Goal: Task Accomplishment & Management: Use online tool/utility

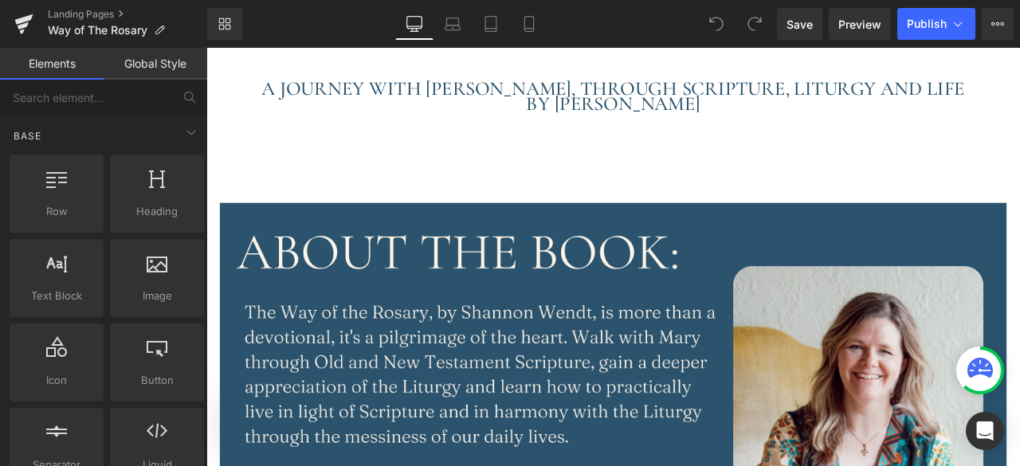
scroll to position [186, 0]
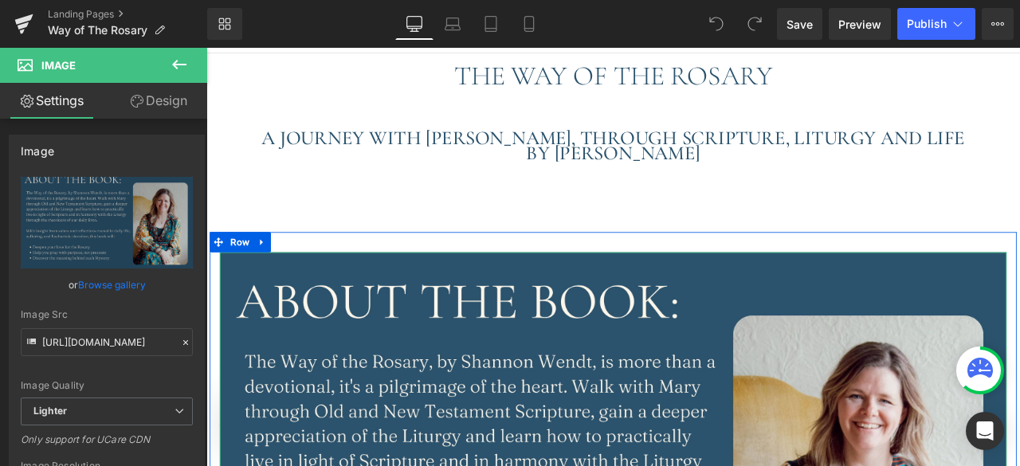
scroll to position [0, 0]
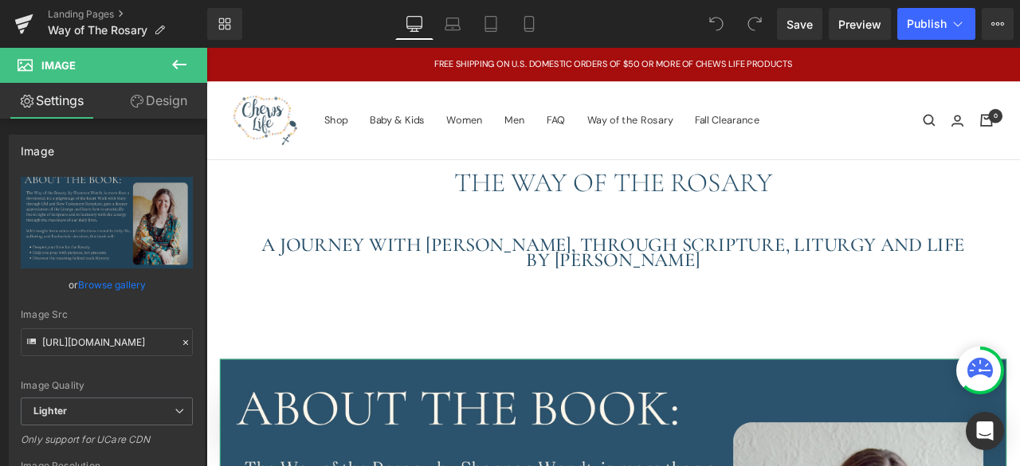
click at [162, 103] on link "Design" at bounding box center [159, 101] width 104 height 36
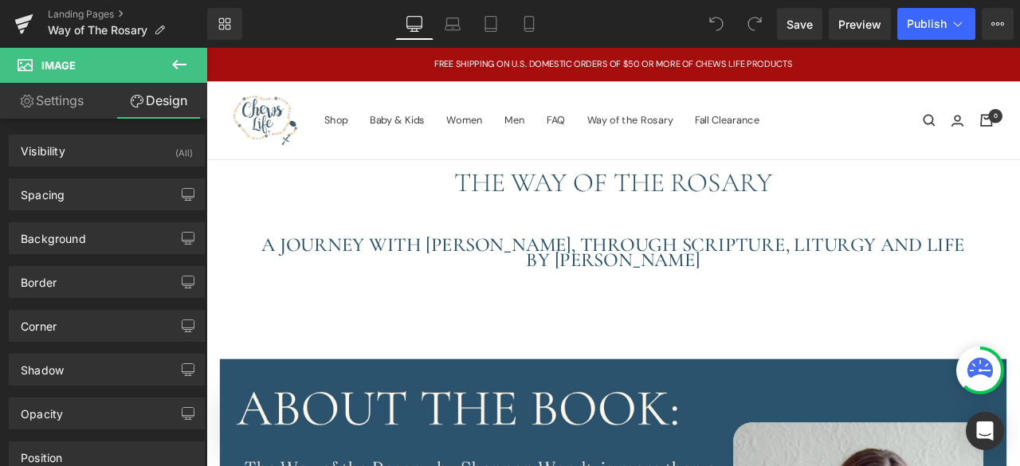
click at [174, 69] on icon at bounding box center [179, 64] width 19 height 19
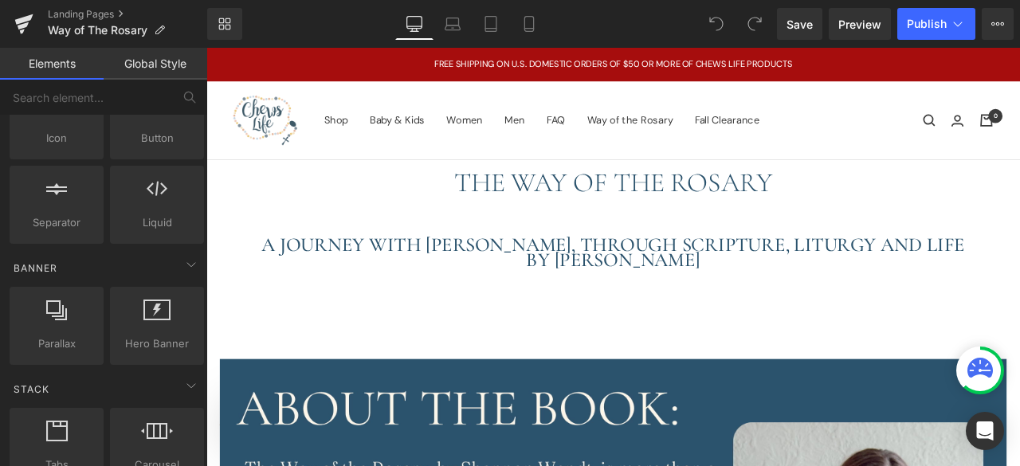
scroll to position [261, 0]
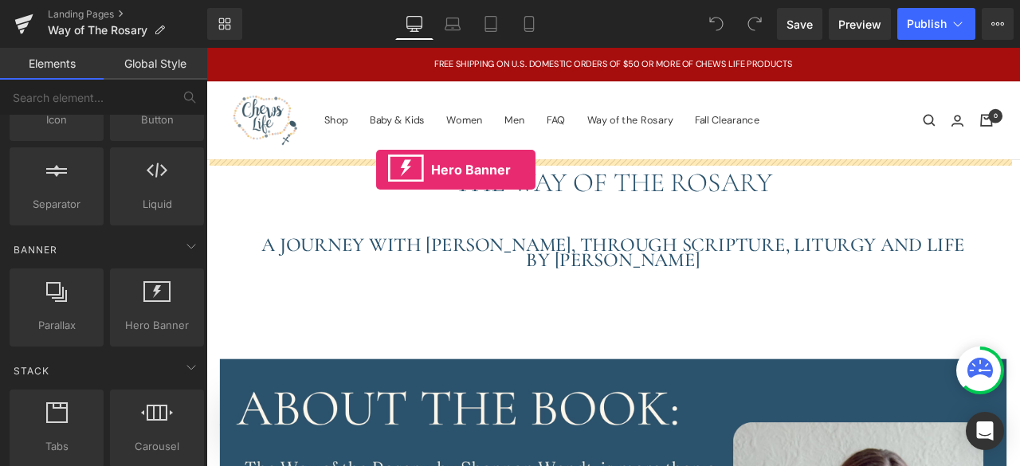
drag, startPoint x: 360, startPoint y: 362, endPoint x: 408, endPoint y: 192, distance: 176.4
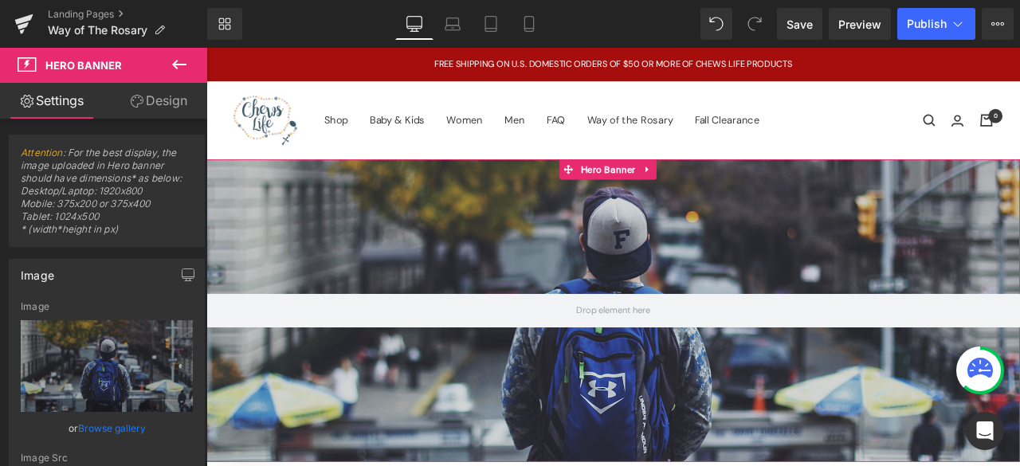
click at [129, 423] on link "Browse gallery" at bounding box center [112, 428] width 68 height 28
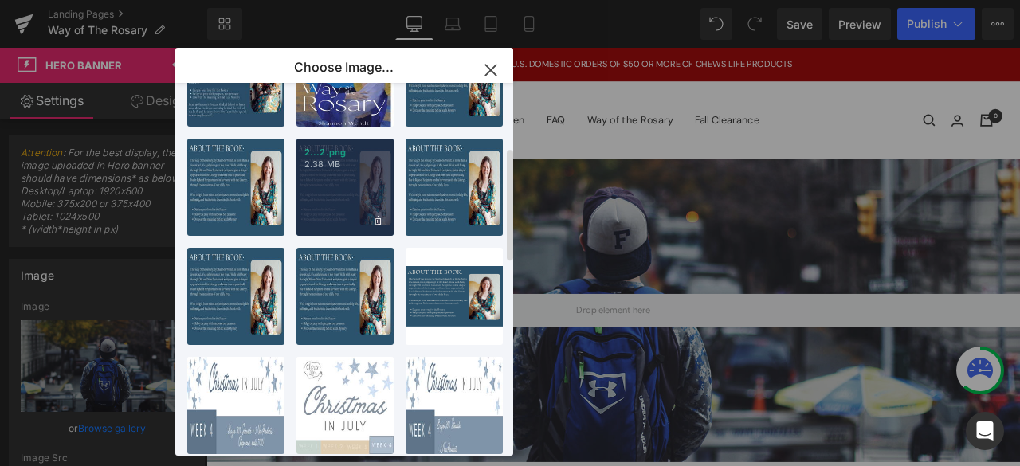
scroll to position [0, 0]
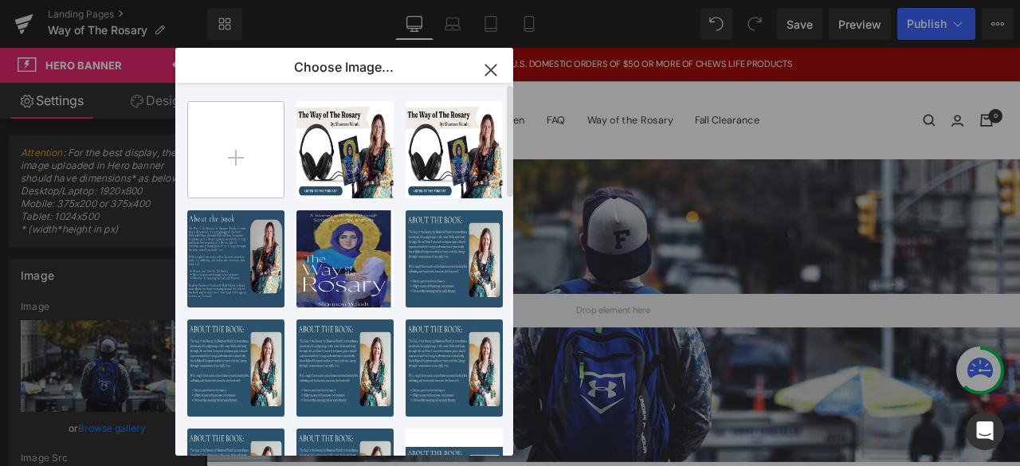
click at [228, 147] on input "file" at bounding box center [236, 150] width 96 height 96
type input "C:\fakepath\[PERSON_NAME]-12.jpg"
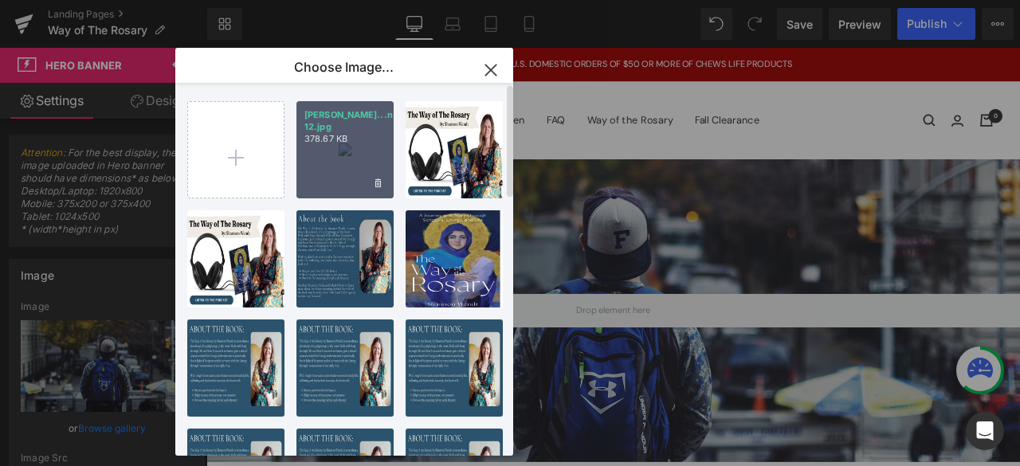
drag, startPoint x: 340, startPoint y: 164, endPoint x: 361, endPoint y: 176, distance: 24.6
click at [361, 176] on div "[PERSON_NAME]...n-12.jpg 378.67 KB" at bounding box center [344, 149] width 97 height 97
type input "[URL][DOMAIN_NAME][PERSON_NAME]"
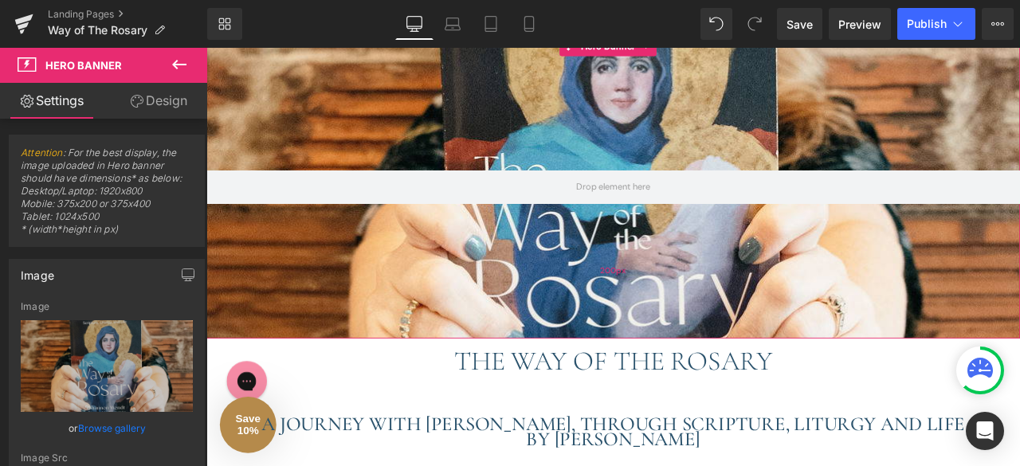
scroll to position [151, 0]
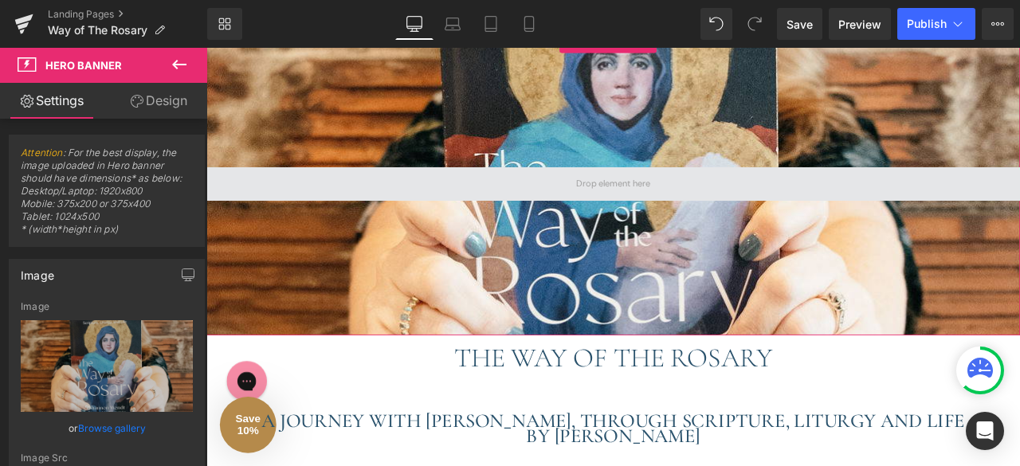
click at [677, 213] on span at bounding box center [688, 209] width 99 height 26
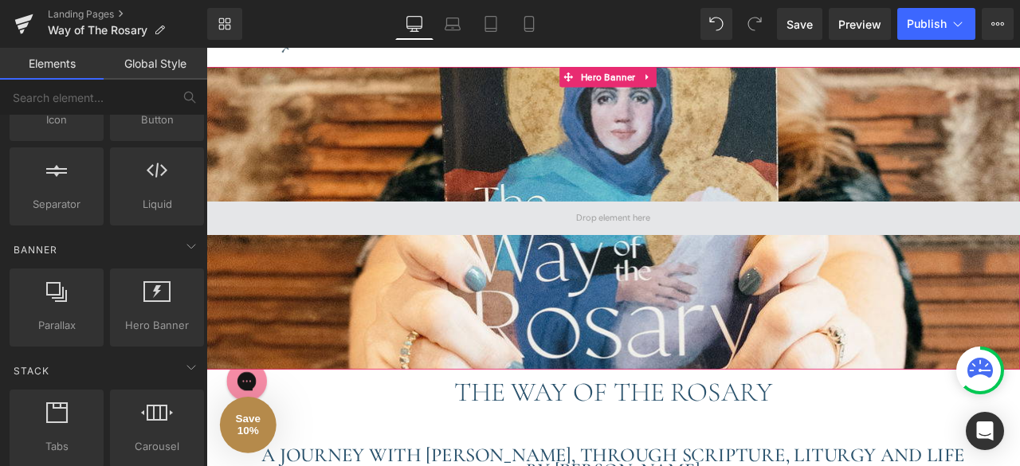
scroll to position [112, 0]
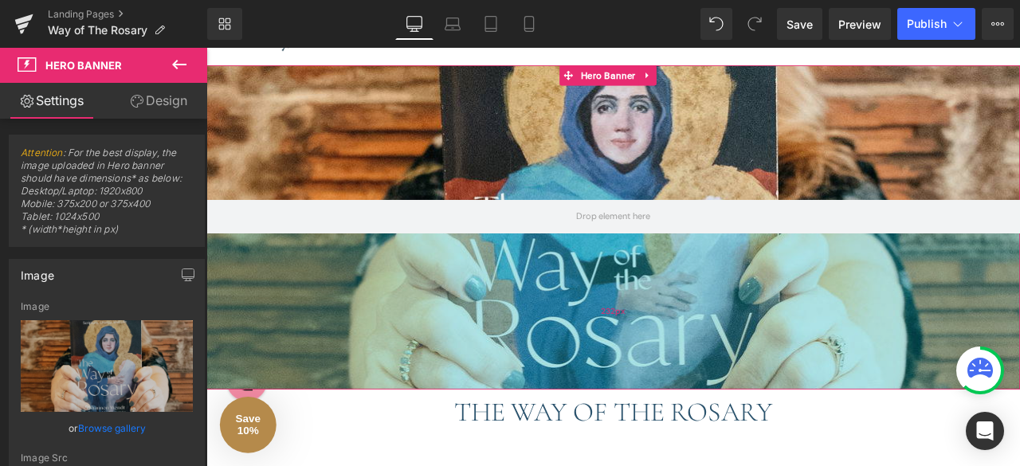
drag, startPoint x: 657, startPoint y: 340, endPoint x: 661, endPoint y: 367, distance: 26.6
click at [661, 367] on div "232px" at bounding box center [688, 360] width 964 height 185
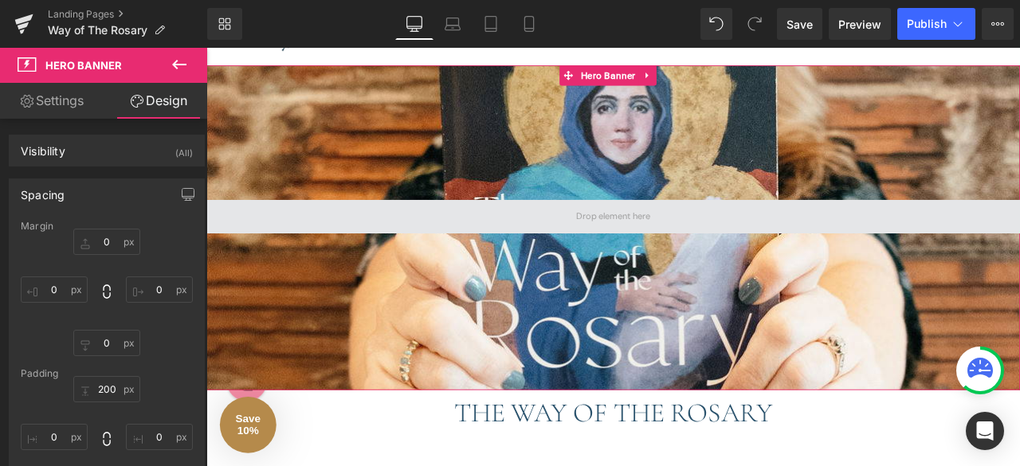
click at [658, 236] on span at bounding box center [688, 248] width 99 height 26
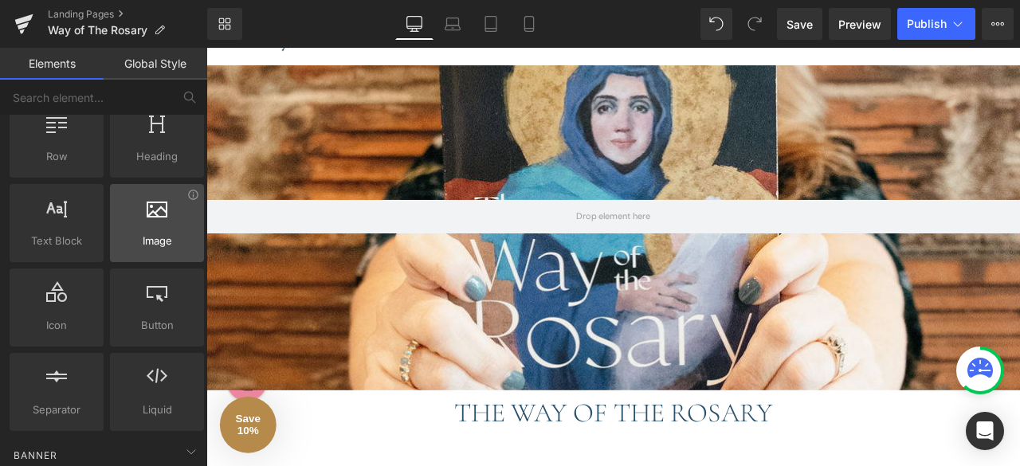
scroll to position [55, 0]
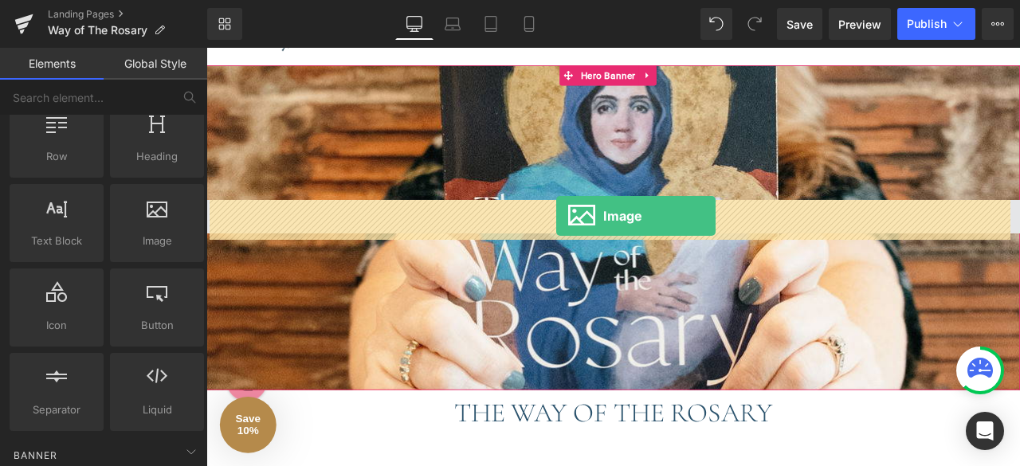
drag, startPoint x: 351, startPoint y: 281, endPoint x: 619, endPoint y: 248, distance: 269.9
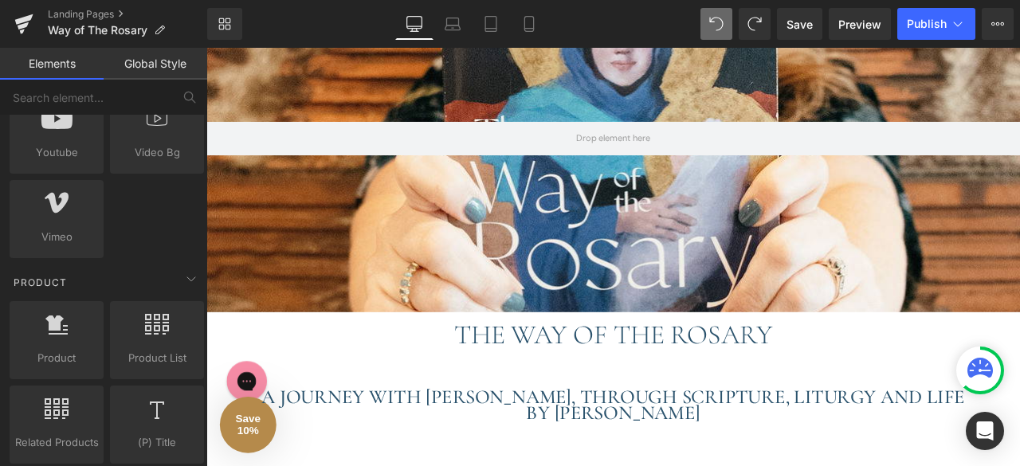
scroll to position [1125, 0]
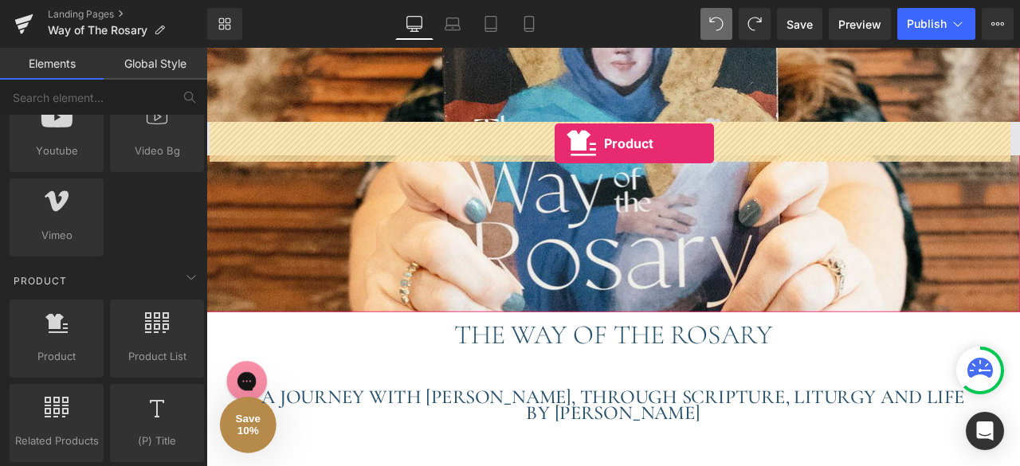
drag, startPoint x: 257, startPoint y: 371, endPoint x: 619, endPoint y: 161, distance: 418.2
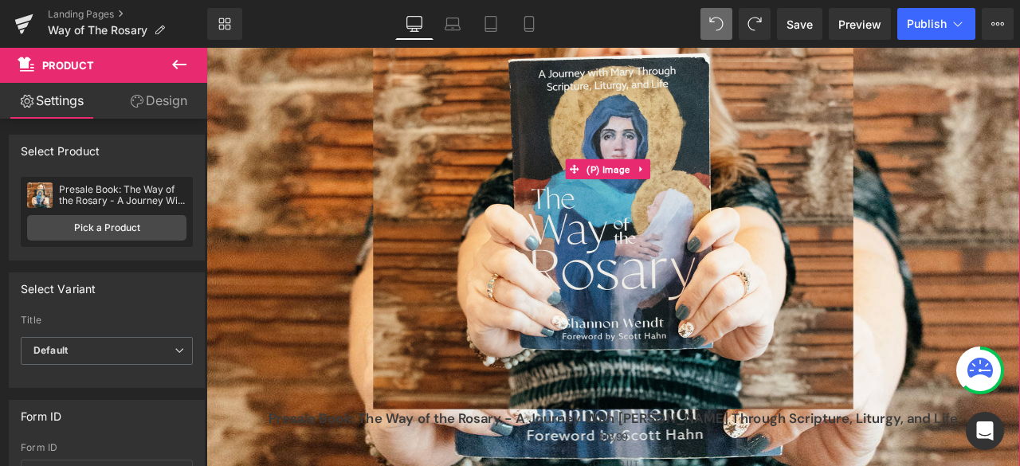
scroll to position [464, 0]
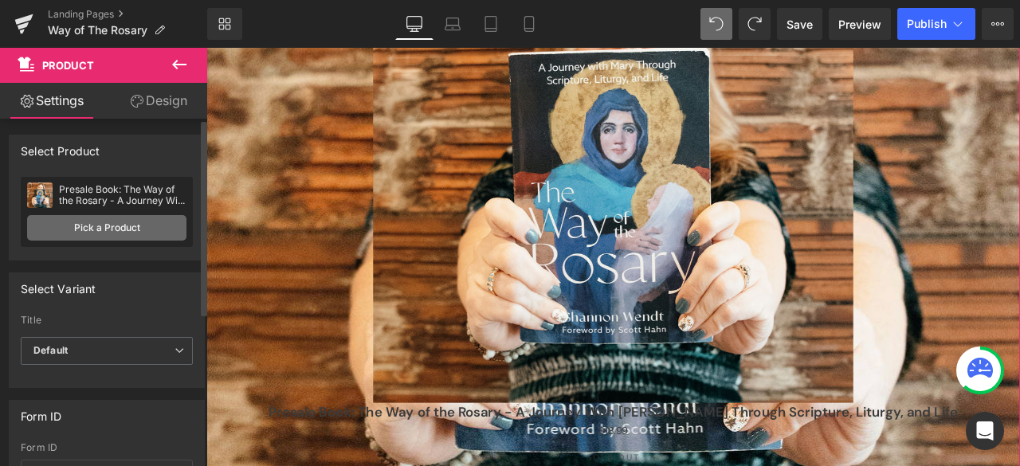
click at [119, 224] on link "Pick a Product" at bounding box center [106, 228] width 159 height 26
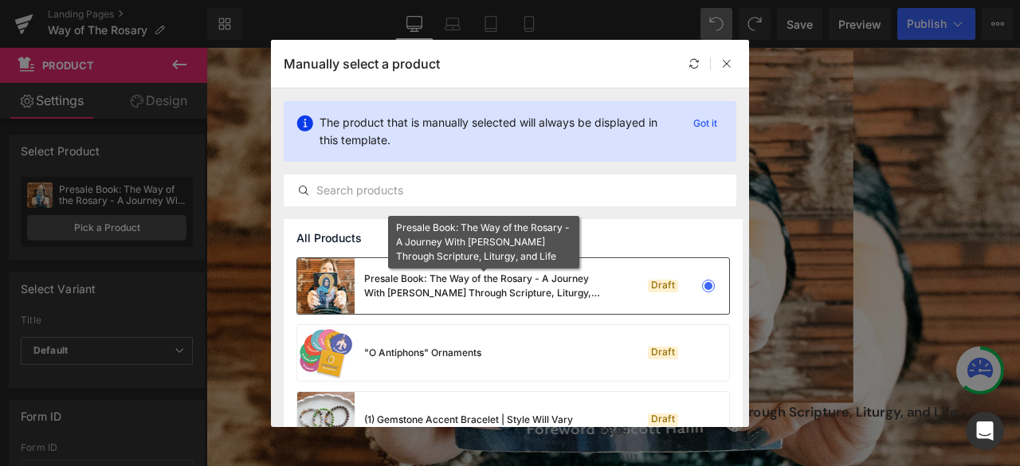
scroll to position [18, 0]
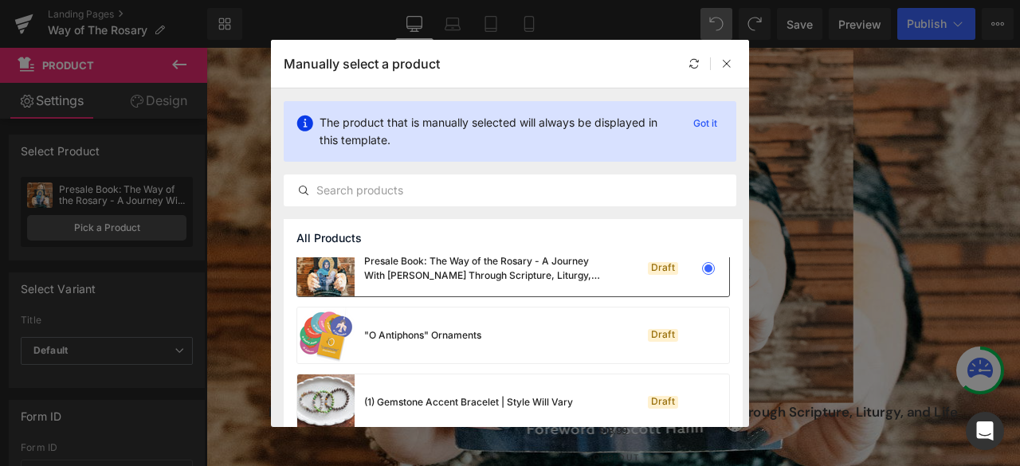
click at [435, 288] on div "Presale Book: The Way of the Rosary - A Journey With [PERSON_NAME] Through Scri…" at bounding box center [450, 269] width 306 height 56
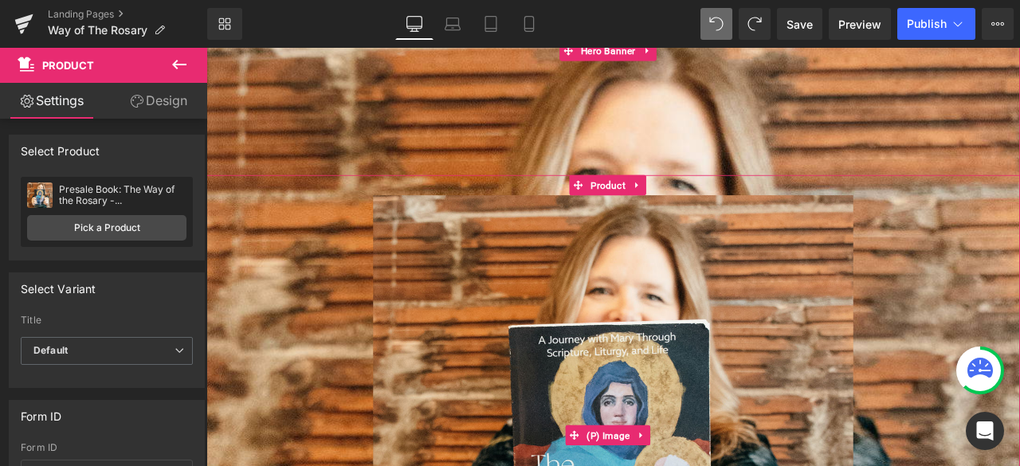
scroll to position [136, 0]
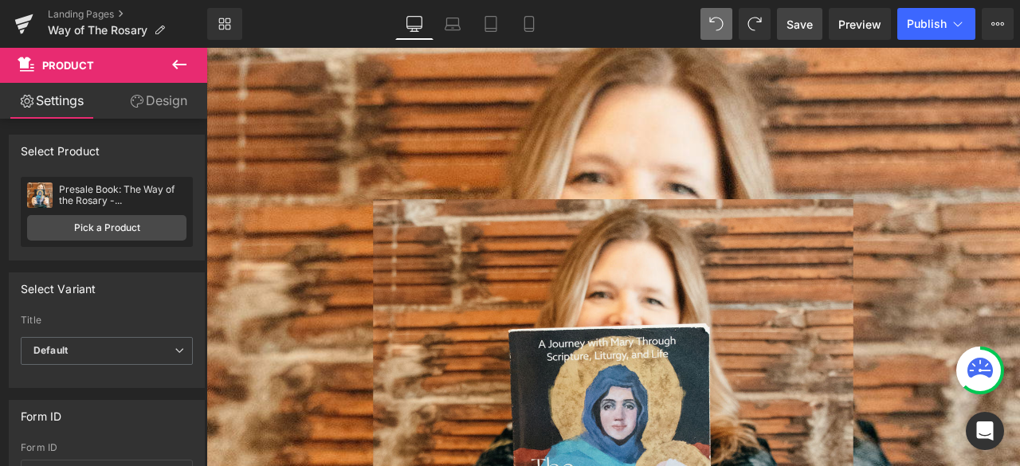
click at [802, 25] on span "Save" at bounding box center [800, 24] width 26 height 17
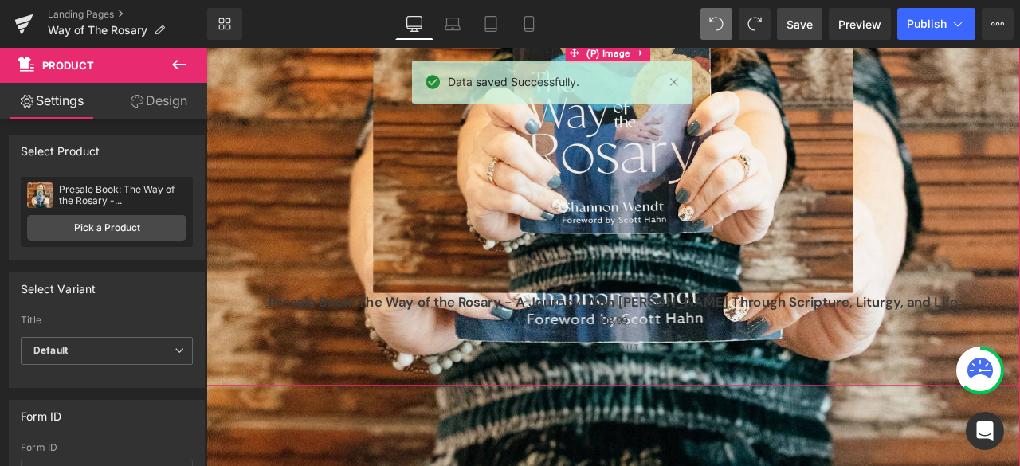
scroll to position [594, 0]
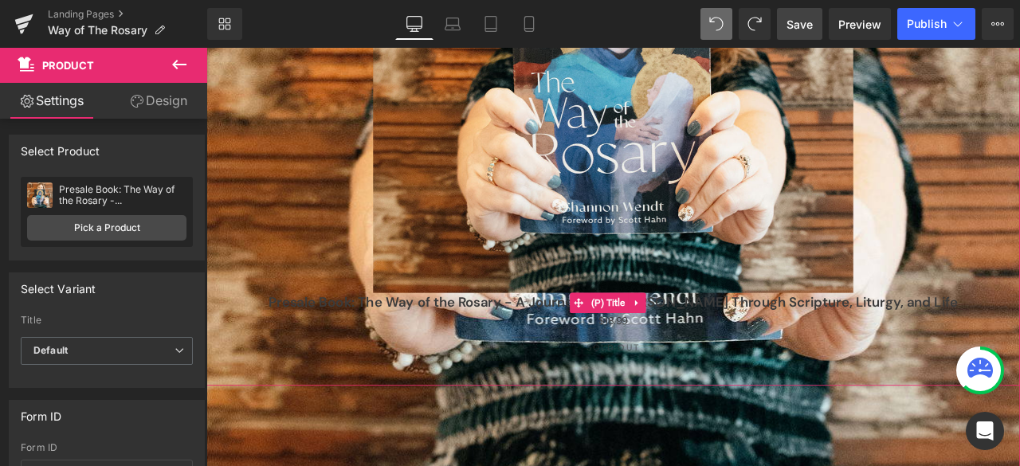
click at [500, 348] on link "Presale Book: The Way of the Rosary - A Journey With [PERSON_NAME] Through Scri…" at bounding box center [689, 349] width 817 height 19
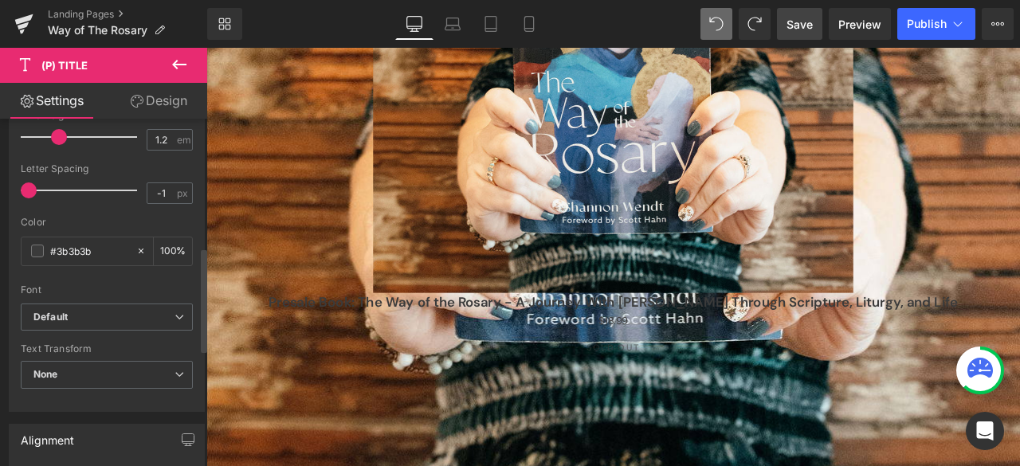
scroll to position [430, 0]
click at [91, 245] on input "#3b3b3b" at bounding box center [89, 250] width 78 height 18
drag, startPoint x: 91, startPoint y: 245, endPoint x: 57, endPoint y: 245, distance: 34.3
click at [57, 245] on input "#3b3b3b" at bounding box center [89, 250] width 78 height 18
type input "#f"
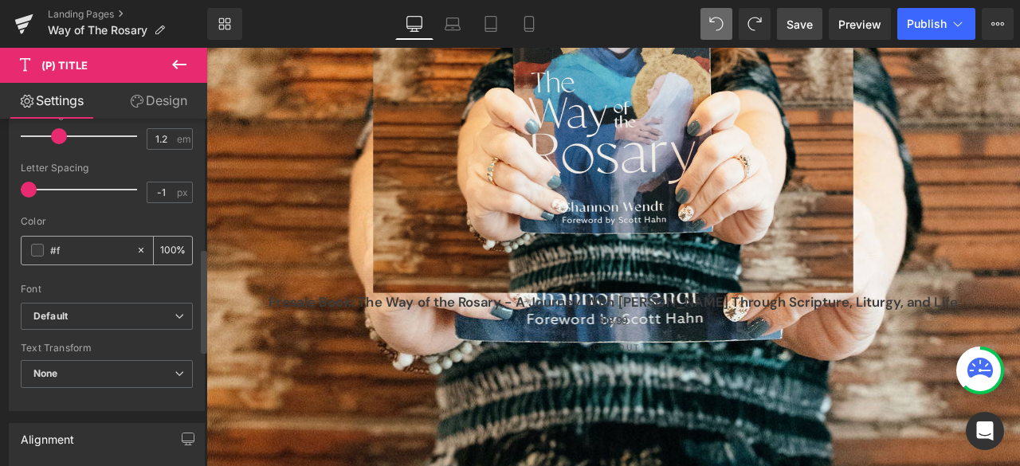
type input "0"
type input "#fff"
type input "100"
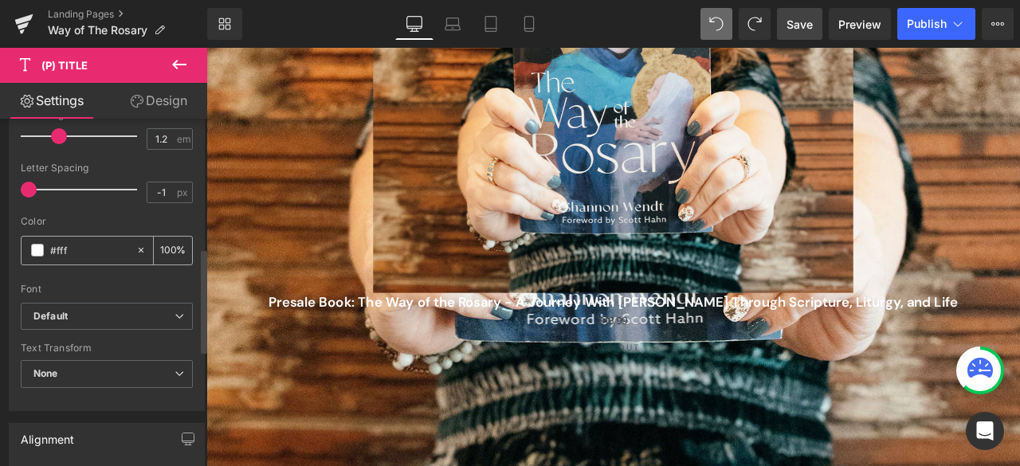
type input "#ffff"
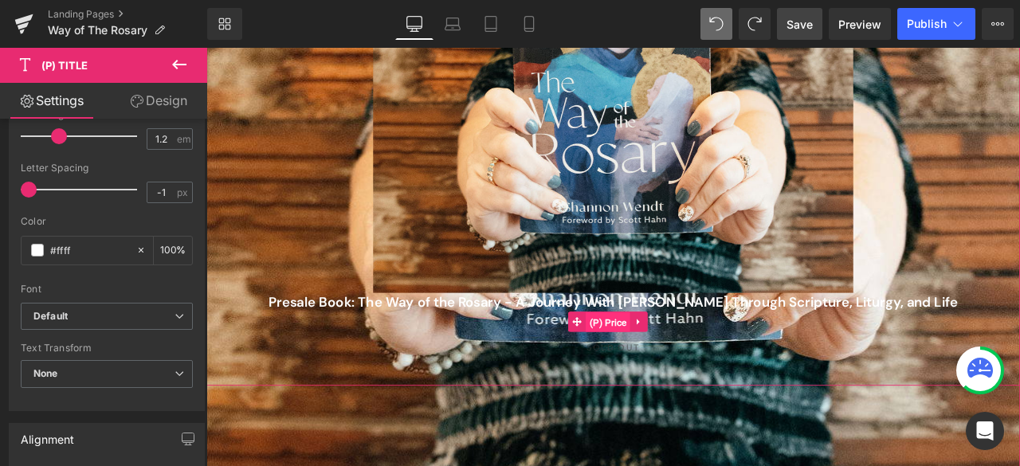
click at [685, 367] on span "(P) Price" at bounding box center [682, 374] width 53 height 24
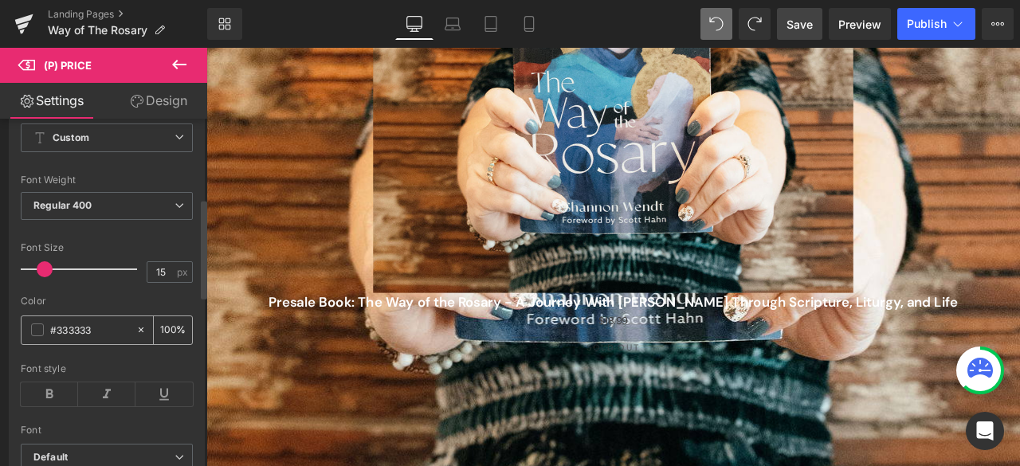
scroll to position [279, 0]
drag, startPoint x: 122, startPoint y: 328, endPoint x: 57, endPoint y: 325, distance: 65.4
click at [57, 325] on input "#333333" at bounding box center [89, 329] width 78 height 18
type input "#ff"
type input "0"
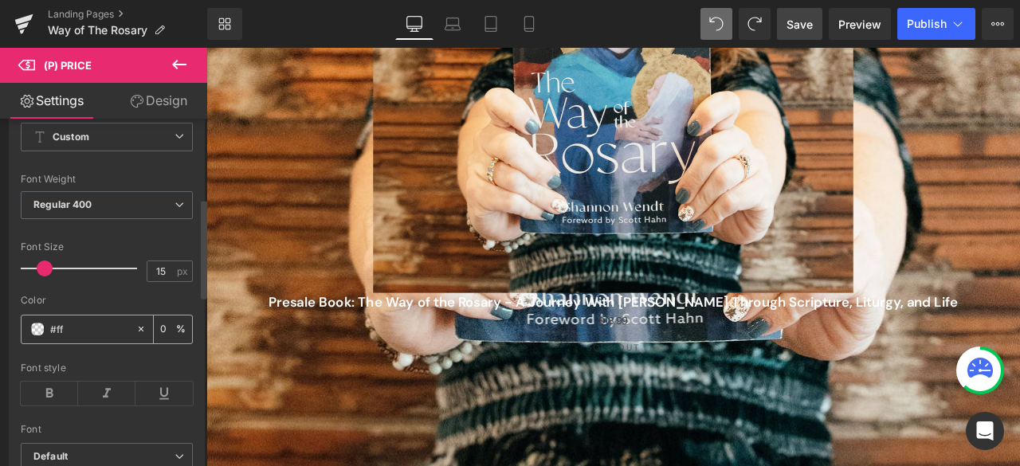
type input "#fff"
type input "100"
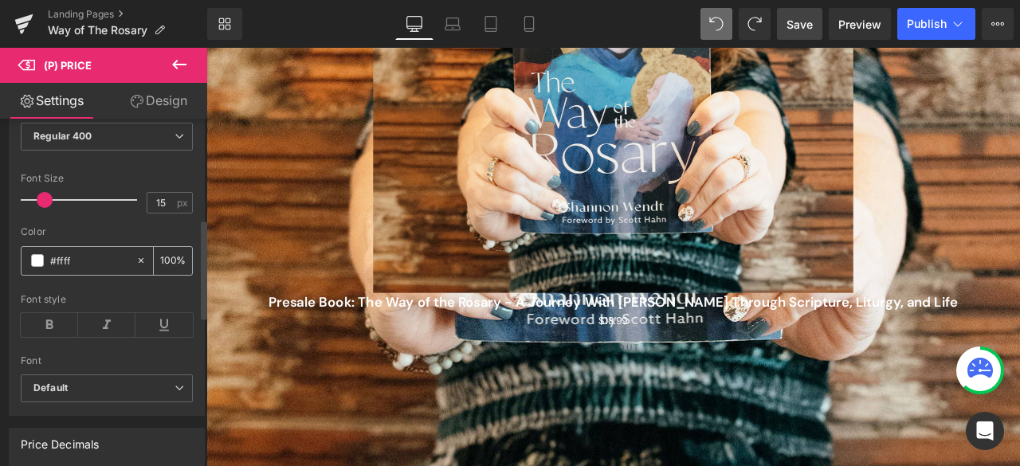
scroll to position [352, 0]
click at [51, 312] on icon at bounding box center [49, 320] width 57 height 24
type input "#ffffff"
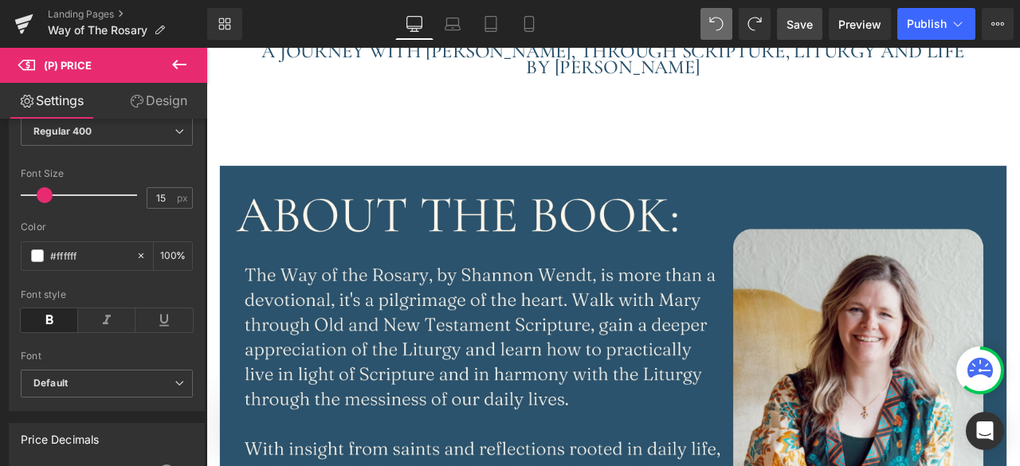
scroll to position [1273, 0]
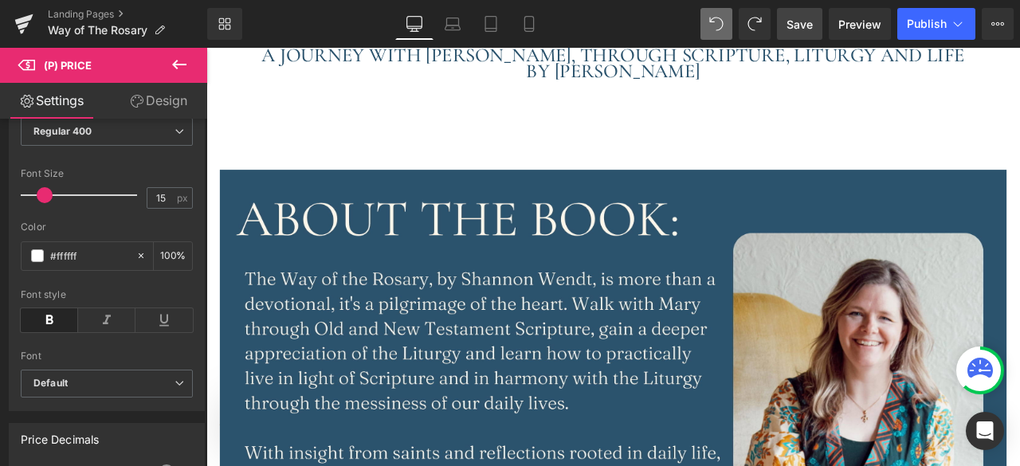
click at [799, 19] on span "Save" at bounding box center [800, 24] width 26 height 17
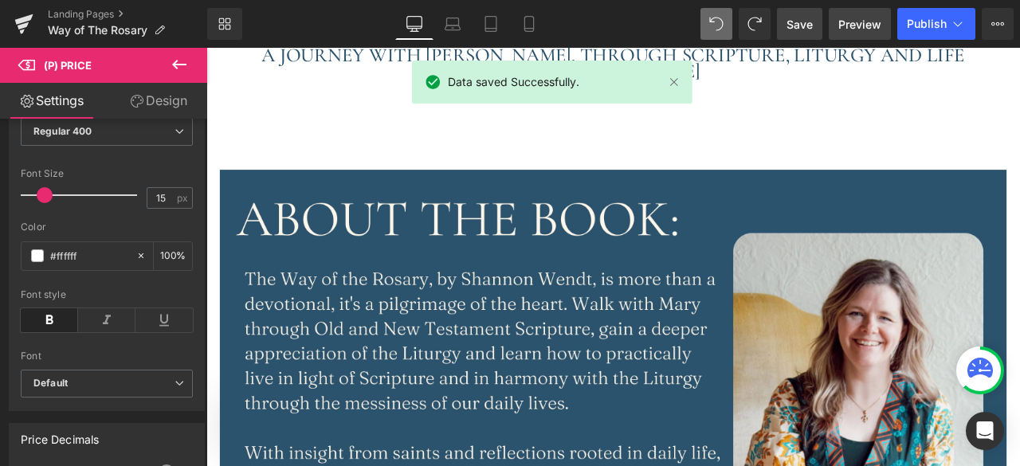
click at [859, 17] on span "Preview" at bounding box center [859, 24] width 43 height 17
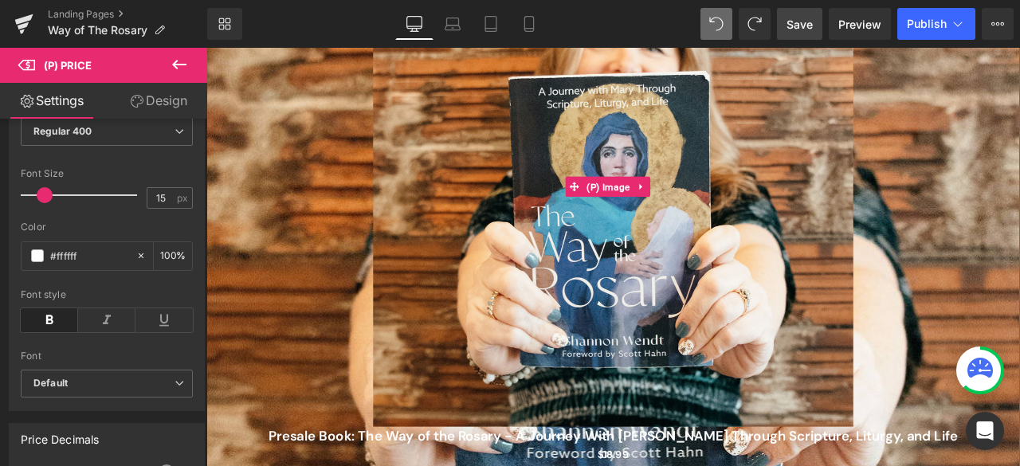
scroll to position [415, 0]
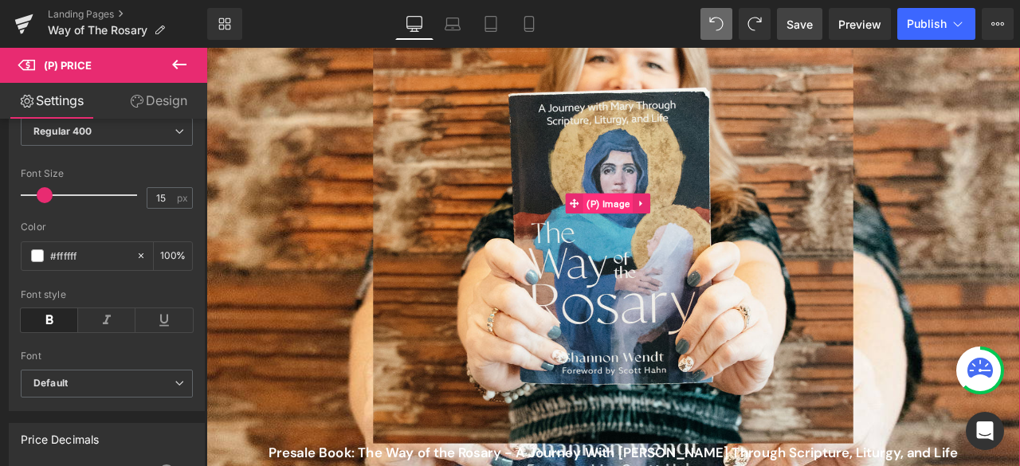
click at [685, 225] on span "(P) Image" at bounding box center [682, 233] width 59 height 24
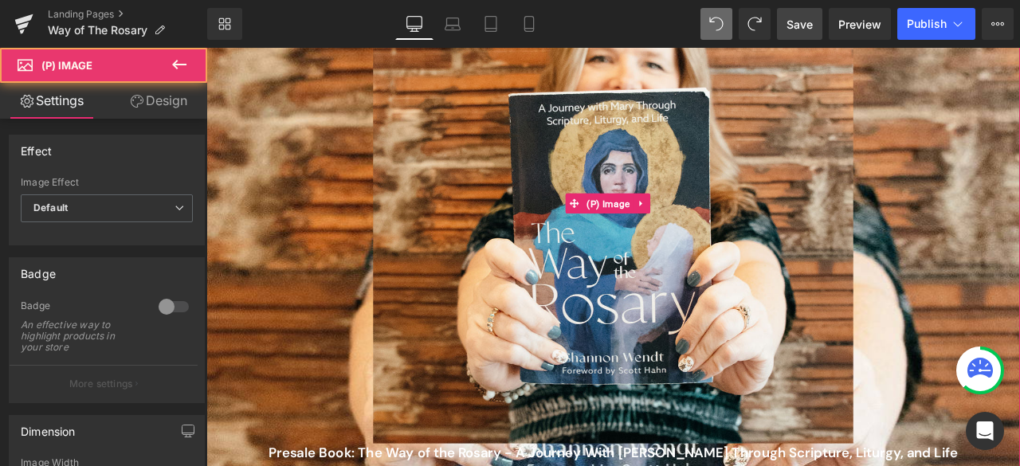
click at [316, 179] on div "Sale Off" at bounding box center [688, 232] width 948 height 569
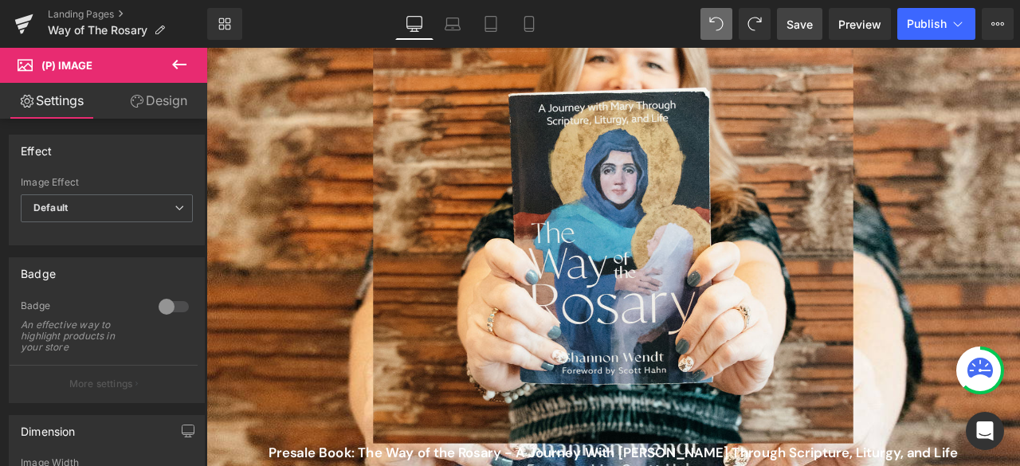
click at [175, 60] on icon at bounding box center [179, 64] width 19 height 19
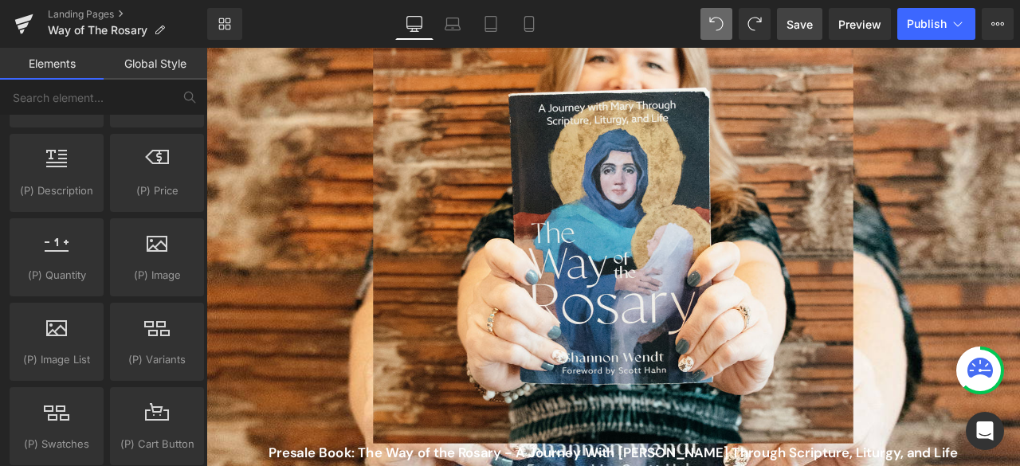
scroll to position [1474, 0]
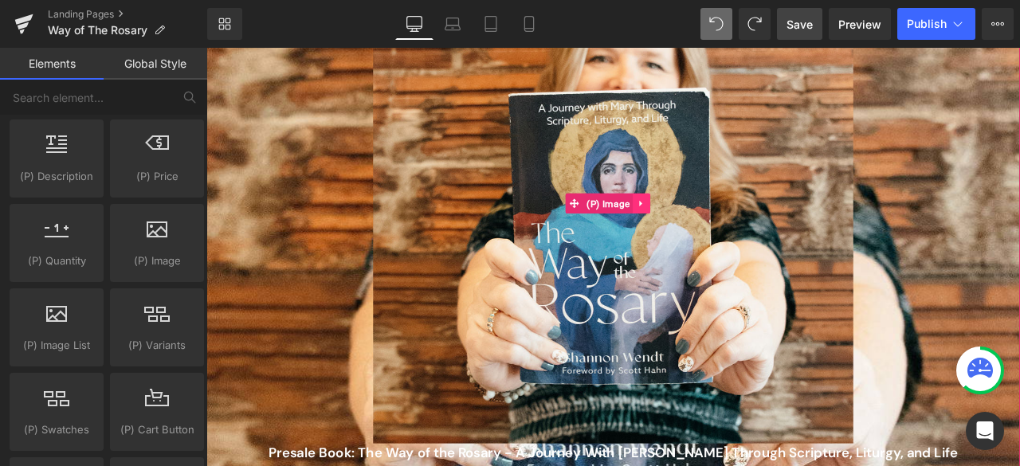
click at [726, 230] on icon at bounding box center [721, 233] width 11 height 12
click at [736, 228] on icon at bounding box center [732, 232] width 11 height 11
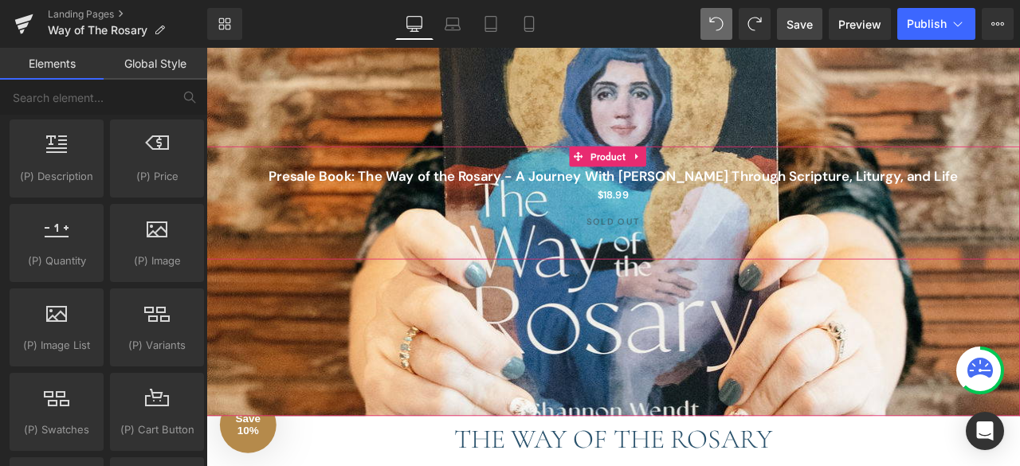
scroll to position [177, 0]
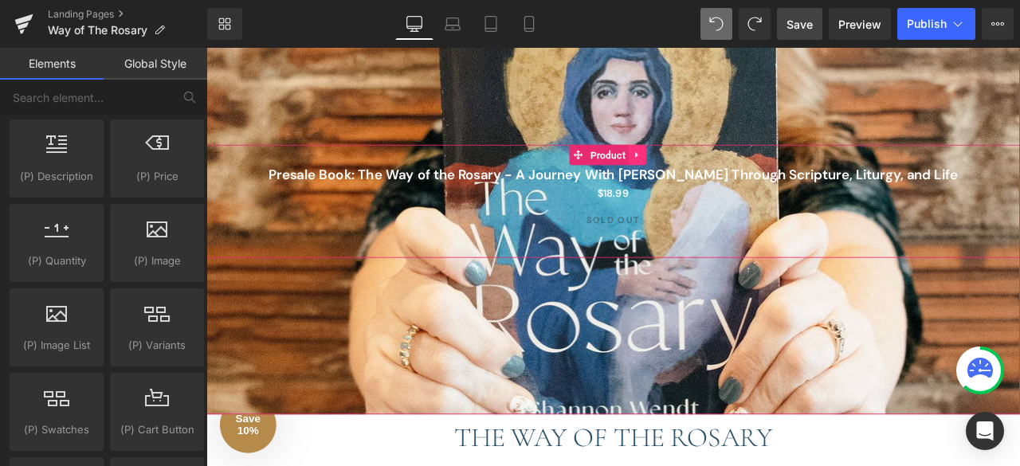
click at [720, 179] on icon at bounding box center [717, 175] width 11 height 12
click at [727, 178] on icon at bounding box center [727, 174] width 11 height 11
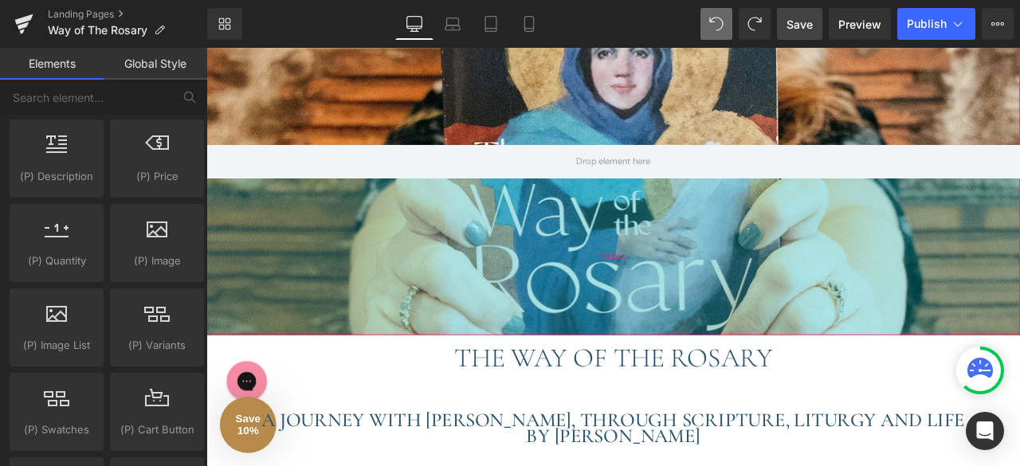
click at [347, 256] on div "233px" at bounding box center [688, 295] width 964 height 186
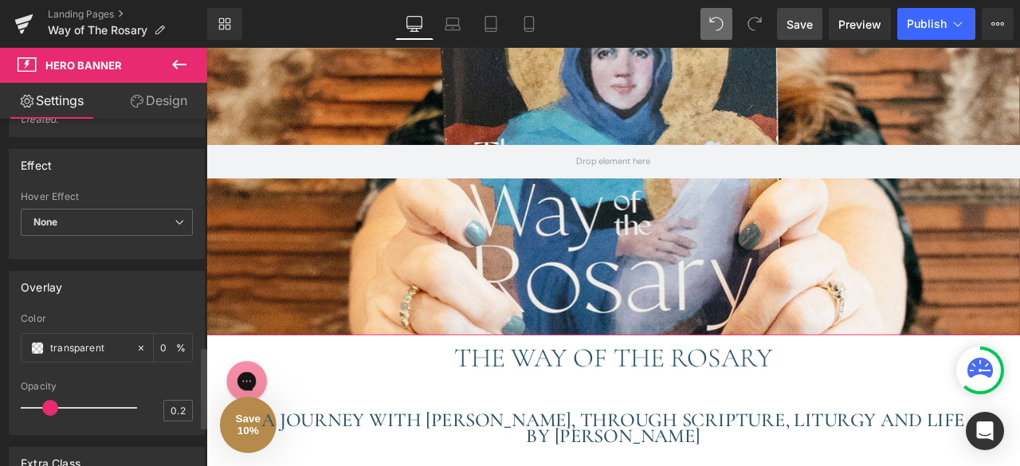
scroll to position [966, 0]
click at [155, 94] on link "Design" at bounding box center [159, 101] width 104 height 36
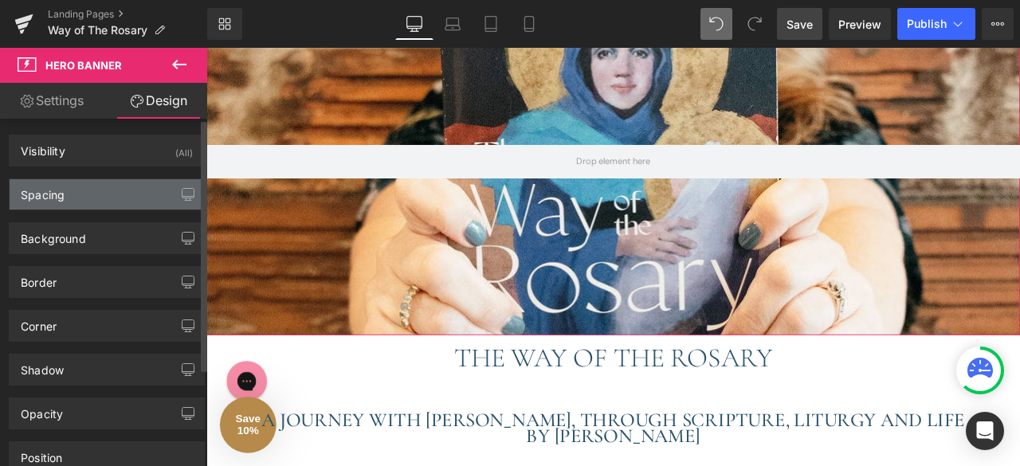
click at [99, 189] on div "Spacing" at bounding box center [107, 194] width 194 height 30
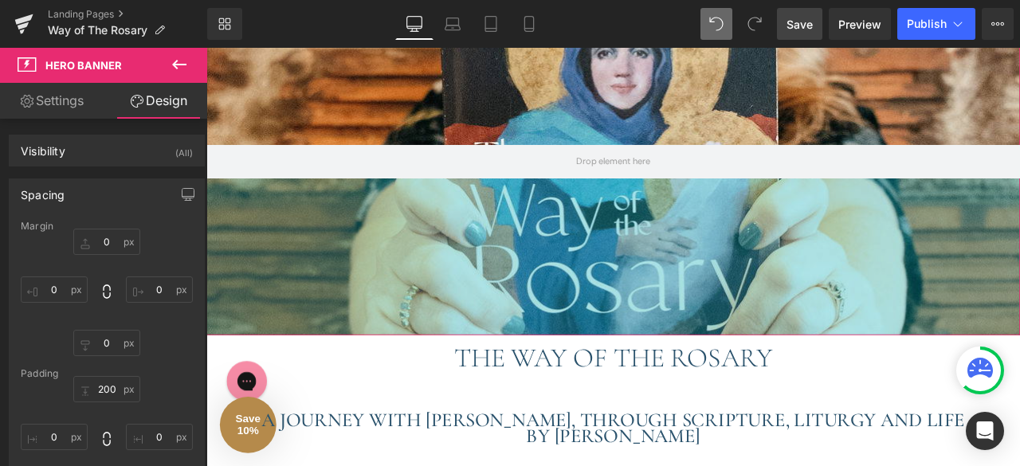
click at [361, 256] on div "233px" at bounding box center [688, 295] width 964 height 186
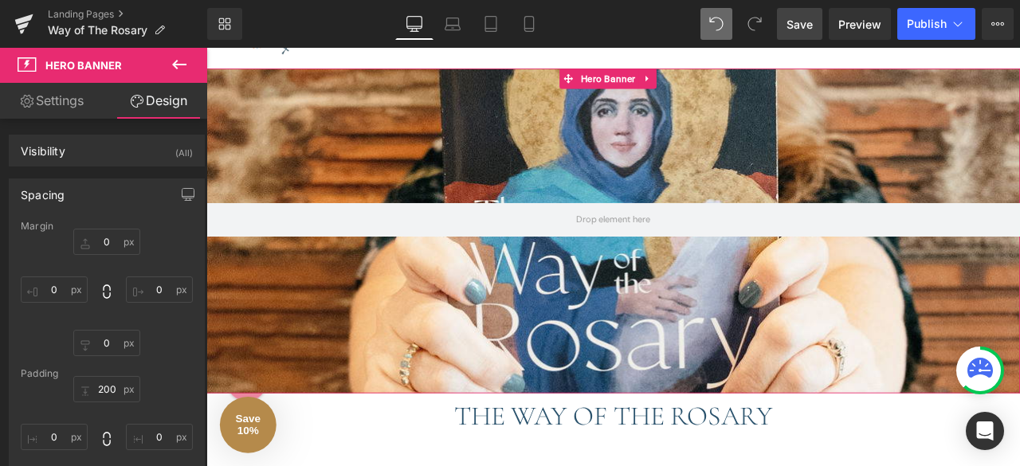
scroll to position [0, 0]
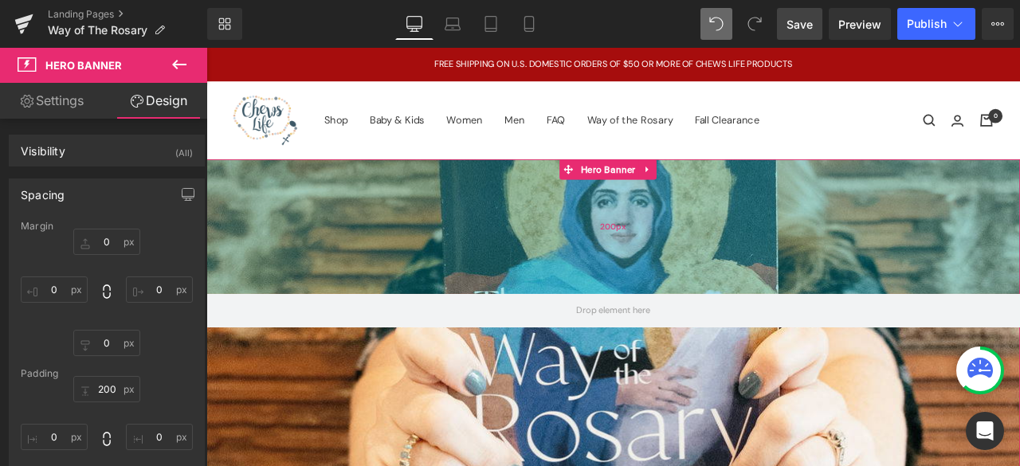
click at [435, 218] on div "200px" at bounding box center [688, 259] width 964 height 159
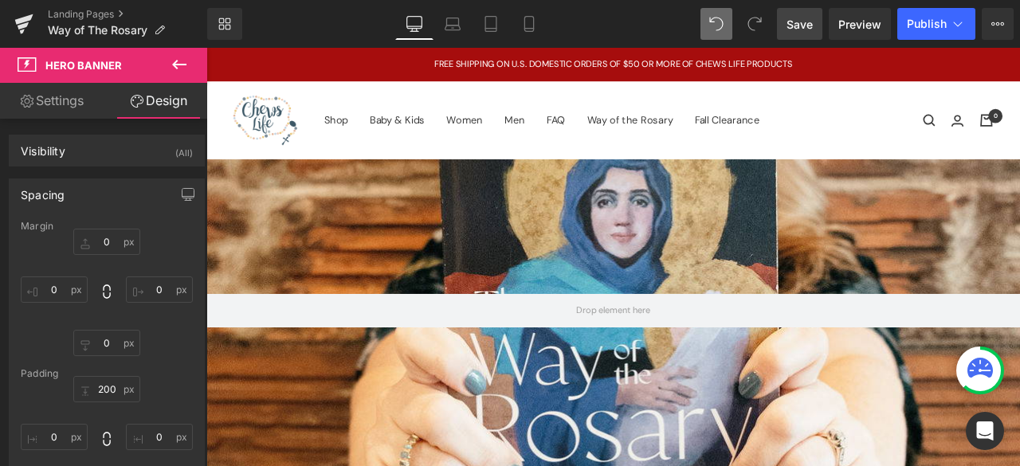
click at [163, 66] on button at bounding box center [179, 65] width 56 height 35
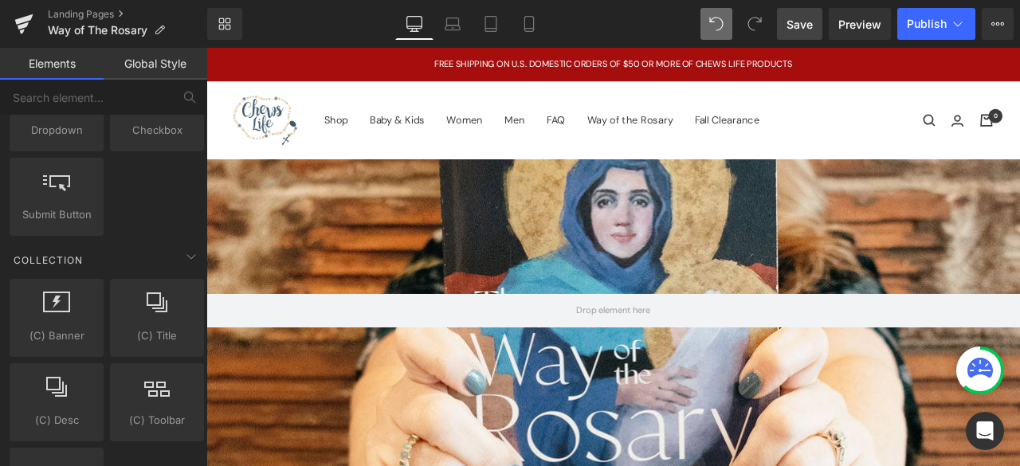
scroll to position [2354, 0]
click at [734, 190] on icon at bounding box center [729, 192] width 11 height 12
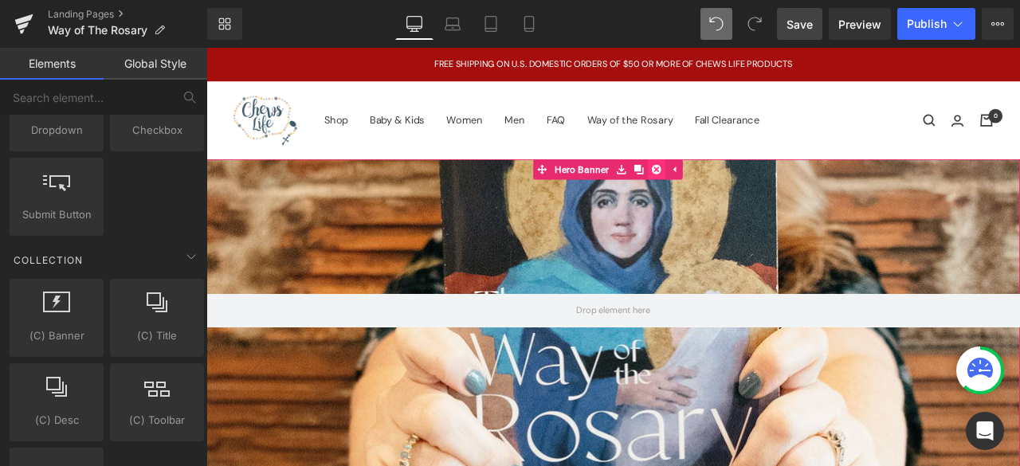
click at [744, 190] on icon at bounding box center [739, 191] width 11 height 11
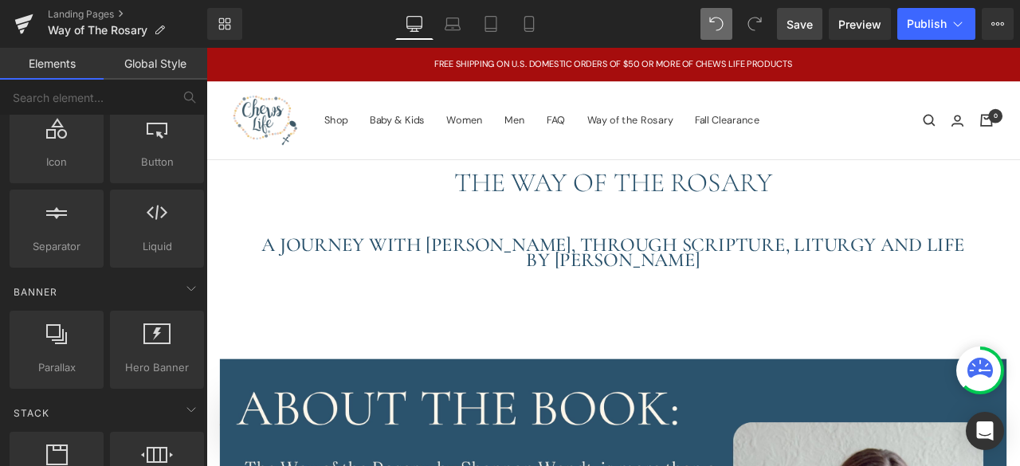
scroll to position [226, 0]
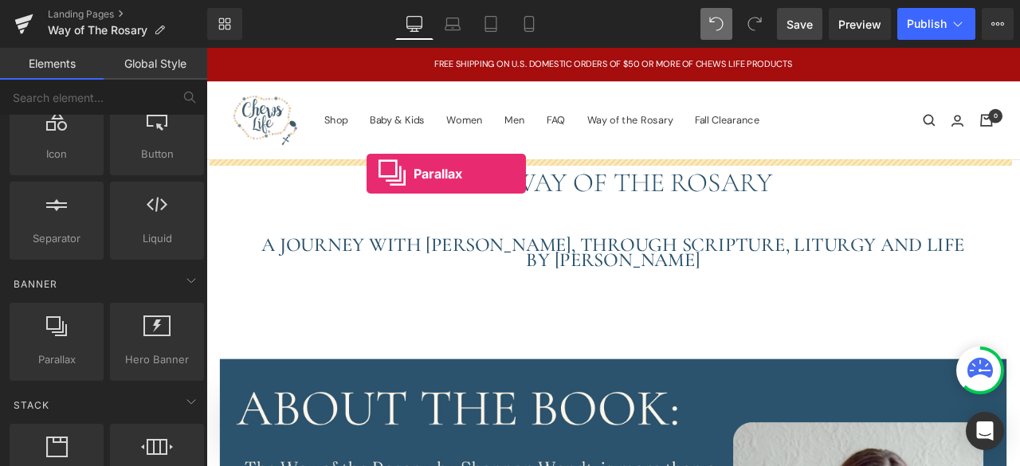
drag, startPoint x: 262, startPoint y: 399, endPoint x: 396, endPoint y: 197, distance: 242.7
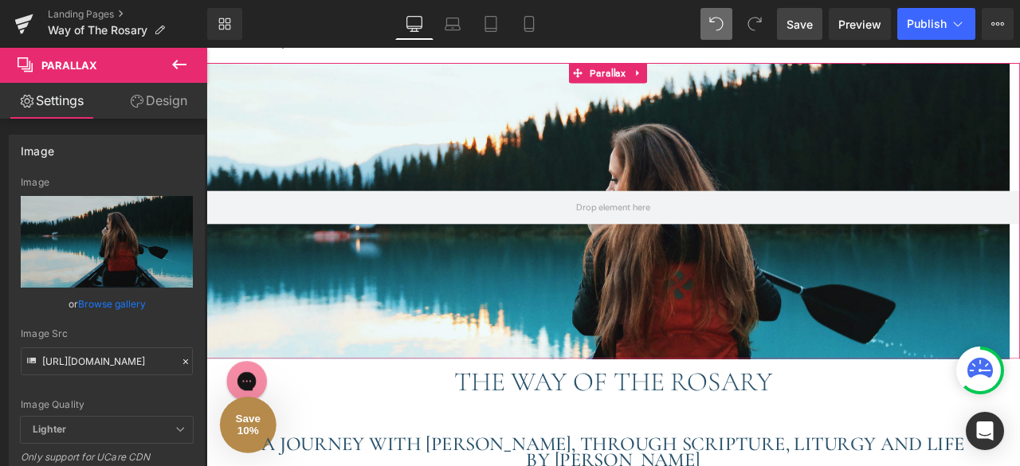
scroll to position [61, 0]
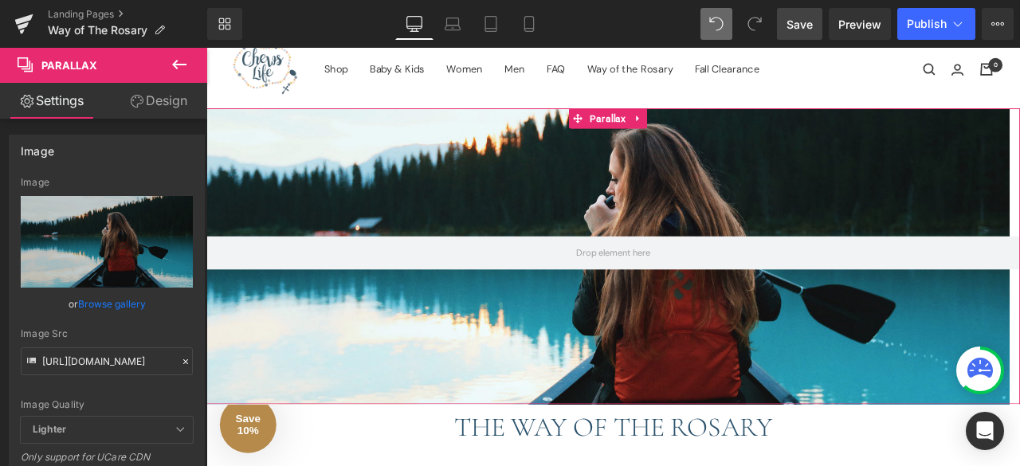
click at [112, 299] on link "Browse gallery" at bounding box center [112, 304] width 68 height 28
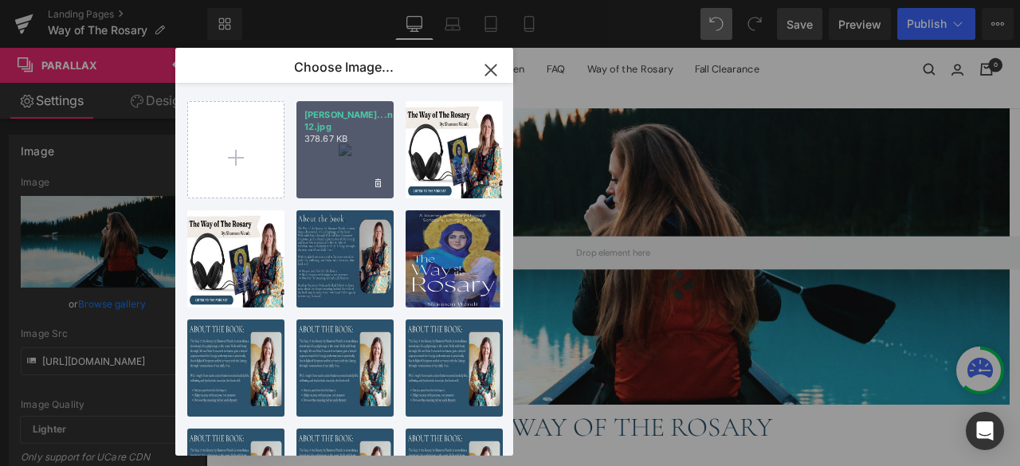
click at [339, 143] on p "378.67 KB" at bounding box center [344, 139] width 81 height 12
type input "[URL][DOMAIN_NAME][PERSON_NAME]"
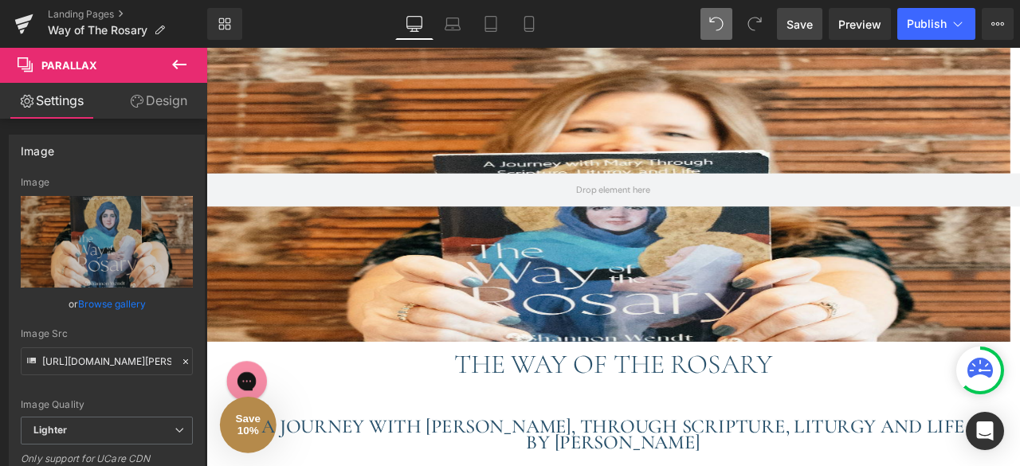
scroll to position [134, 0]
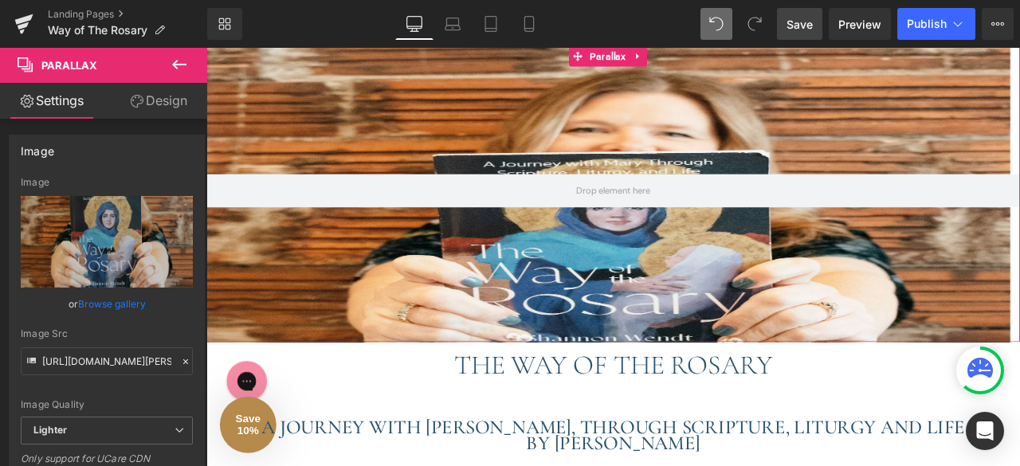
click at [108, 302] on link "Browse gallery" at bounding box center [112, 304] width 68 height 28
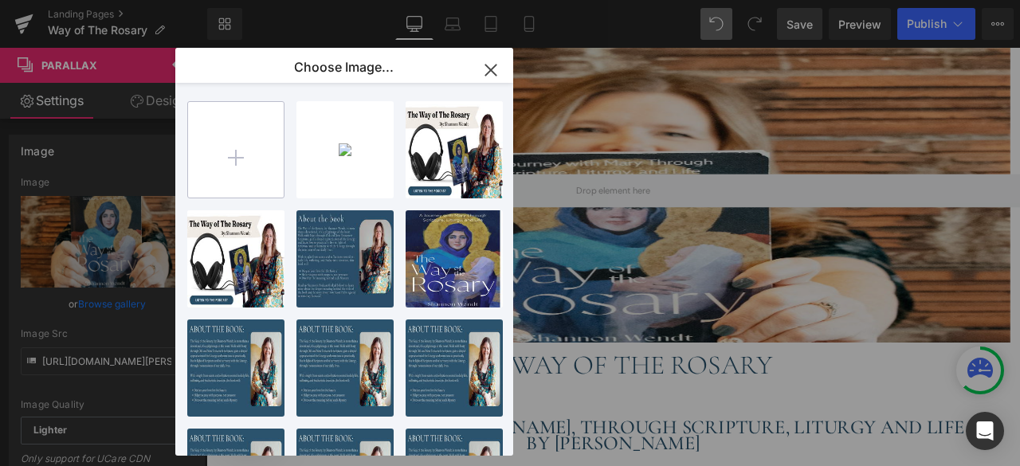
click at [245, 152] on input "file" at bounding box center [236, 150] width 96 height 96
type input "C:\fakepath\Product-50.jpg"
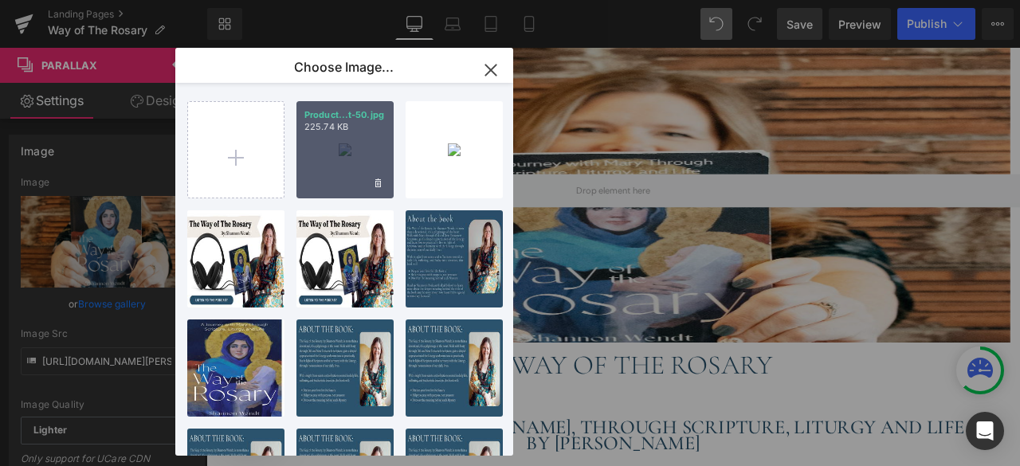
click at [334, 164] on div "Product...t-50.jpg 225.74 KB" at bounding box center [344, 149] width 97 height 97
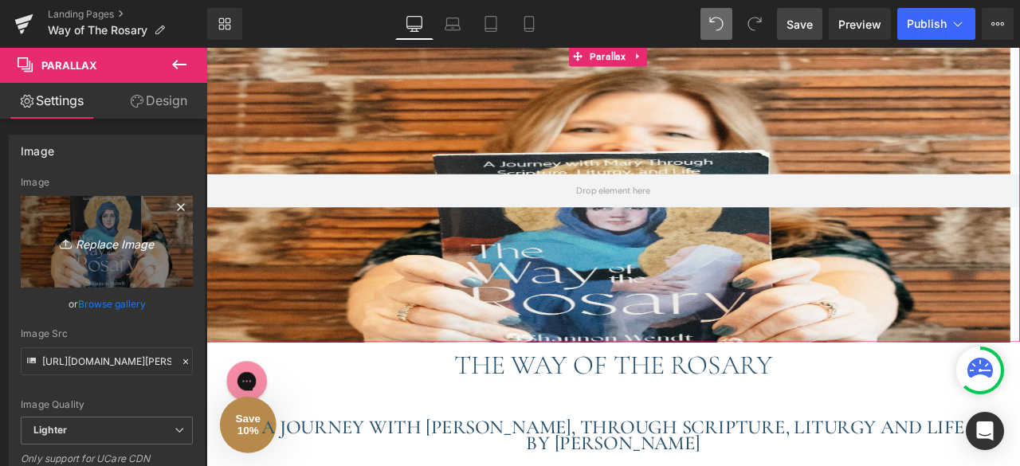
click at [118, 236] on icon "Replace Image" at bounding box center [107, 242] width 128 height 20
type input "C:\fakepath\Product-50.jpg"
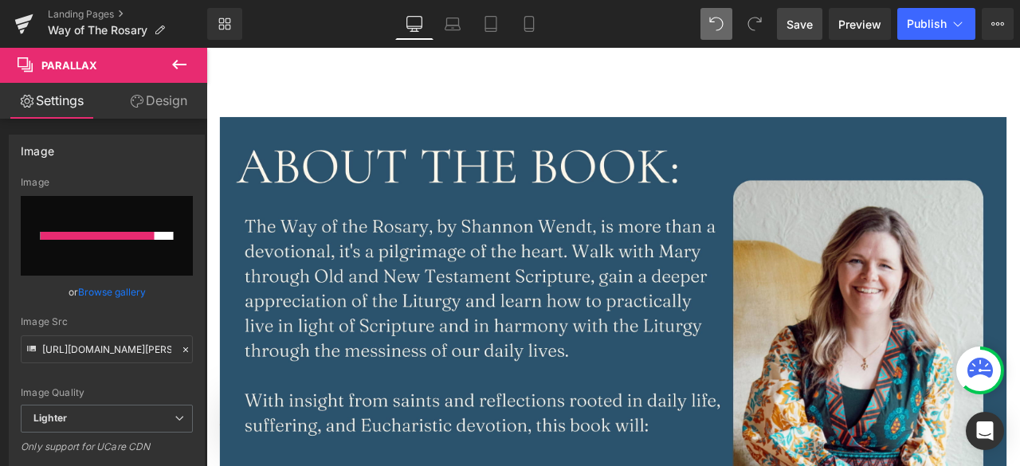
scroll to position [638, 0]
click at [414, 328] on img at bounding box center [688, 420] width 932 height 583
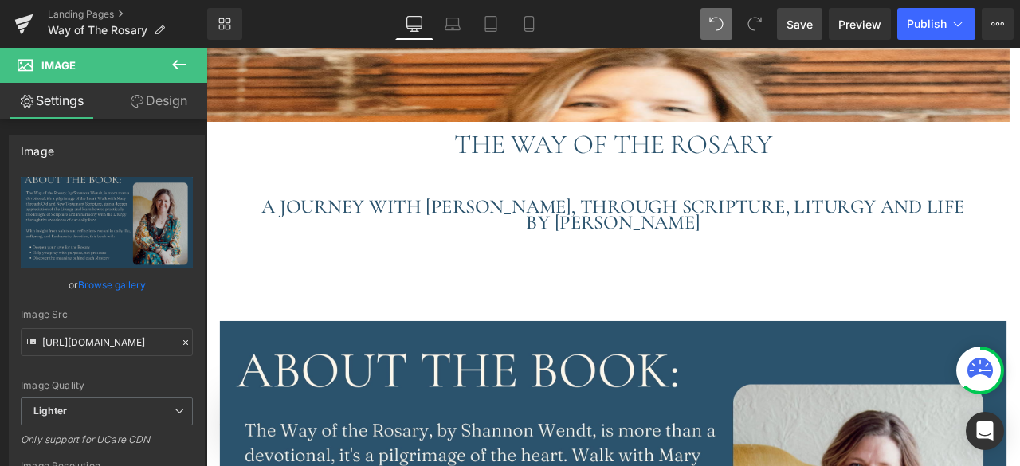
scroll to position [344, 0]
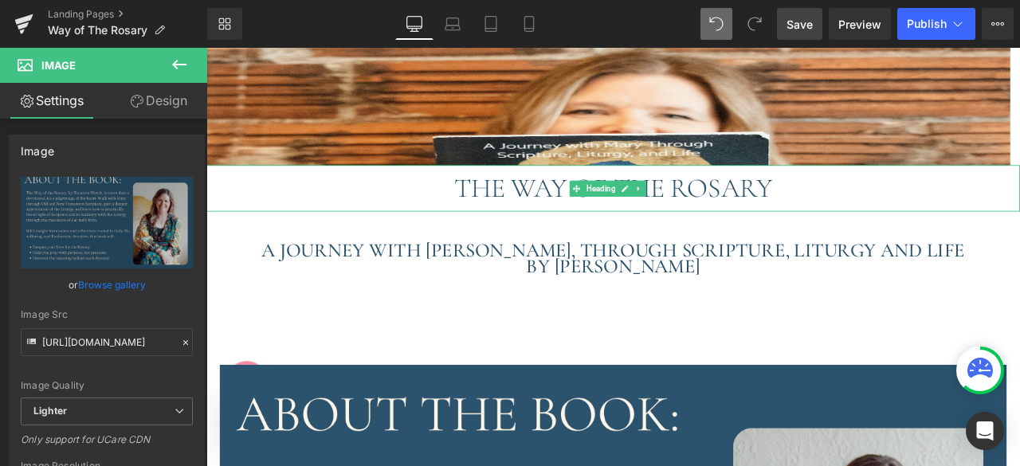
click at [493, 214] on div "THE WAY OF THE ROSARY" at bounding box center [688, 214] width 964 height 55
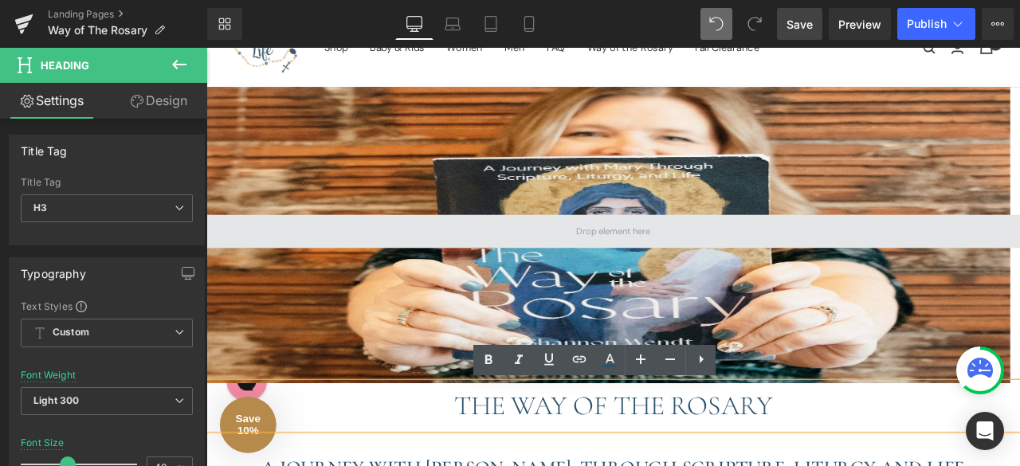
scroll to position [85, 0]
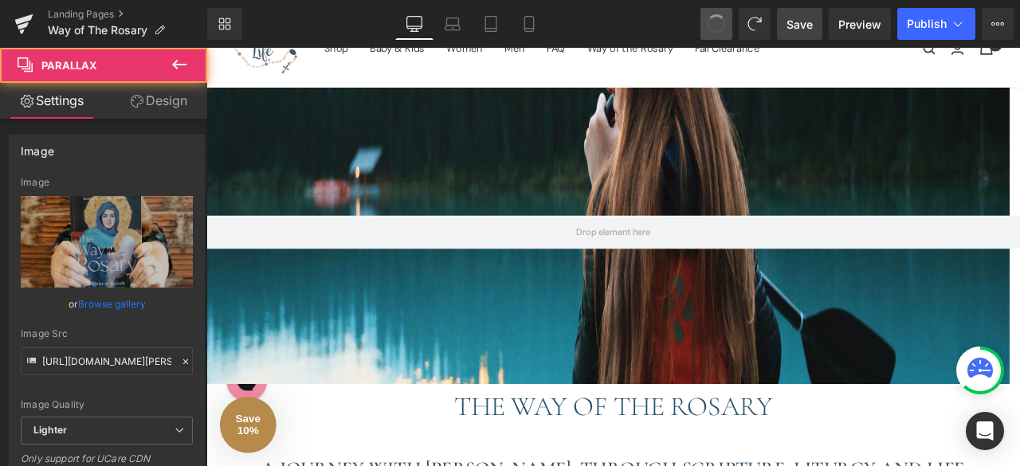
type input "[URL][DOMAIN_NAME]"
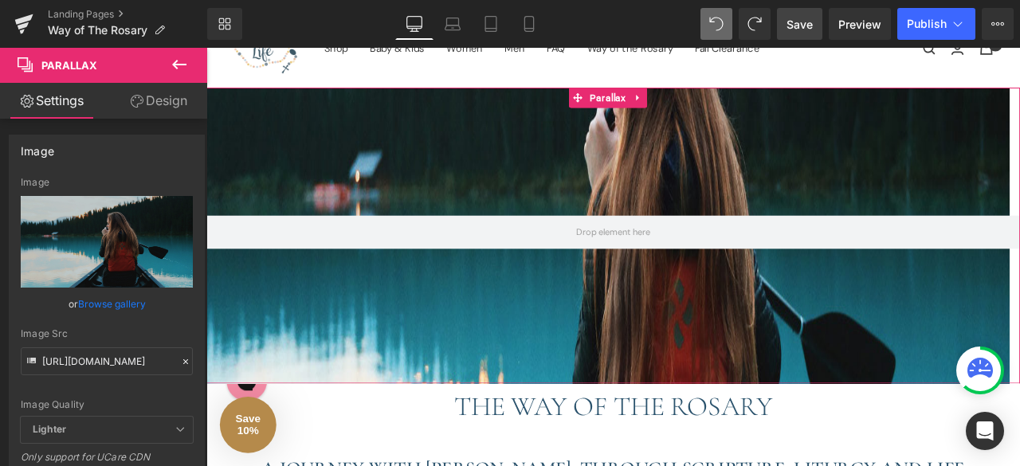
click at [121, 305] on link "Browse gallery" at bounding box center [112, 304] width 68 height 28
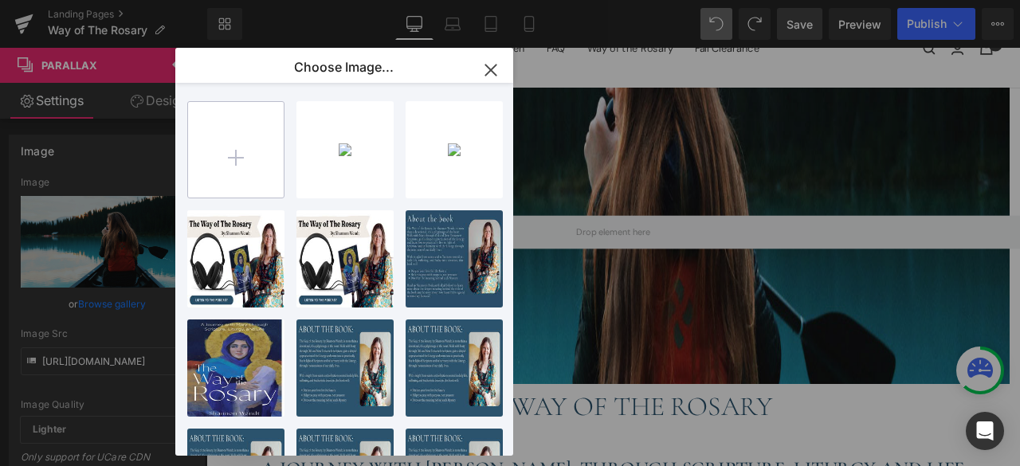
click at [234, 176] on input "file" at bounding box center [236, 150] width 96 height 96
type input "C:\fakepath\[PERSON_NAME]-12.jpg"
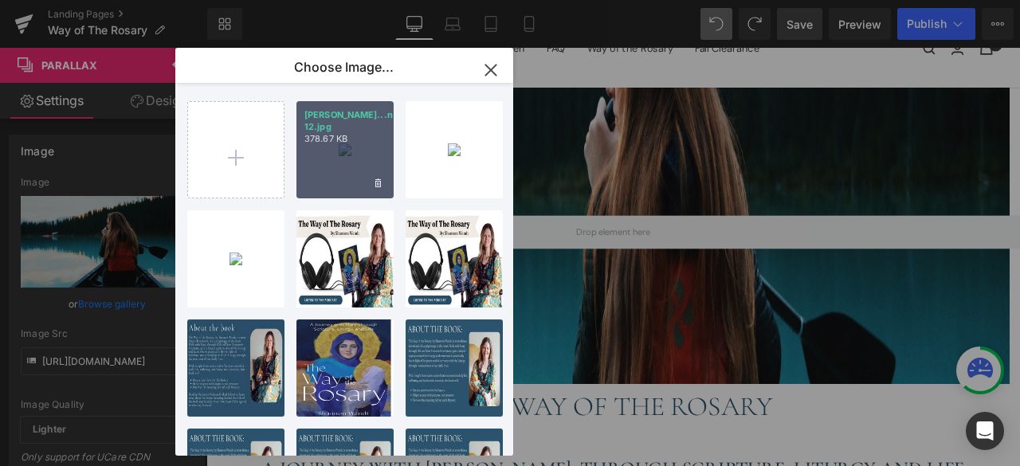
click at [351, 155] on div "[PERSON_NAME]...n-12.jpg 378.67 KB" at bounding box center [344, 149] width 97 height 97
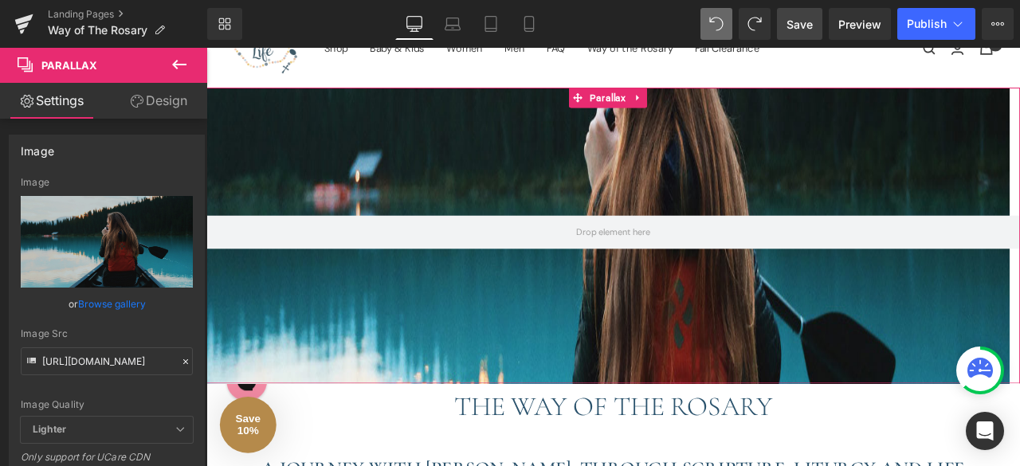
click at [93, 308] on link "Browse gallery" at bounding box center [112, 304] width 68 height 28
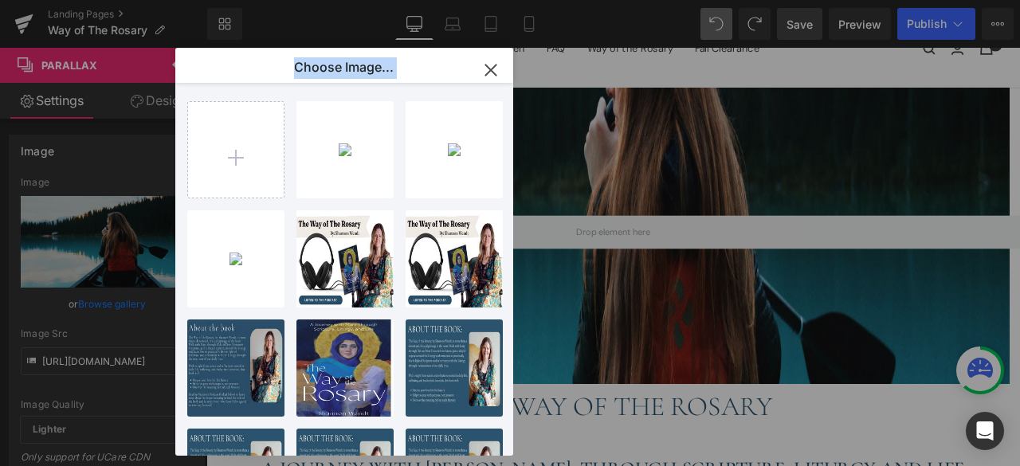
drag, startPoint x: 352, startPoint y: 160, endPoint x: 650, endPoint y: 137, distance: 299.0
click at [650, 137] on div "Choose Image... Back to Library Insert [PERSON_NAME]...n-12.jpg 378.67 KB Delet…" at bounding box center [510, 233] width 1020 height 466
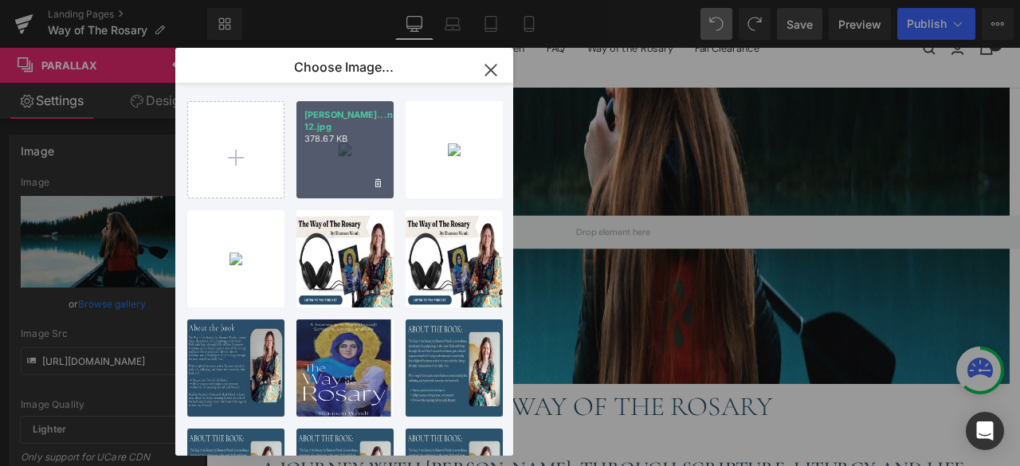
click at [327, 139] on p "378.67 KB" at bounding box center [344, 139] width 81 height 12
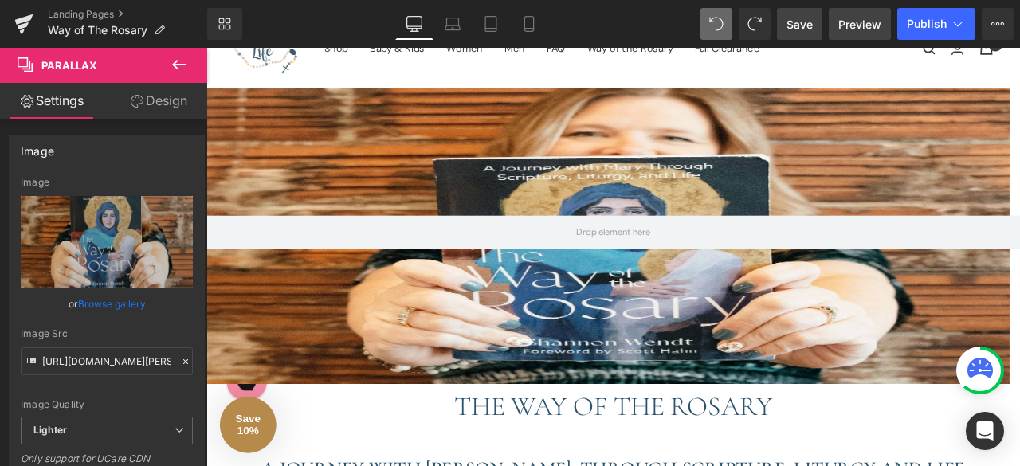
click at [857, 18] on span "Preview" at bounding box center [859, 24] width 43 height 17
click at [801, 22] on span "Save" at bounding box center [800, 24] width 26 height 17
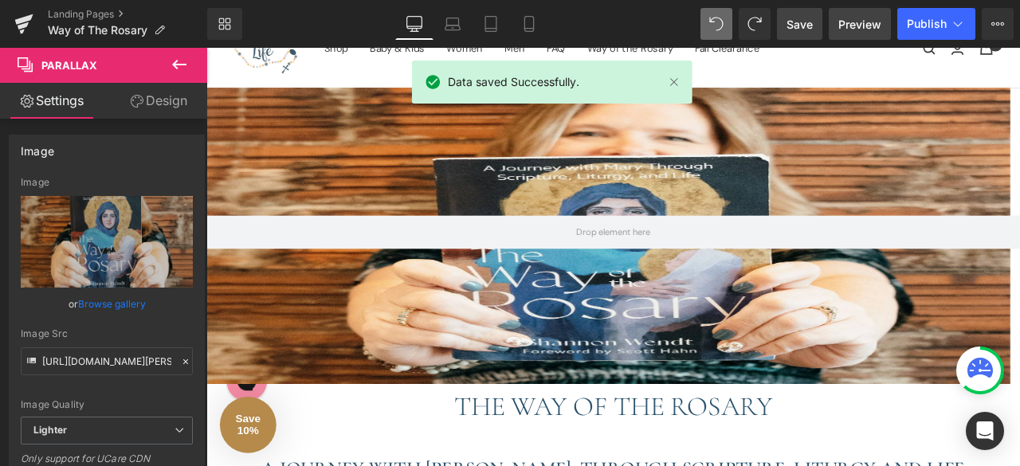
click at [864, 25] on span "Preview" at bounding box center [859, 24] width 43 height 17
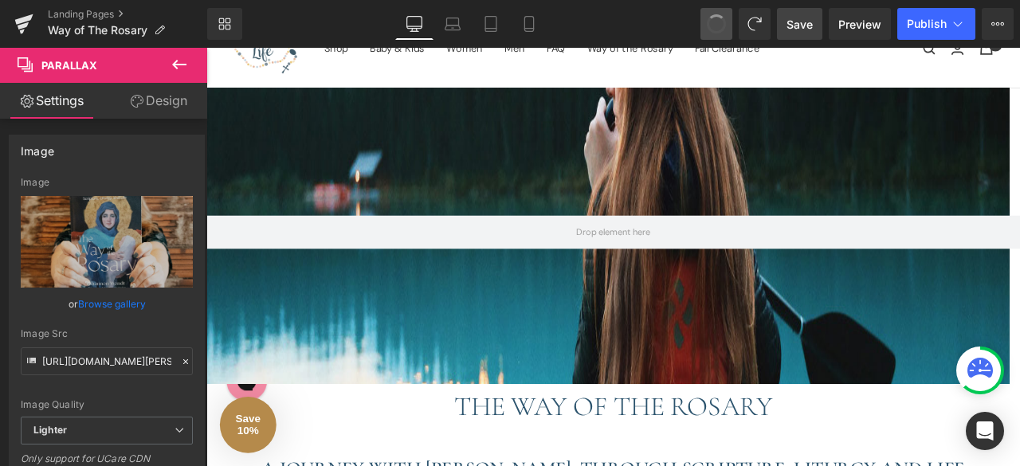
type input "[URL][DOMAIN_NAME]"
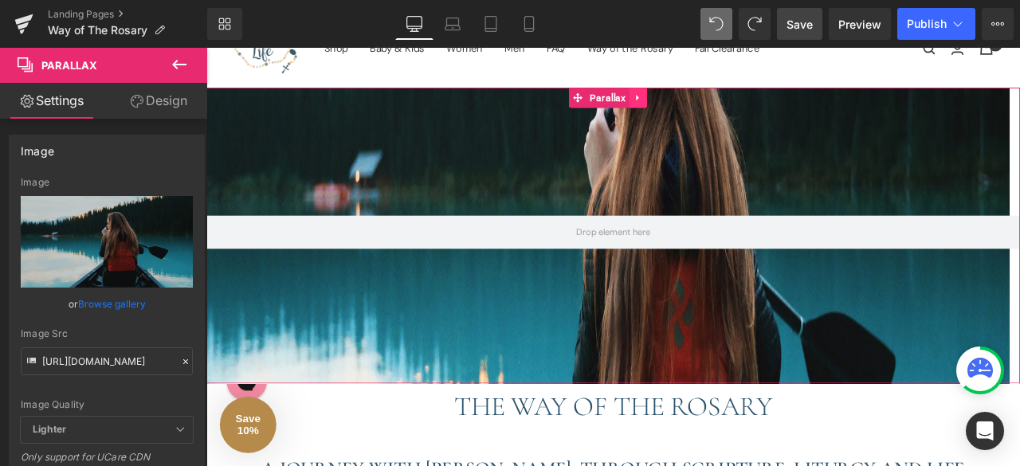
click at [727, 103] on link at bounding box center [718, 107] width 21 height 24
click at [731, 104] on icon at bounding box center [728, 106] width 11 height 11
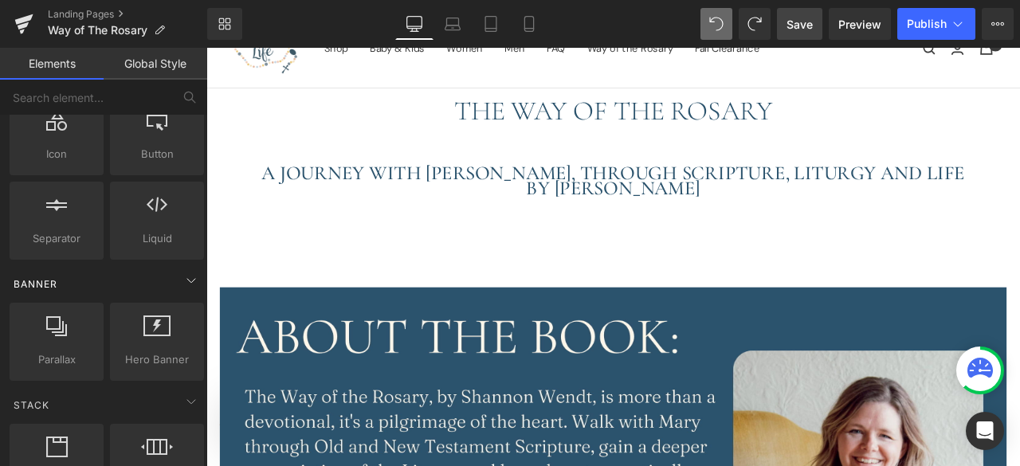
scroll to position [120, 0]
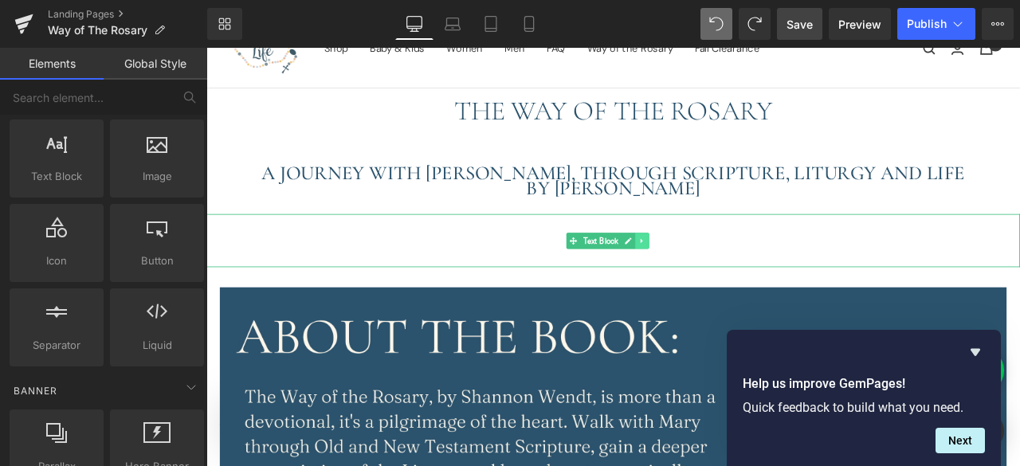
click at [726, 277] on icon at bounding box center [723, 277] width 9 height 10
click at [732, 273] on icon at bounding box center [731, 276] width 9 height 9
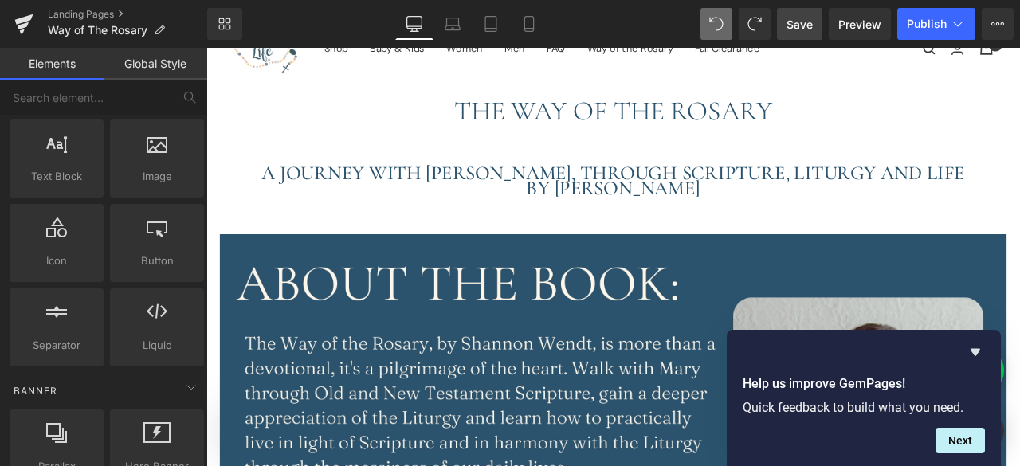
scroll to position [3438, 952]
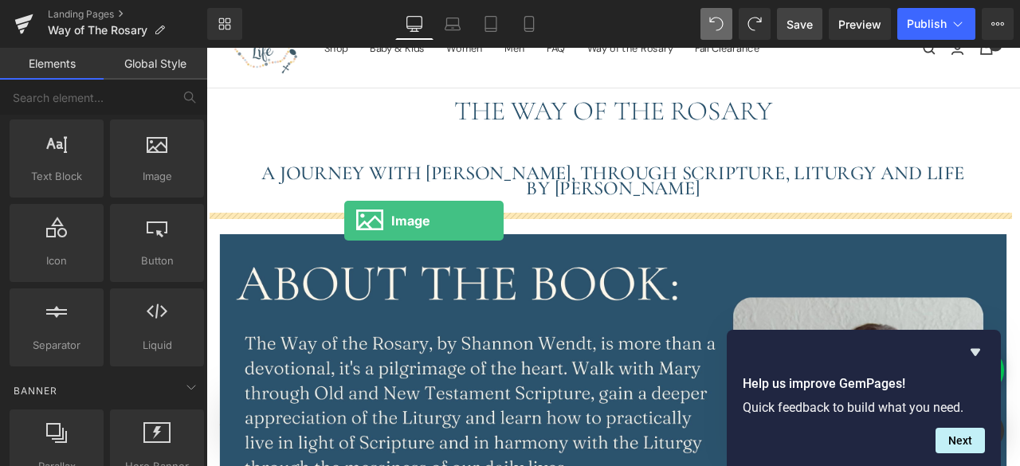
drag, startPoint x: 355, startPoint y: 202, endPoint x: 370, endPoint y: 253, distance: 53.0
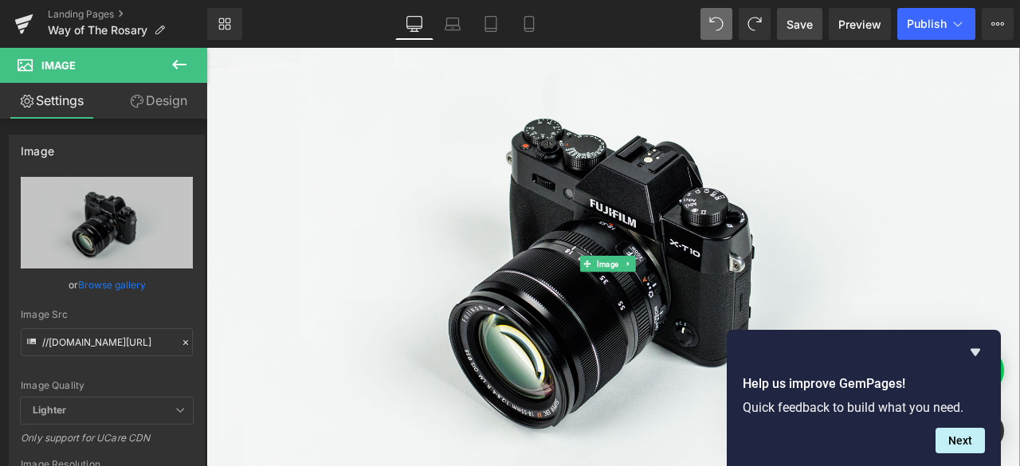
scroll to position [347, 0]
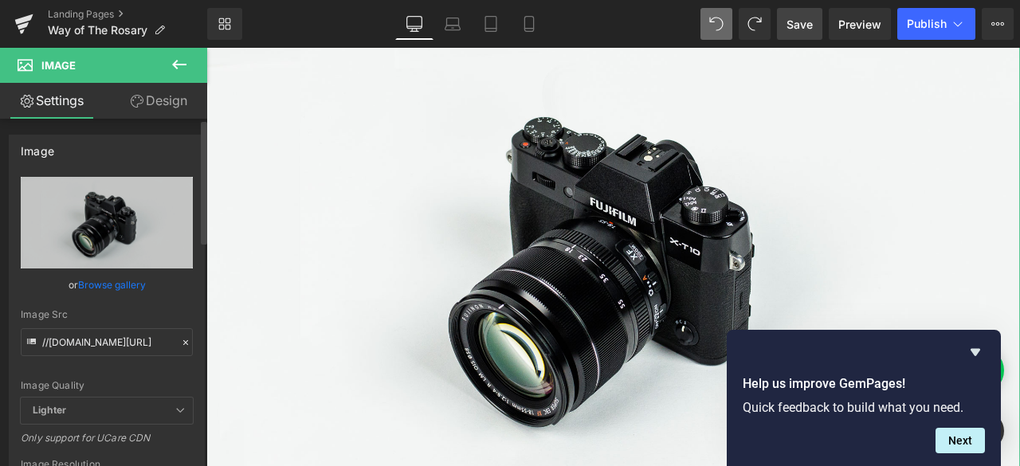
click at [112, 285] on link "Browse gallery" at bounding box center [112, 285] width 68 height 28
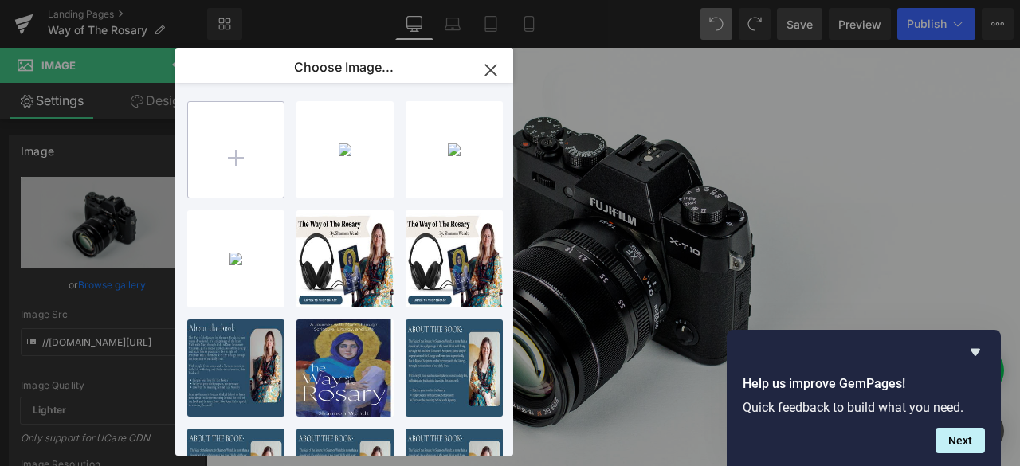
click at [211, 165] on input "file" at bounding box center [236, 150] width 96 height 96
type input "C:\fakepath\Web Banners Fall Clearnace.png"
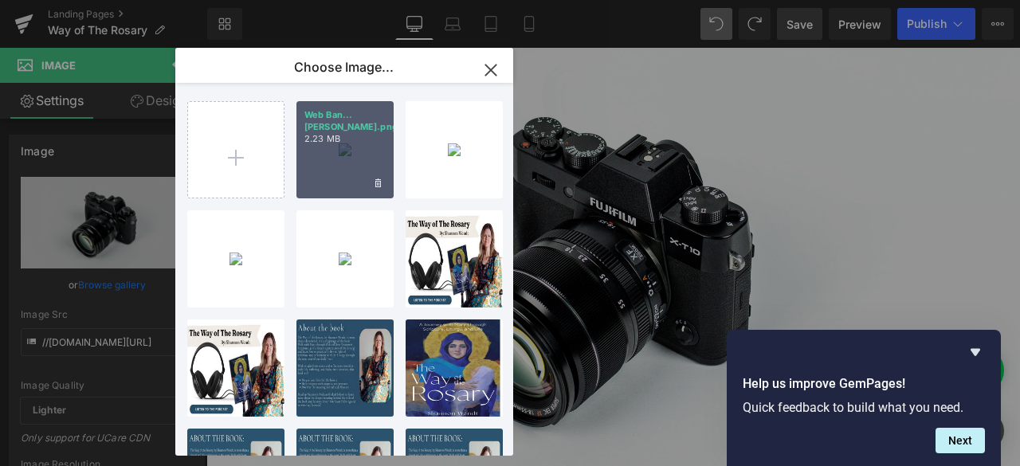
click at [341, 150] on div "Web Ban...[PERSON_NAME].png 2.23 MB" at bounding box center [344, 149] width 97 height 97
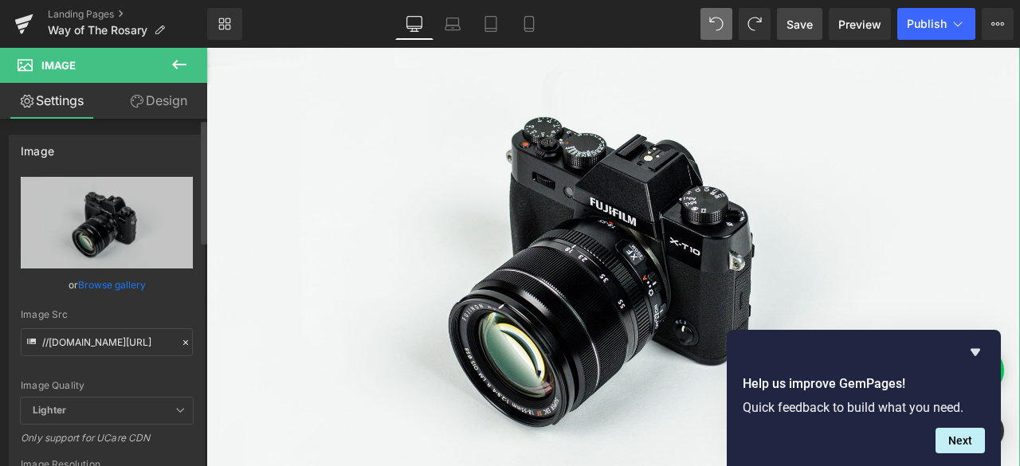
click at [105, 290] on link "Browse gallery" at bounding box center [112, 285] width 68 height 28
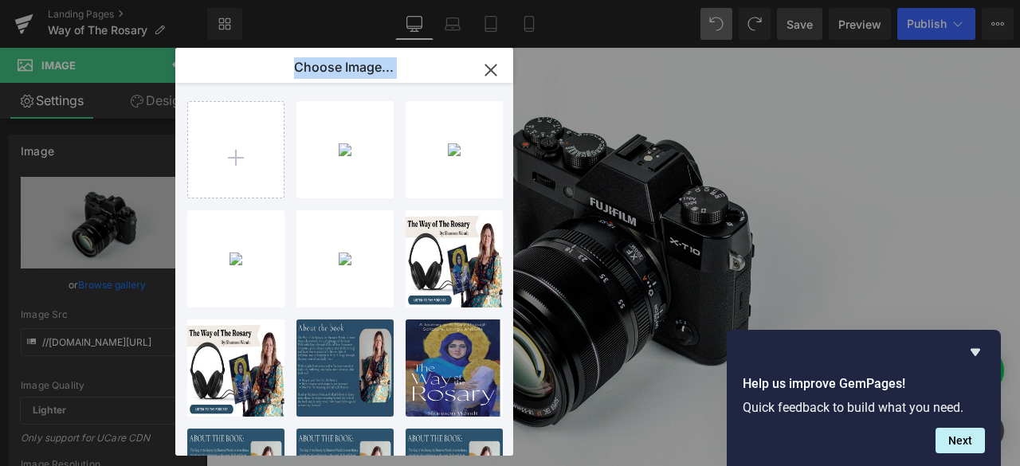
drag, startPoint x: 337, startPoint y: 144, endPoint x: 677, endPoint y: 167, distance: 341.1
click at [677, 167] on div "Choose Image... Back to Library Insert Web Ban...[PERSON_NAME].png 2.23 MB Dele…" at bounding box center [510, 233] width 1020 height 466
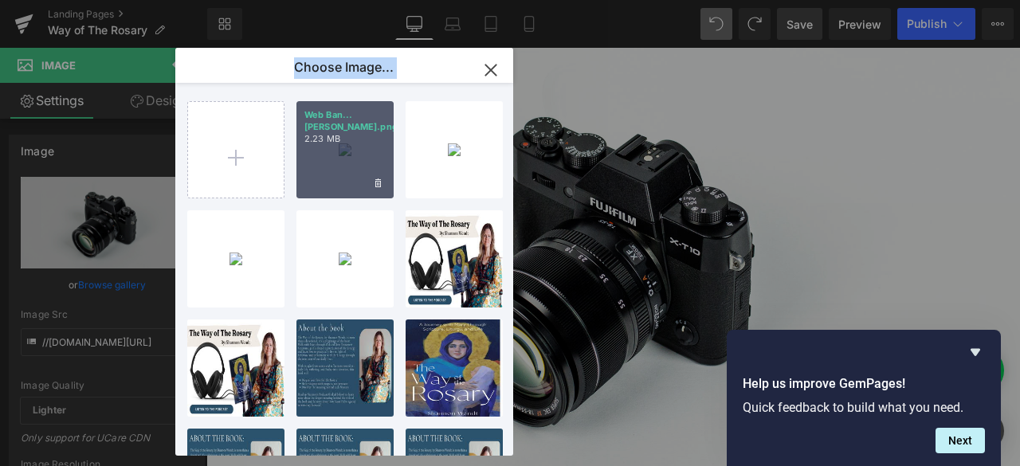
click at [308, 138] on p "2.23 MB" at bounding box center [344, 139] width 81 height 12
type input "[URL][DOMAIN_NAME]"
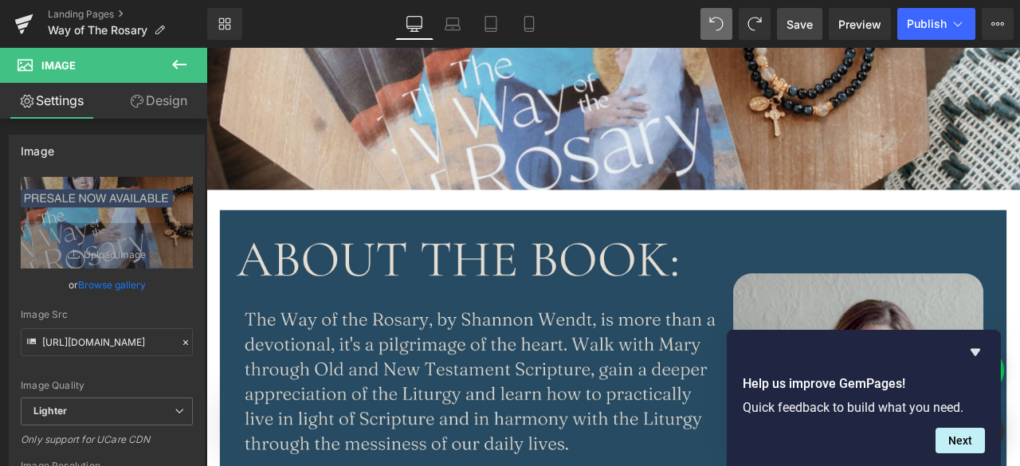
scroll to position [371, 0]
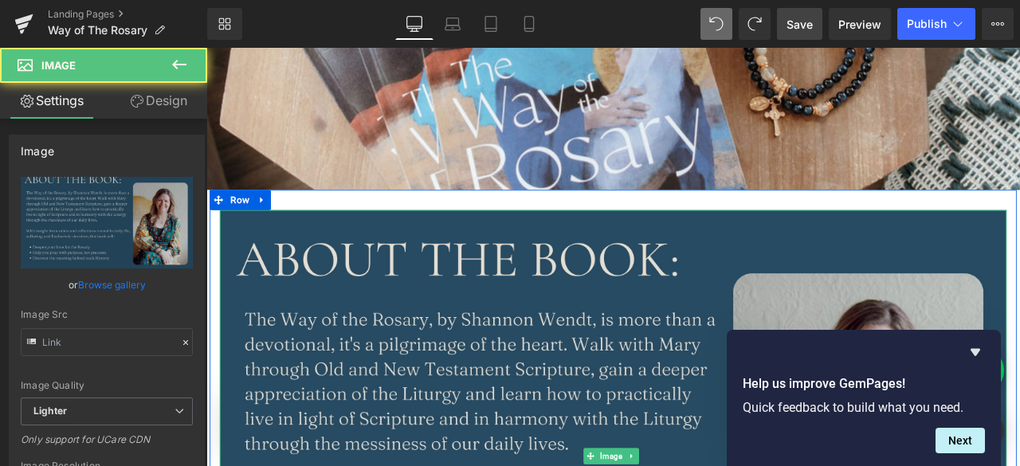
type input "[URL][DOMAIN_NAME]"
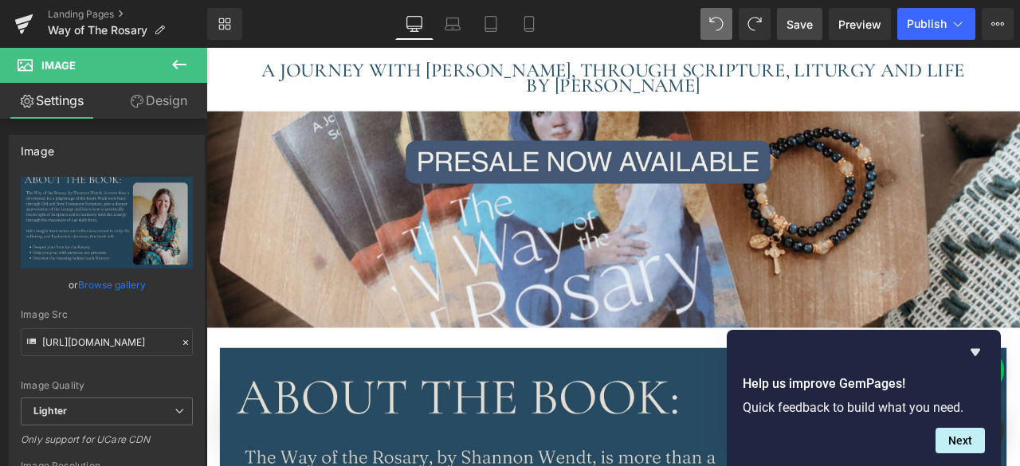
scroll to position [206, 0]
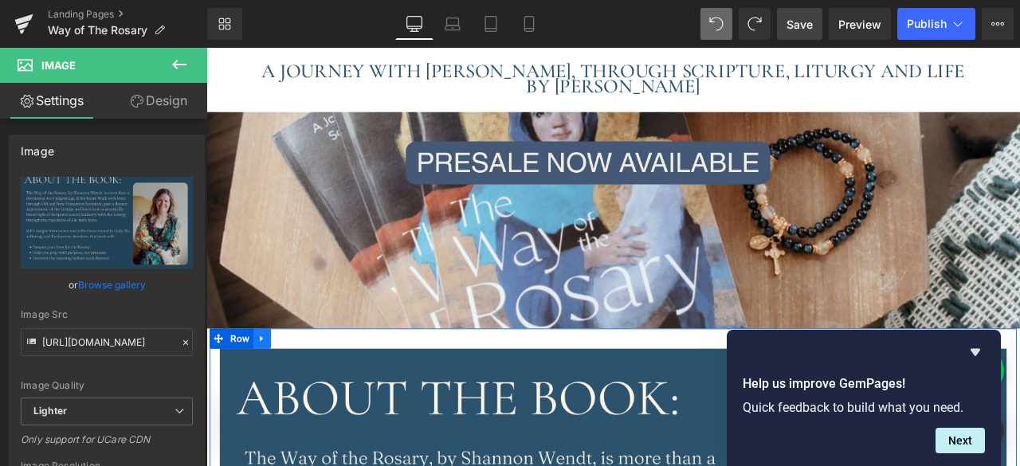
click at [273, 389] on icon at bounding box center [272, 393] width 11 height 12
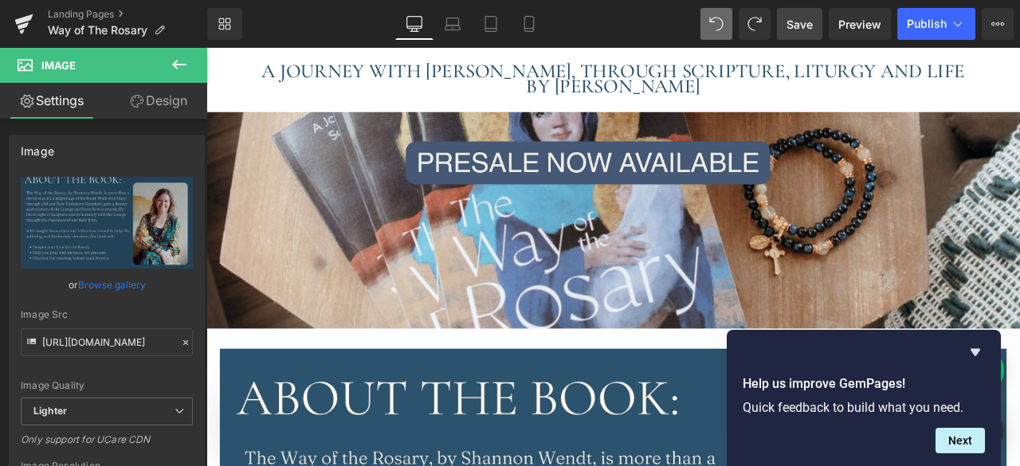
click at [182, 59] on icon at bounding box center [179, 64] width 19 height 19
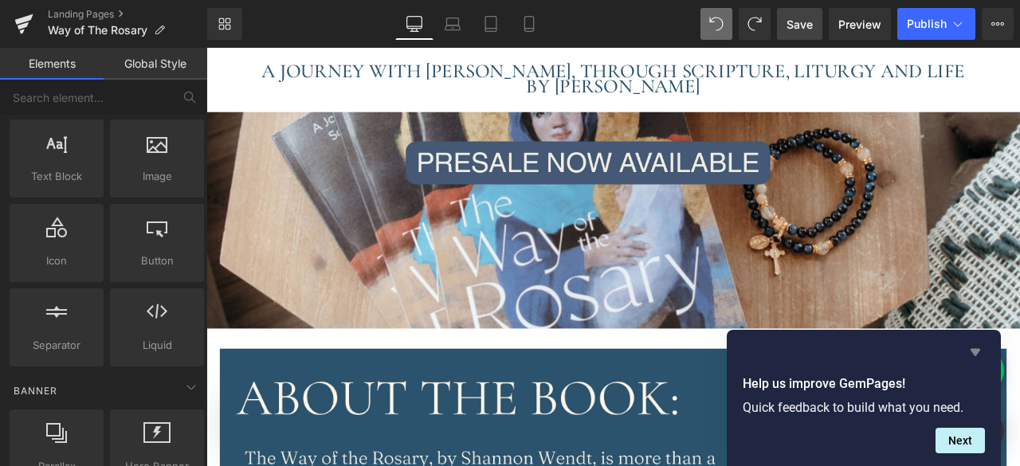
click at [972, 351] on icon "Hide survey" at bounding box center [976, 352] width 10 height 7
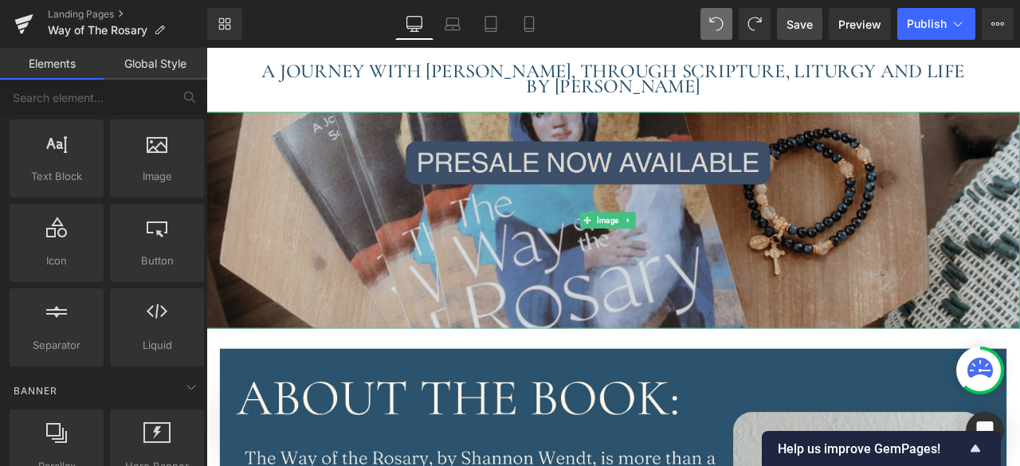
scroll to position [233, 0]
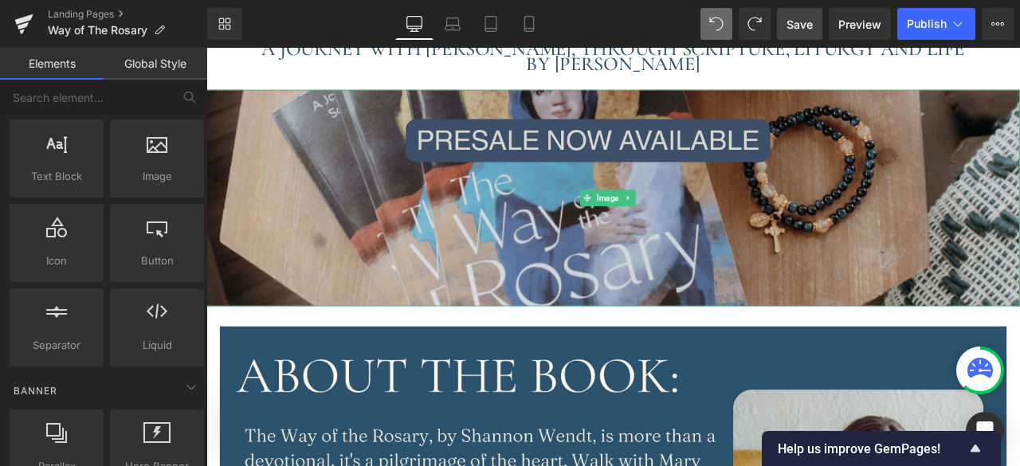
click at [387, 241] on img at bounding box center [688, 225] width 964 height 257
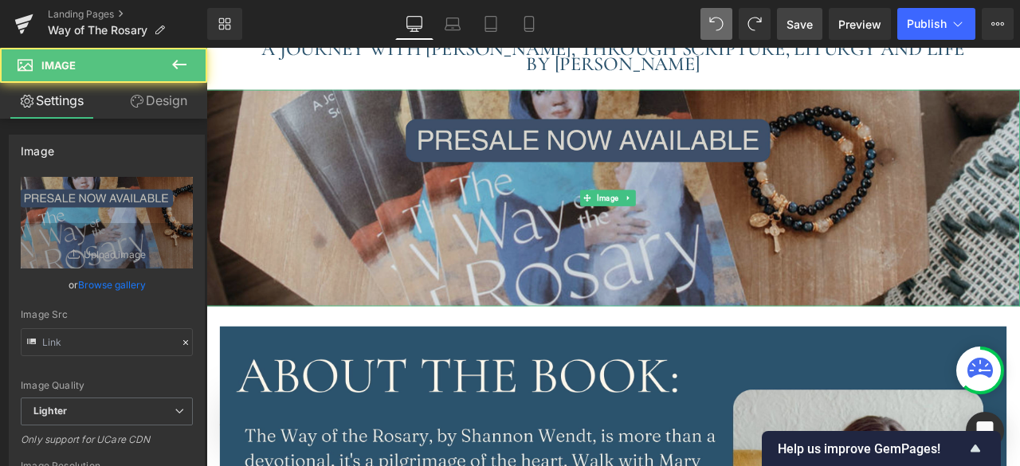
type input "[URL][DOMAIN_NAME]"
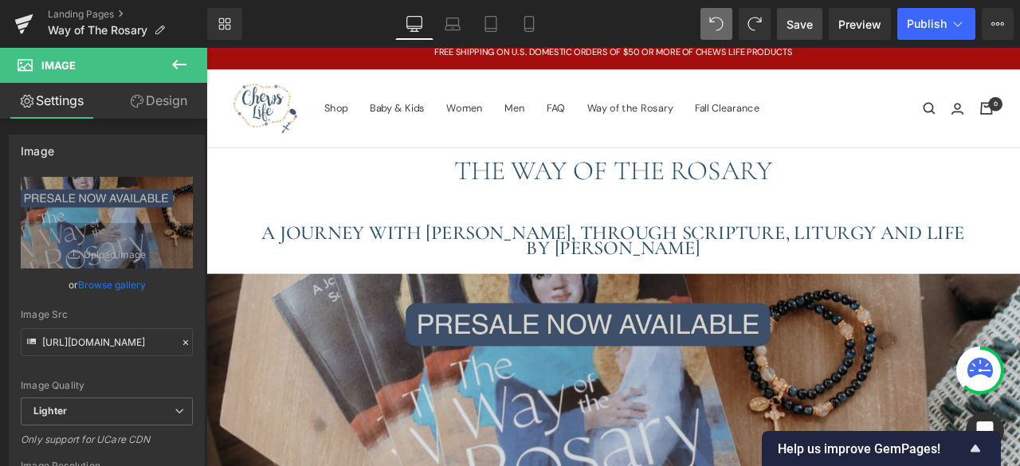
scroll to position [14, 0]
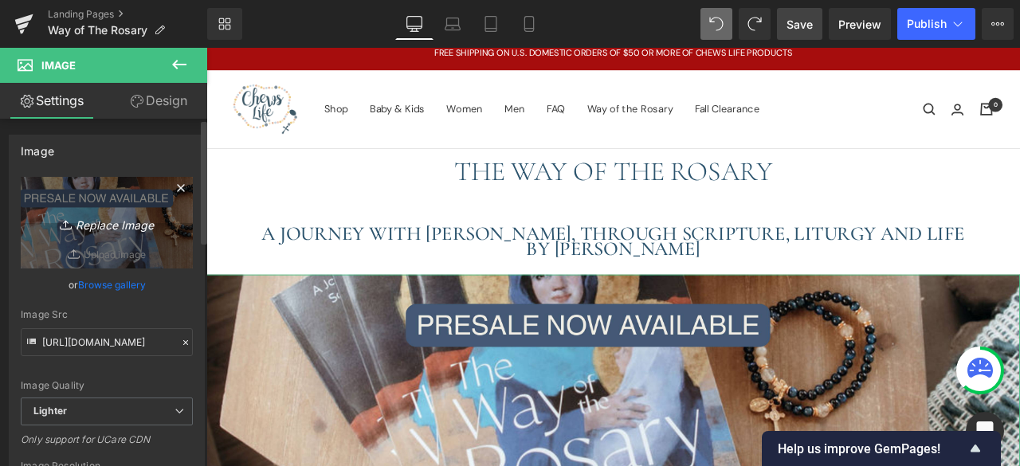
click at [101, 229] on icon "Replace Image" at bounding box center [107, 223] width 128 height 20
type input "C:\fakepath\Web Banners Fall Clearnace (1).png"
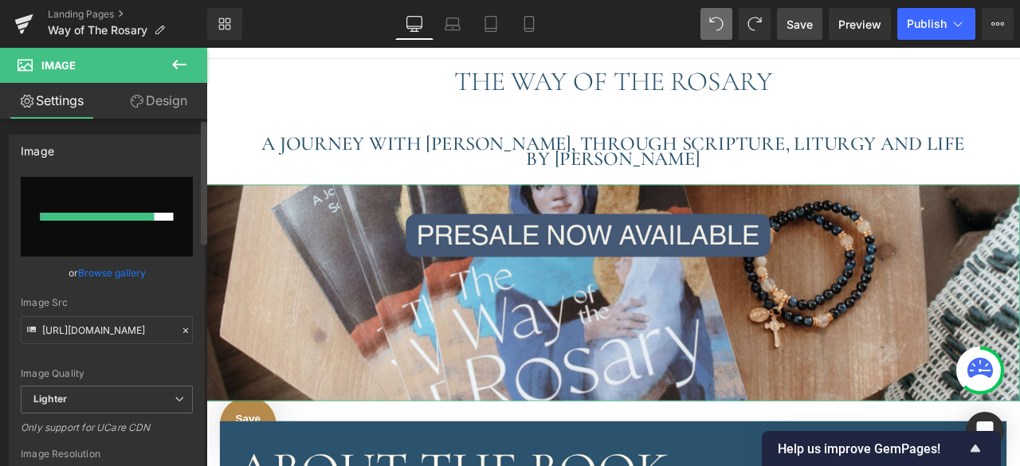
scroll to position [124, 0]
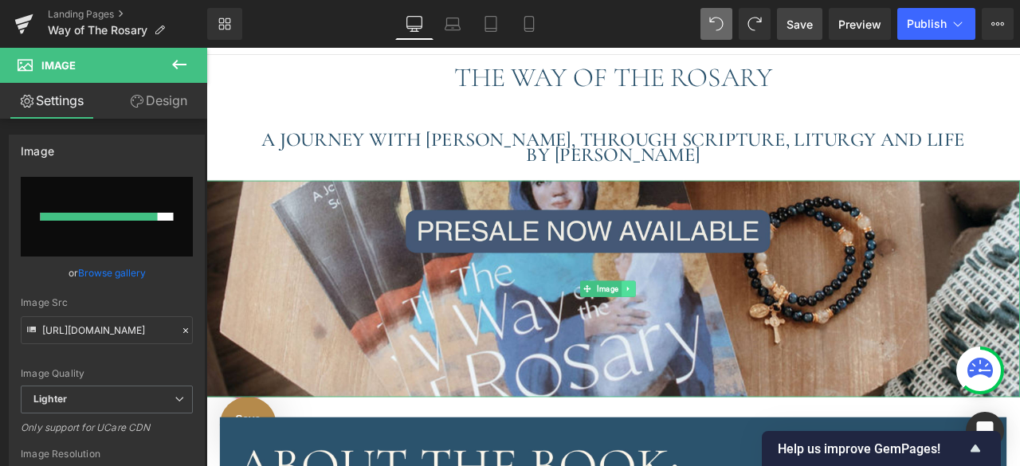
click at [706, 332] on icon at bounding box center [706, 335] width 2 height 6
click at [716, 331] on icon at bounding box center [715, 334] width 9 height 10
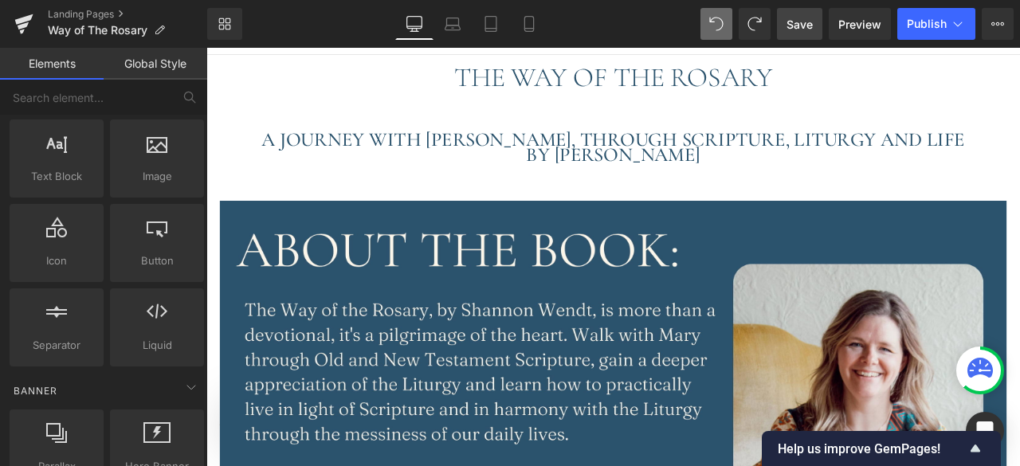
scroll to position [8, 8]
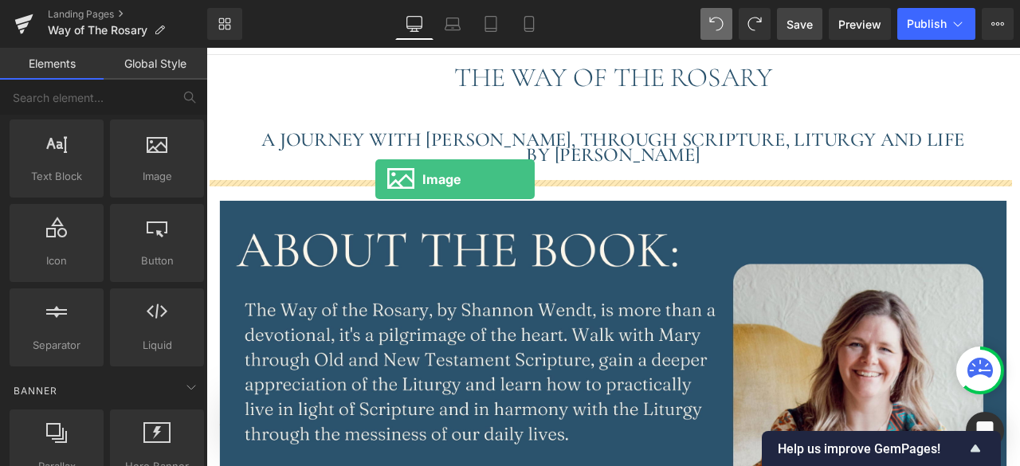
drag, startPoint x: 354, startPoint y: 226, endPoint x: 406, endPoint y: 204, distance: 56.8
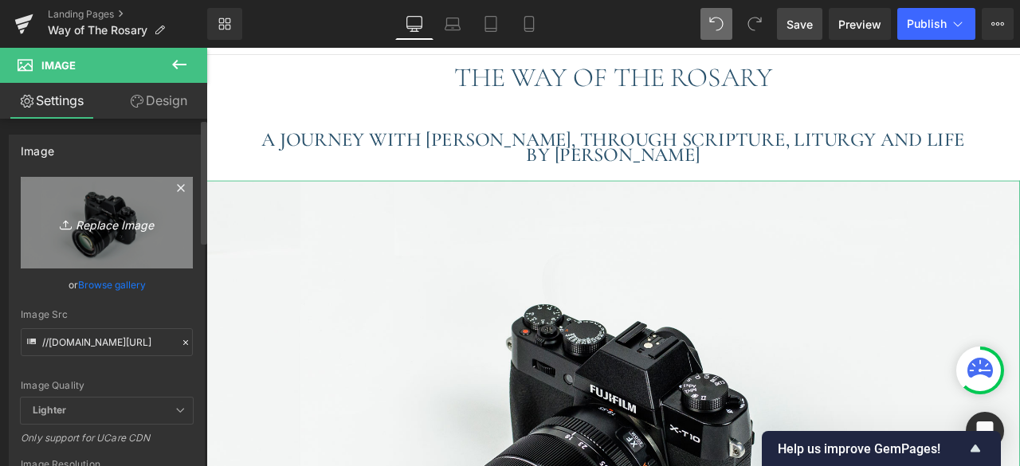
click at [104, 218] on icon "Replace Image" at bounding box center [107, 223] width 128 height 20
type input "C:\fakepath\Web Banners Fall Clearnace (1).png"
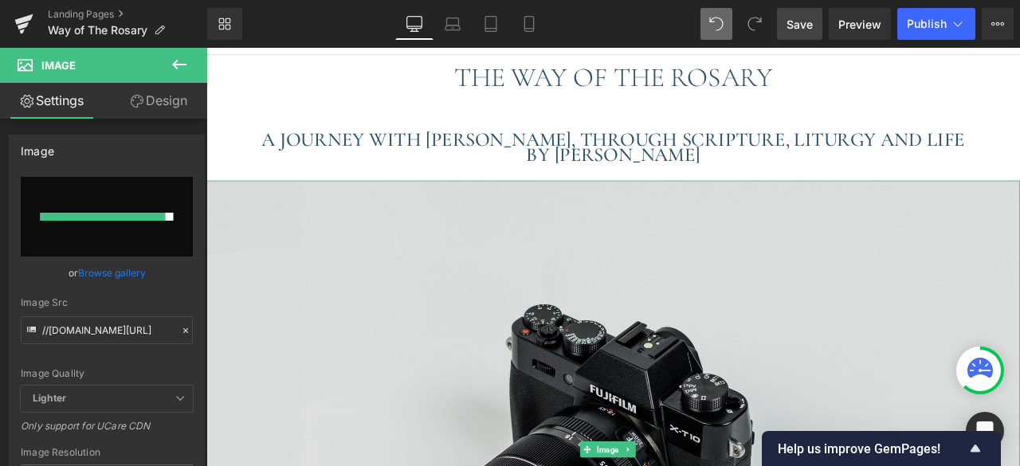
type input "[URL][DOMAIN_NAME]"
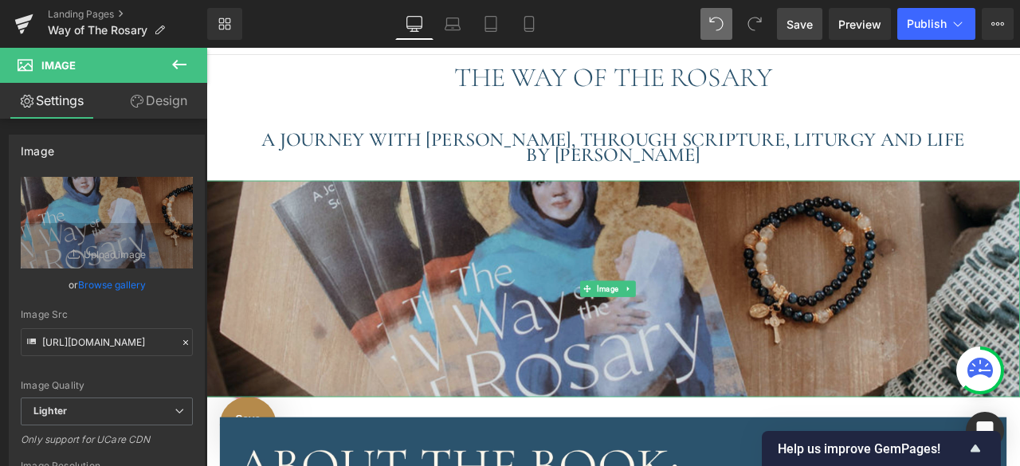
scroll to position [3692, 952]
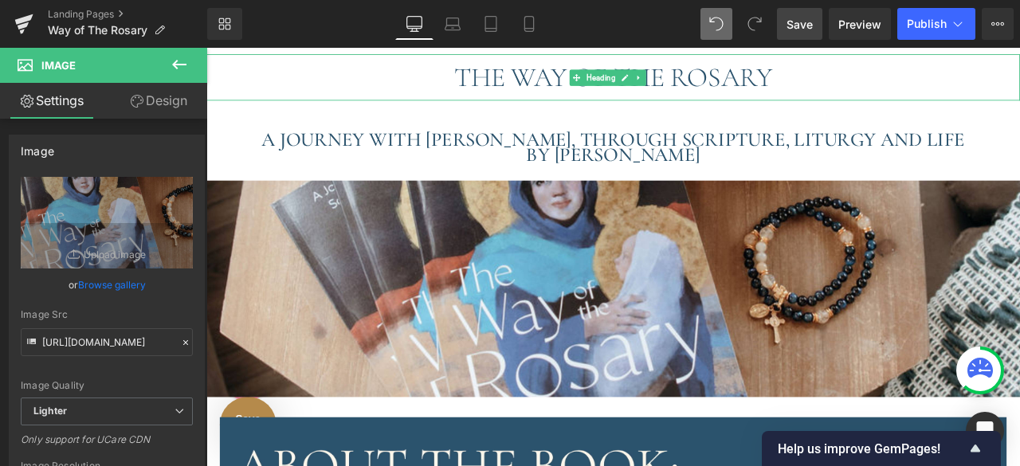
click at [461, 86] on div "THE WAY OF THE ROSARY" at bounding box center [688, 83] width 964 height 55
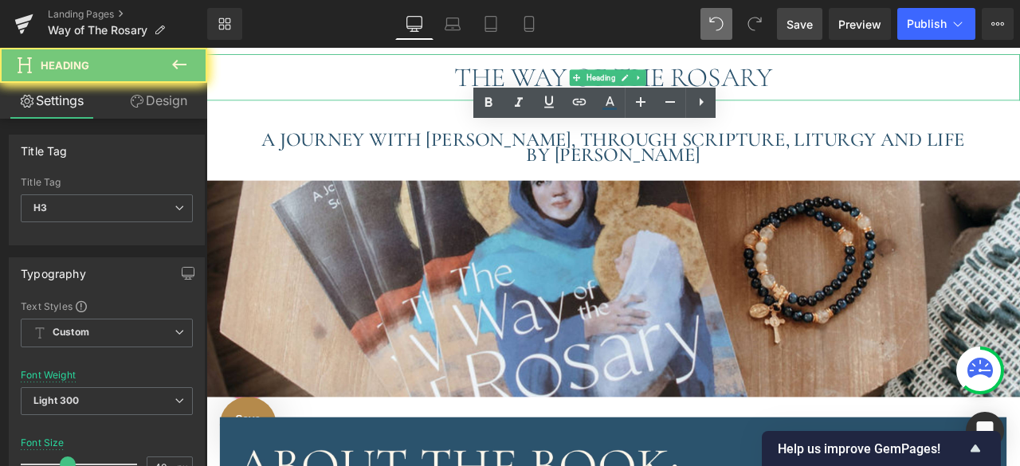
click at [461, 86] on div "THE WAY OF THE ROSARY" at bounding box center [688, 83] width 964 height 55
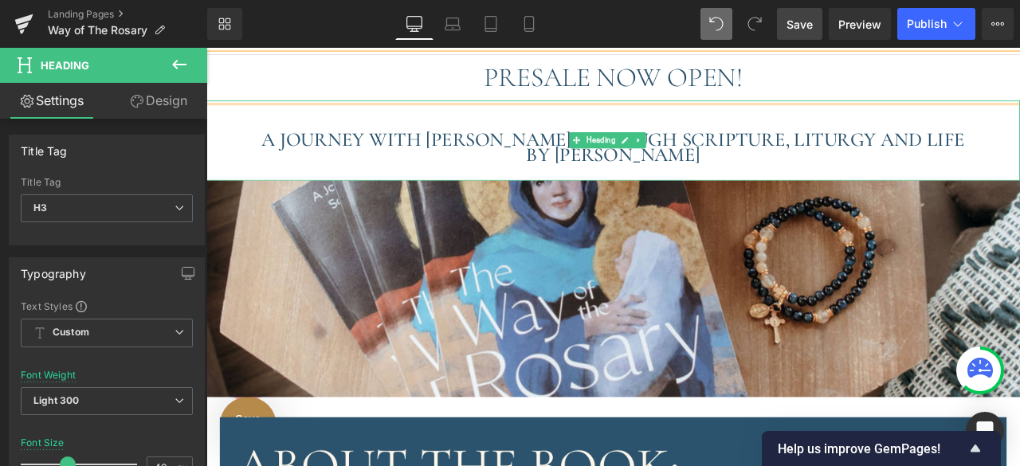
click at [319, 153] on h1 "A JOURNEY WITH [PERSON_NAME], THROUGH SCRIPTURE, LITURGY AND LIFE" at bounding box center [688, 156] width 964 height 18
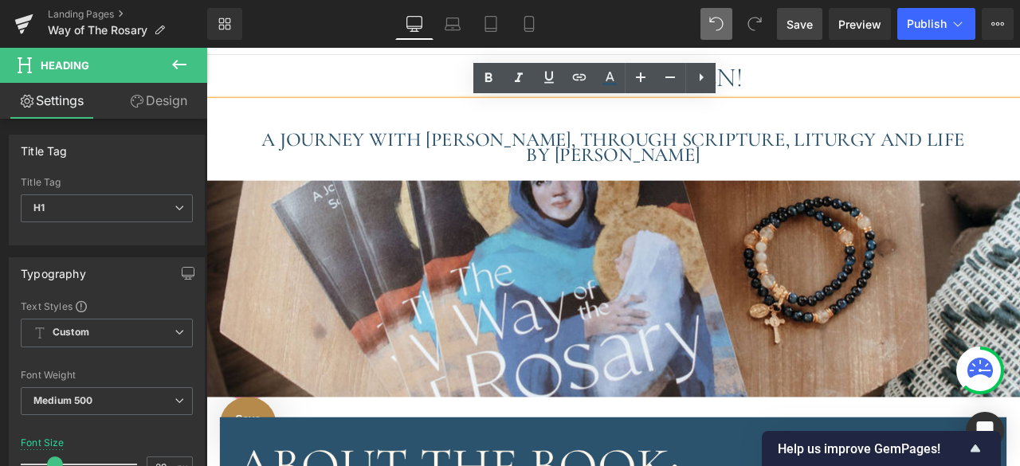
click at [323, 154] on h1 "A JOURNEY WITH [PERSON_NAME], THROUGH SCRIPTURE, LITURGY AND LIFE" at bounding box center [688, 156] width 964 height 18
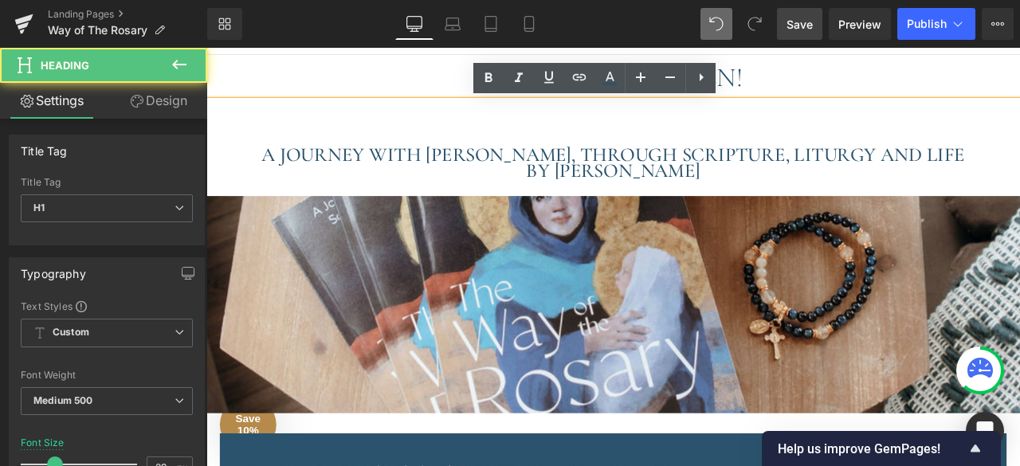
scroll to position [3711, 952]
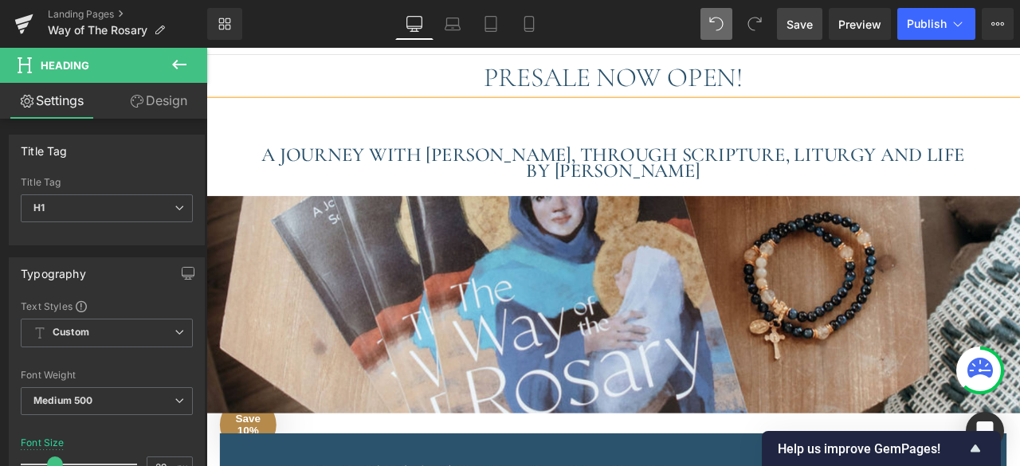
click at [587, 133] on div "A JOURNEY WITH [PERSON_NAME], THROUGH SCRIPTURE, LITURGY AND LIFE BY [PERSON_NA…" at bounding box center [688, 167] width 964 height 113
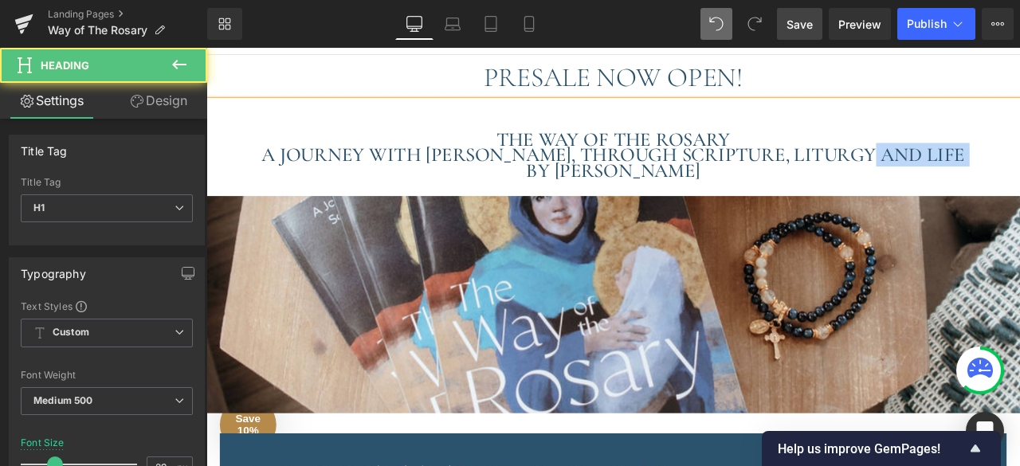
drag, startPoint x: 1044, startPoint y: 181, endPoint x: 323, endPoint y: 186, distance: 721.3
click at [323, 184] on h1 "A JOURNEY WITH [PERSON_NAME], THROUGH SCRIPTURE, LITURGY AND LIFE" at bounding box center [688, 175] width 964 height 18
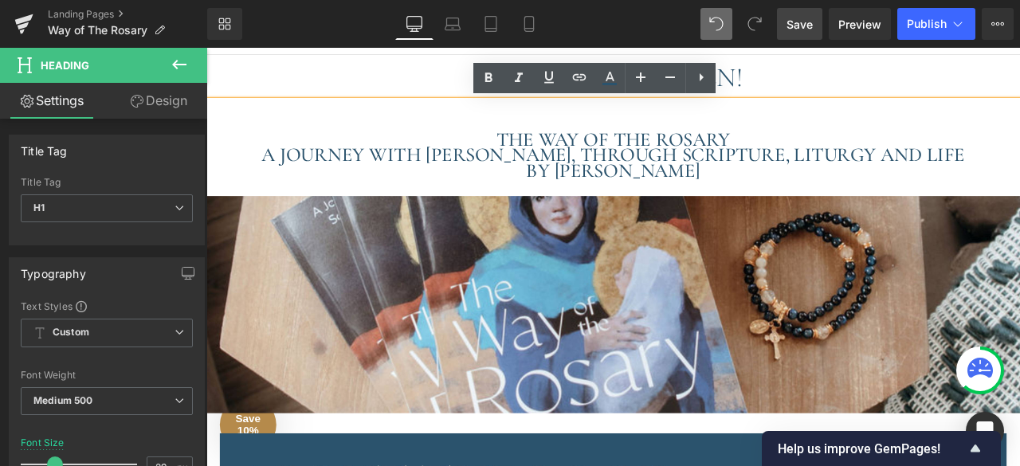
click at [830, 199] on h1 "BY [PERSON_NAME]" at bounding box center [688, 194] width 964 height 18
drag, startPoint x: 830, startPoint y: 199, endPoint x: 320, endPoint y: 178, distance: 510.5
click at [320, 178] on div "THE WAY OF THE ROSARY A JOURNEY WITH [PERSON_NAME], THROUGH [DEMOGRAPHIC_DATA],…" at bounding box center [688, 167] width 964 height 113
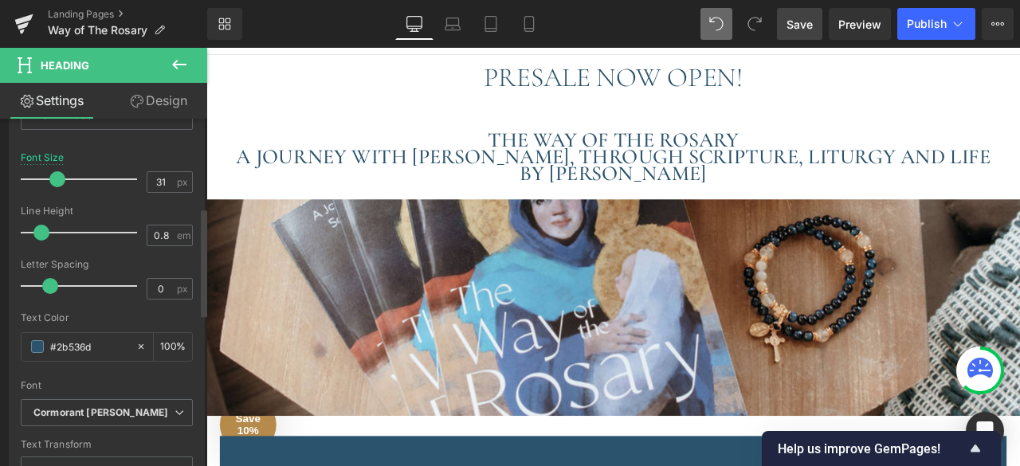
scroll to position [3715, 952]
click at [54, 171] on span at bounding box center [57, 179] width 16 height 16
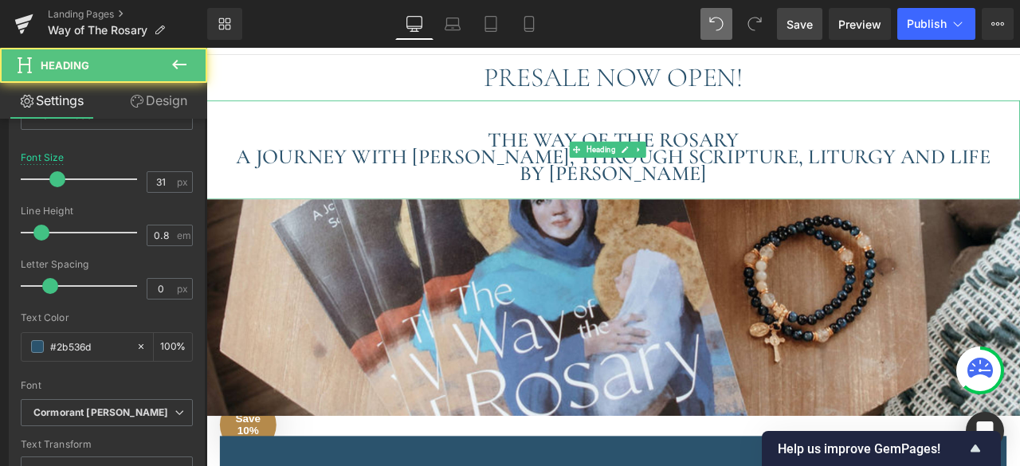
click at [846, 159] on h1 "THE WAY OF THE ROSARY" at bounding box center [688, 157] width 964 height 20
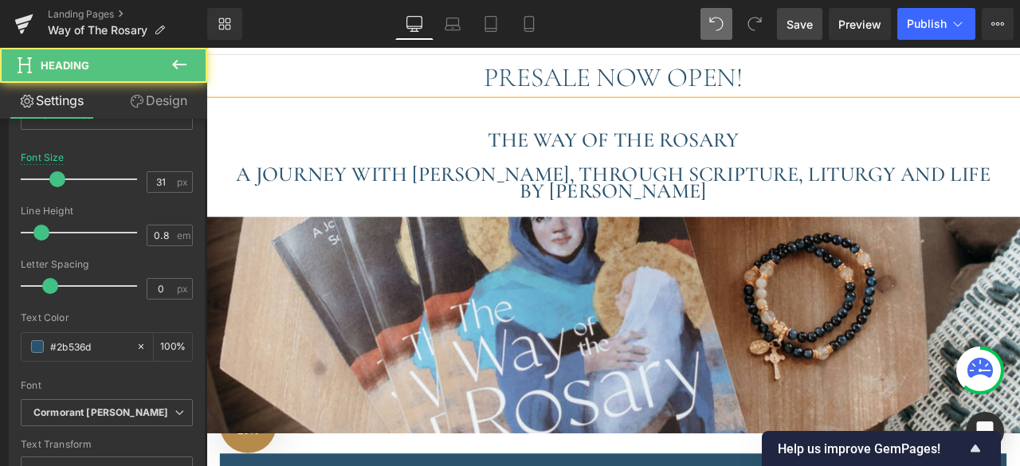
scroll to position [3735, 952]
drag, startPoint x: 818, startPoint y: 214, endPoint x: 281, endPoint y: 199, distance: 536.6
click at [281, 199] on div "THE WAY OF THE ROSARY A JOURNEY WITH [PERSON_NAME], THROUGH [DEMOGRAPHIC_DATA],…" at bounding box center [688, 179] width 964 height 137
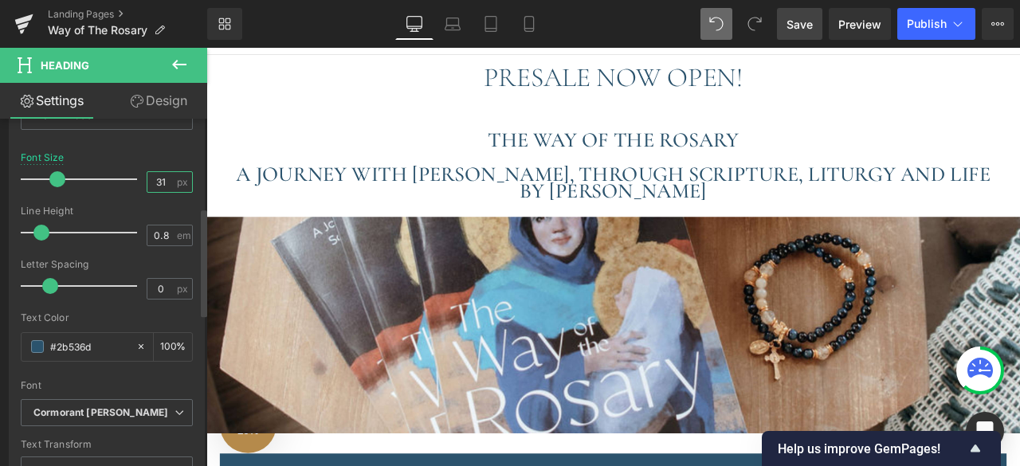
click at [150, 181] on input "31" at bounding box center [161, 182] width 28 height 20
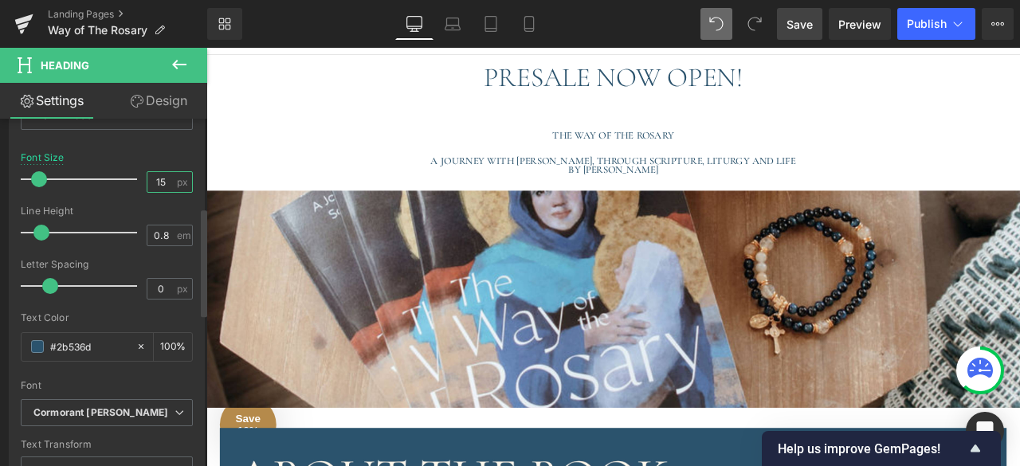
scroll to position [8, 8]
click at [723, 26] on icon at bounding box center [716, 24] width 14 height 14
type input "31"
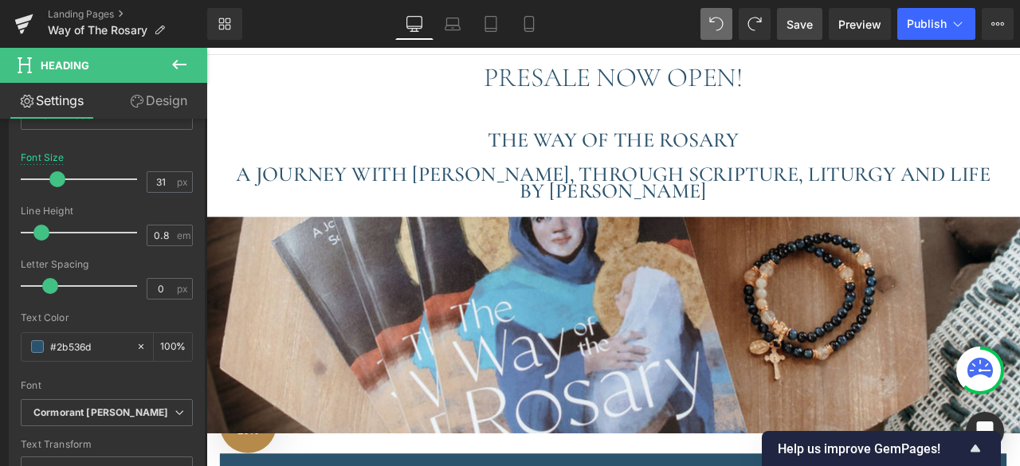
scroll to position [3735, 952]
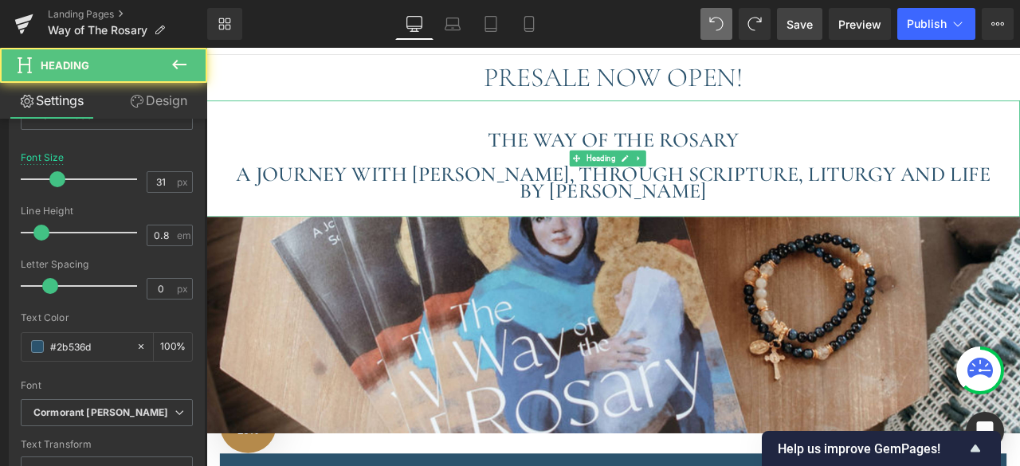
click at [603, 238] on div at bounding box center [688, 238] width 964 height 21
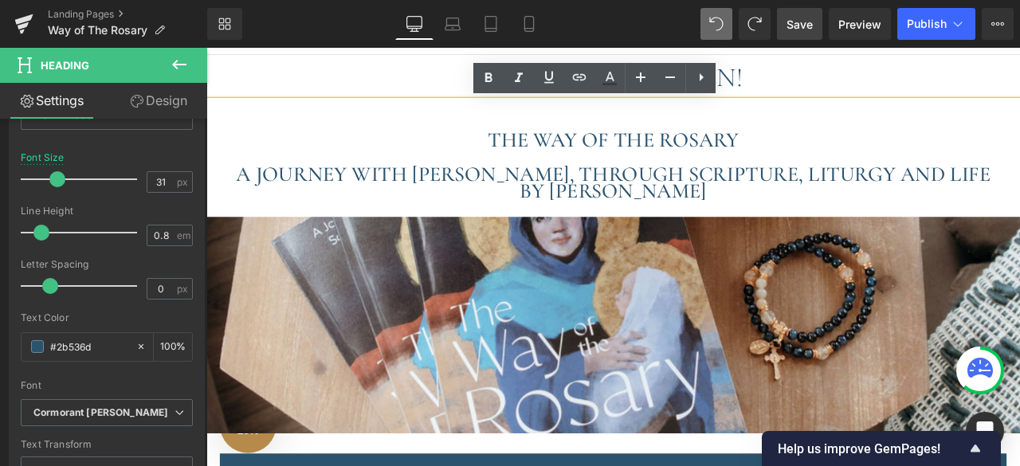
drag, startPoint x: 840, startPoint y: 222, endPoint x: 291, endPoint y: 201, distance: 549.5
click at [291, 201] on div "THE WAY OF THE ROSARY A JOURNEY WITH [PERSON_NAME], THROUGH [DEMOGRAPHIC_DATA],…" at bounding box center [688, 179] width 964 height 137
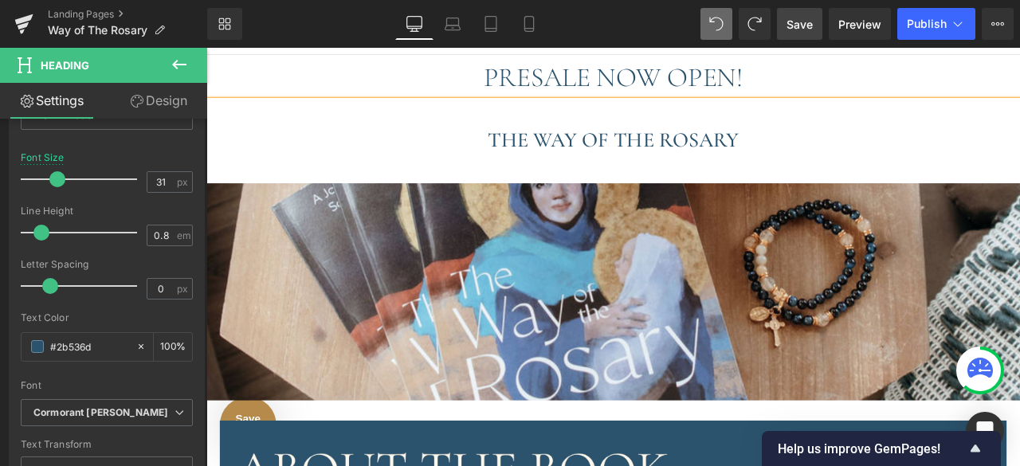
scroll to position [8, 8]
click at [520, 151] on h1 "THE WAY OF THE ROSARY" at bounding box center [688, 157] width 964 height 20
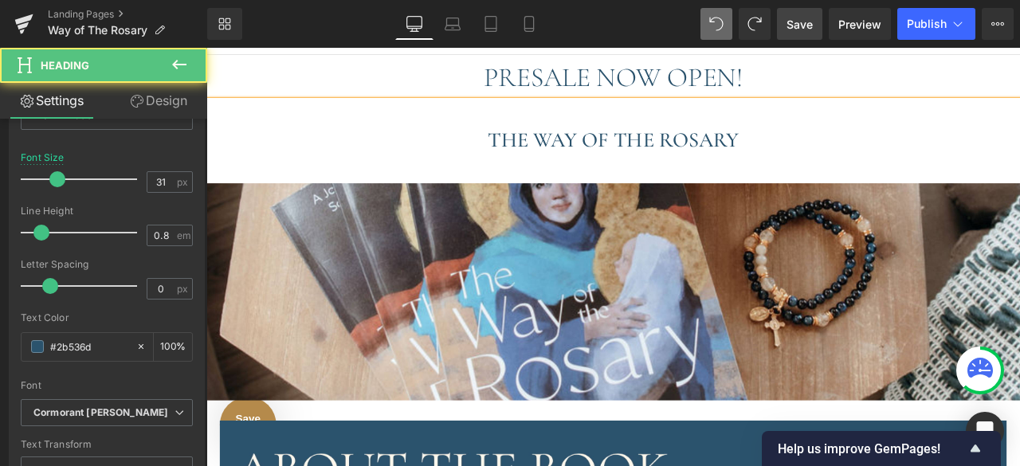
click at [559, 124] on div "THE WAY OF THE ROSARY" at bounding box center [688, 160] width 964 height 98
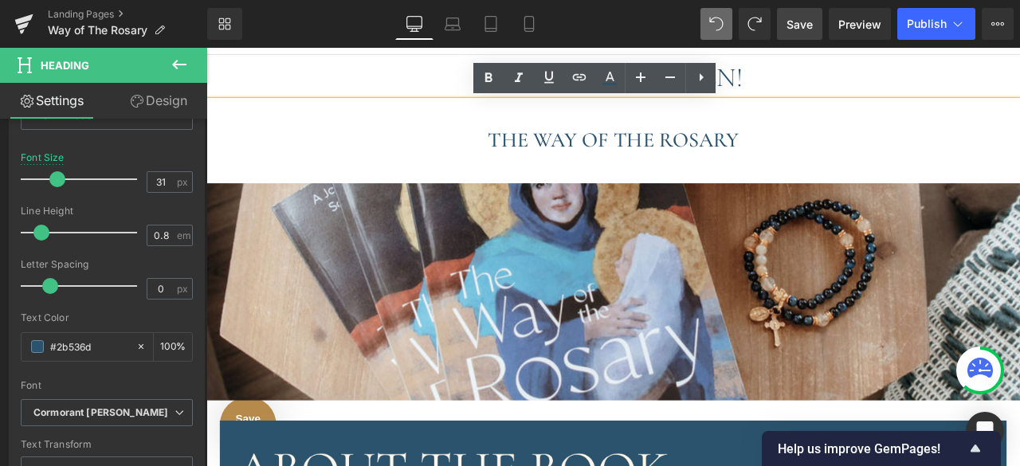
click at [527, 153] on h1 "THE WAY OF THE ROSARY" at bounding box center [688, 157] width 964 height 20
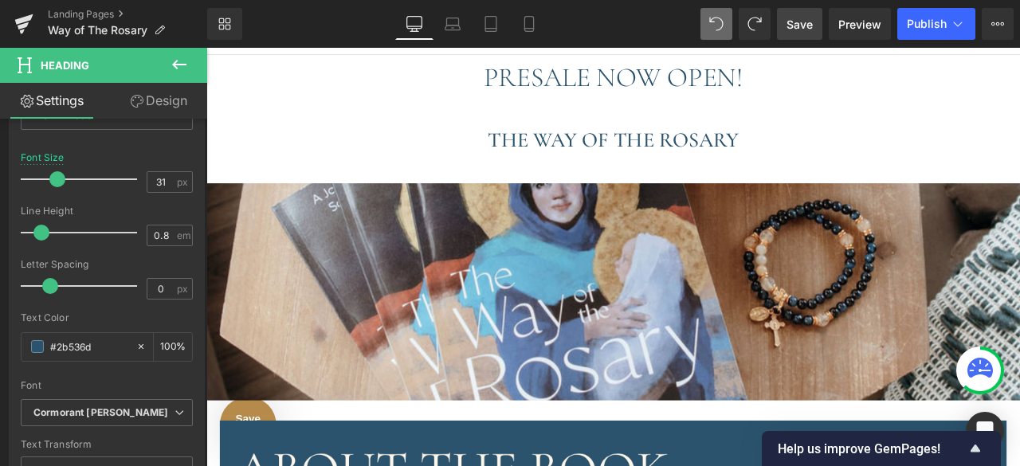
click at [182, 61] on icon at bounding box center [179, 64] width 19 height 19
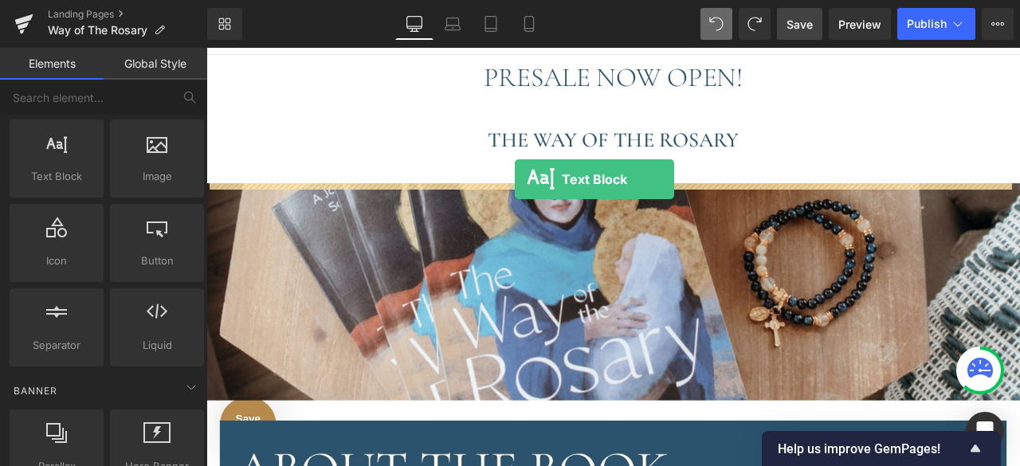
drag, startPoint x: 265, startPoint y: 208, endPoint x: 572, endPoint y: 204, distance: 306.9
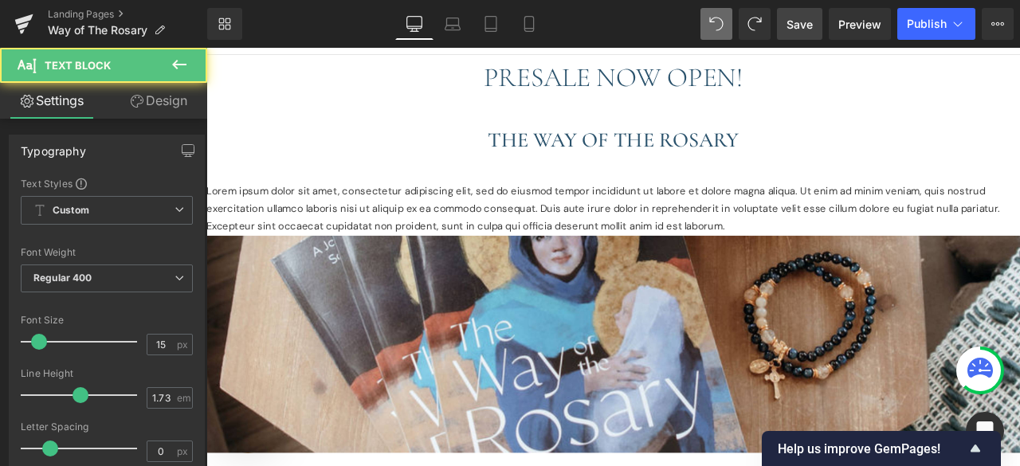
scroll to position [3758, 952]
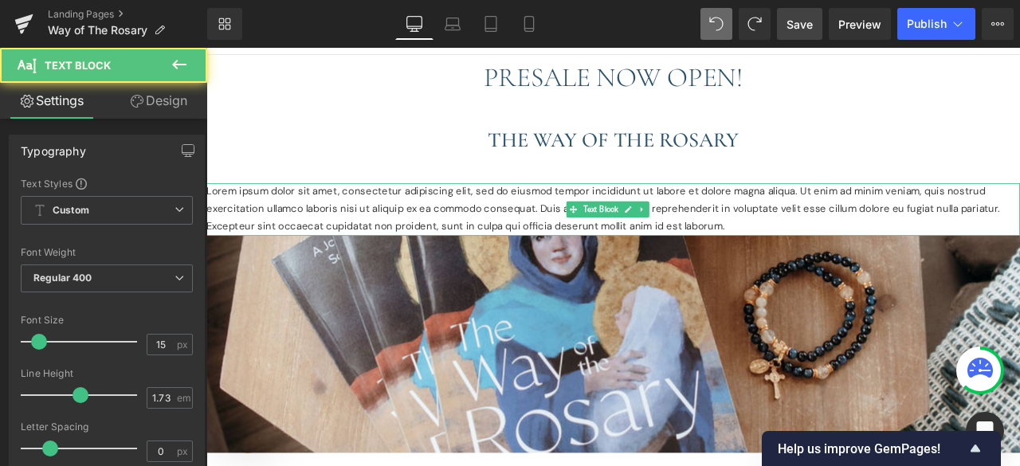
click at [804, 253] on p "Lorem ipsum dolor sit amet, consectetur adipiscing elit, sed do eiusmod tempor …" at bounding box center [688, 240] width 964 height 62
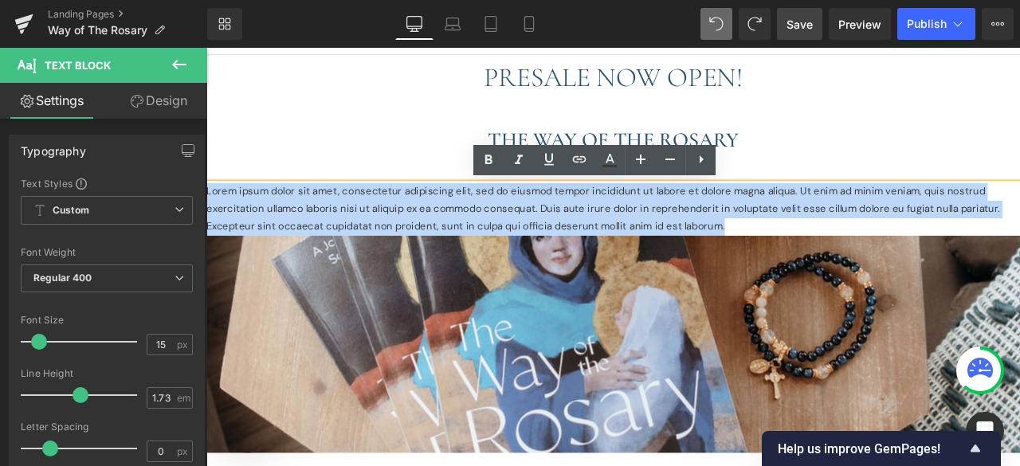
drag, startPoint x: 822, startPoint y: 259, endPoint x: 201, endPoint y: 218, distance: 623.0
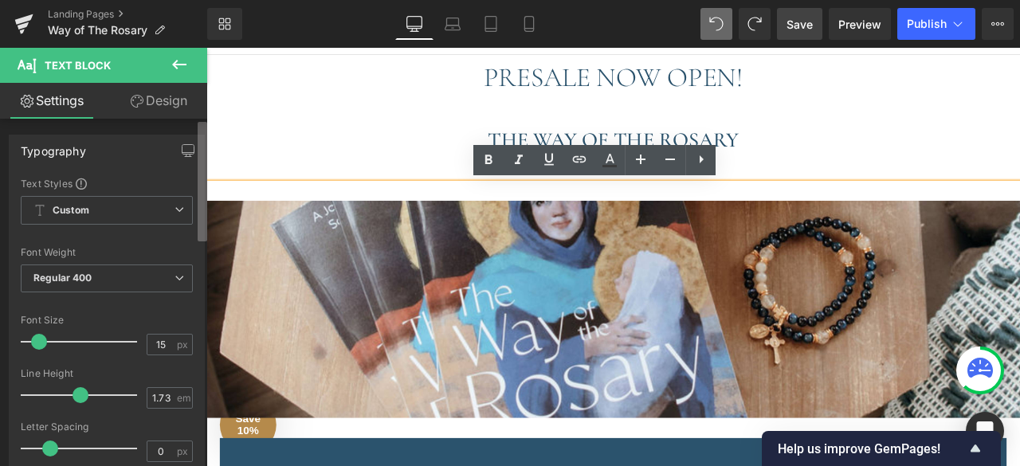
scroll to position [3716, 952]
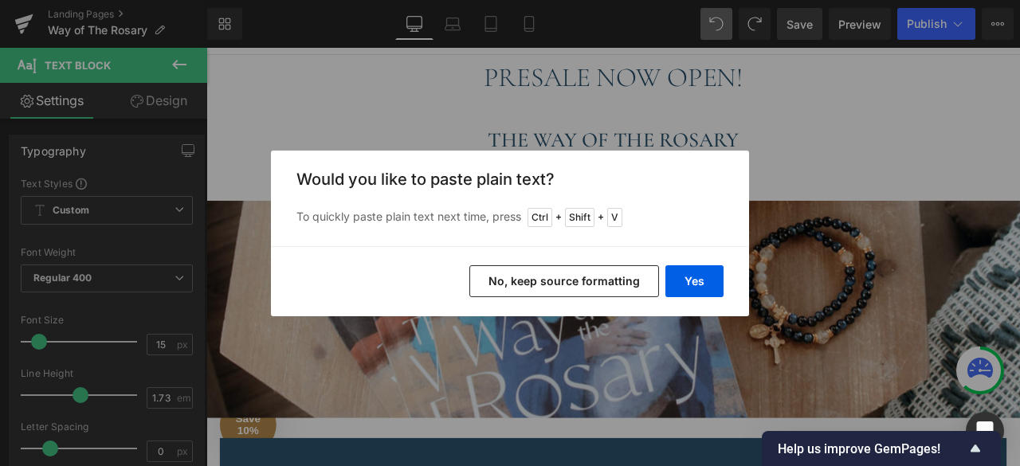
click at [583, 282] on button "No, keep source formatting" at bounding box center [564, 281] width 190 height 32
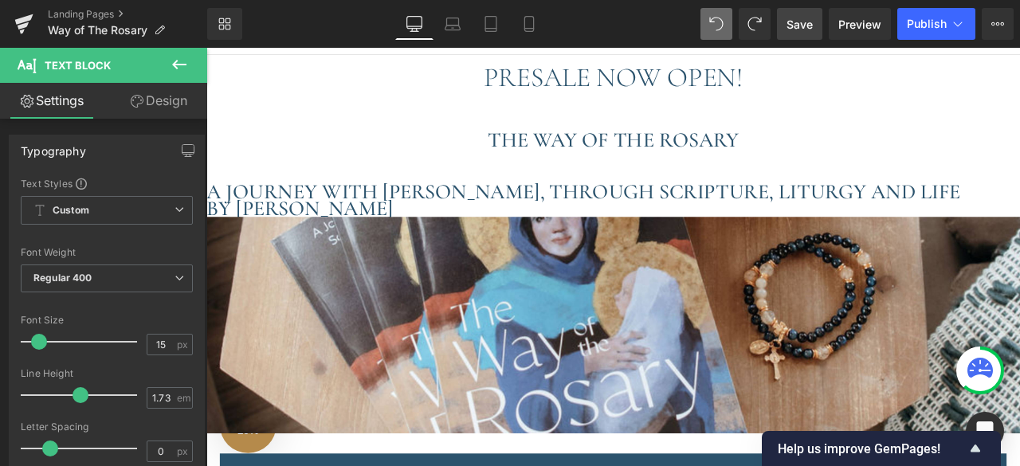
scroll to position [3735, 952]
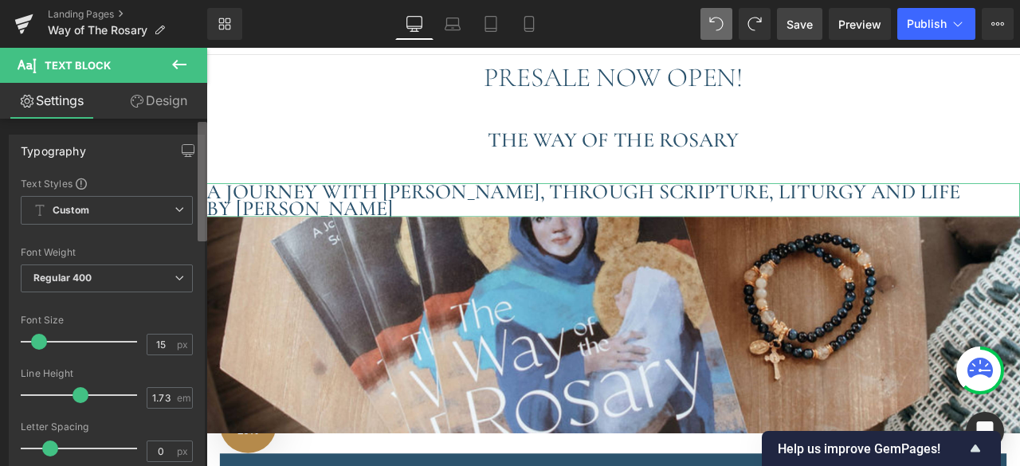
click at [206, 194] on b at bounding box center [203, 182] width 10 height 120
click at [212, 220] on h1 "A JOURNEY WITH [PERSON_NAME], THROUGH SCRIPTURE, LITURGY AND LIFE" at bounding box center [688, 219] width 964 height 20
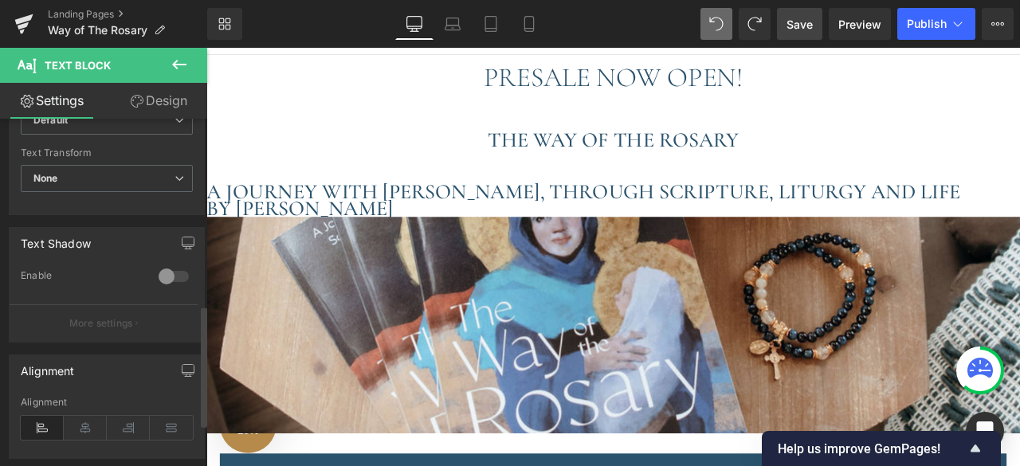
scroll to position [534, 0]
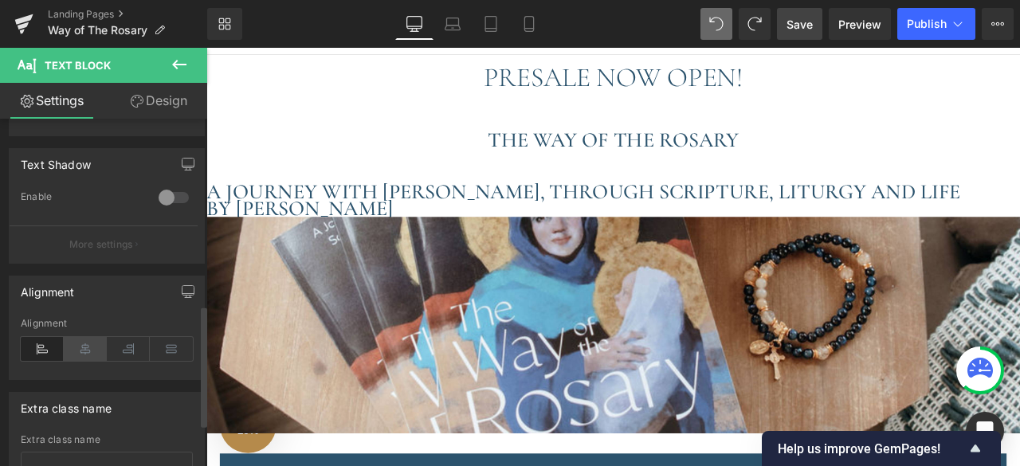
click at [82, 345] on icon at bounding box center [85, 349] width 43 height 24
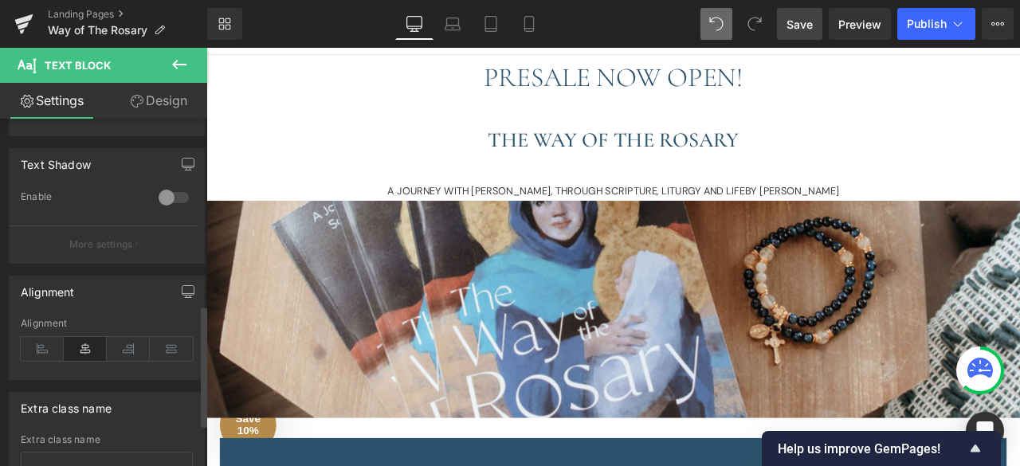
scroll to position [3716, 952]
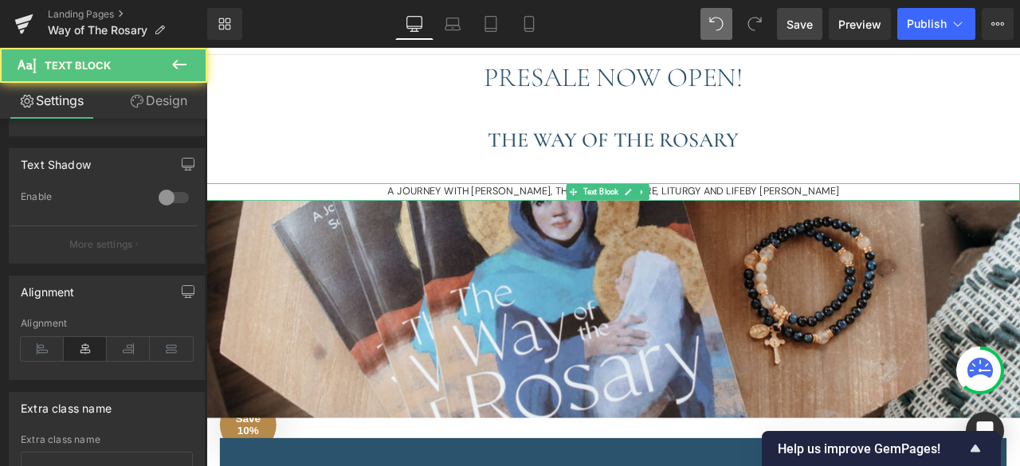
click at [493, 217] on undefined "A JOURNEY WITH [PERSON_NAME], THROUGH SCRIPTURE, LITURGY AND LIFE" at bounding box center [633, 218] width 424 height 16
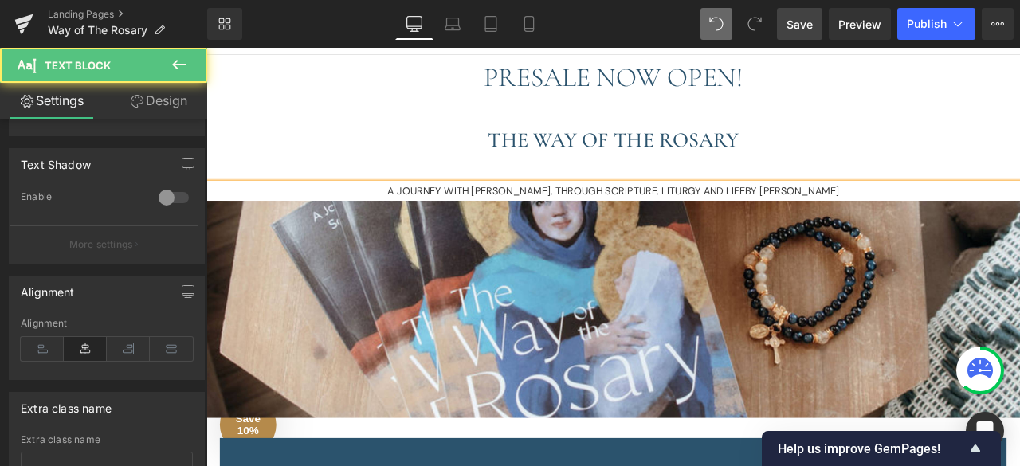
click at [493, 217] on undefined "A JOURNEY WITH [PERSON_NAME], THROUGH SCRIPTURE, LITURGY AND LIFE" at bounding box center [633, 218] width 424 height 16
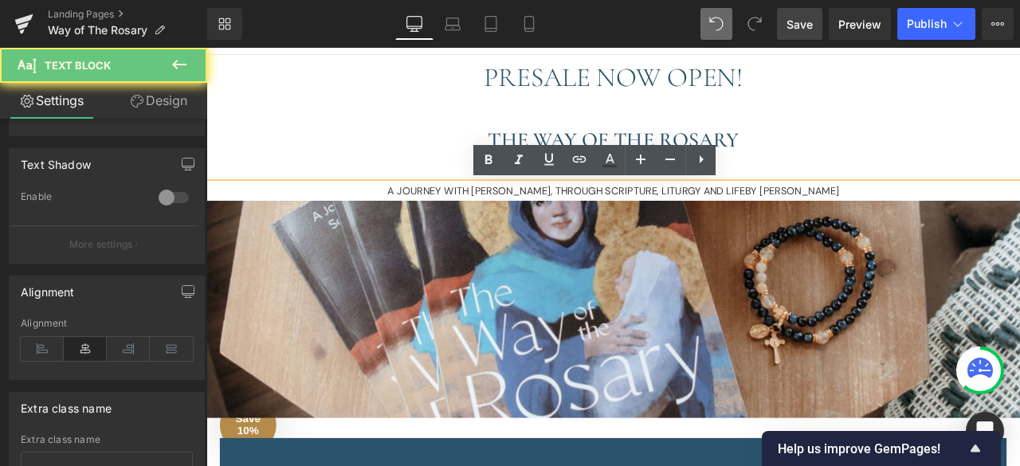
click at [493, 217] on undefined "A JOURNEY WITH [PERSON_NAME], THROUGH SCRIPTURE, LITURGY AND LIFE" at bounding box center [633, 218] width 424 height 16
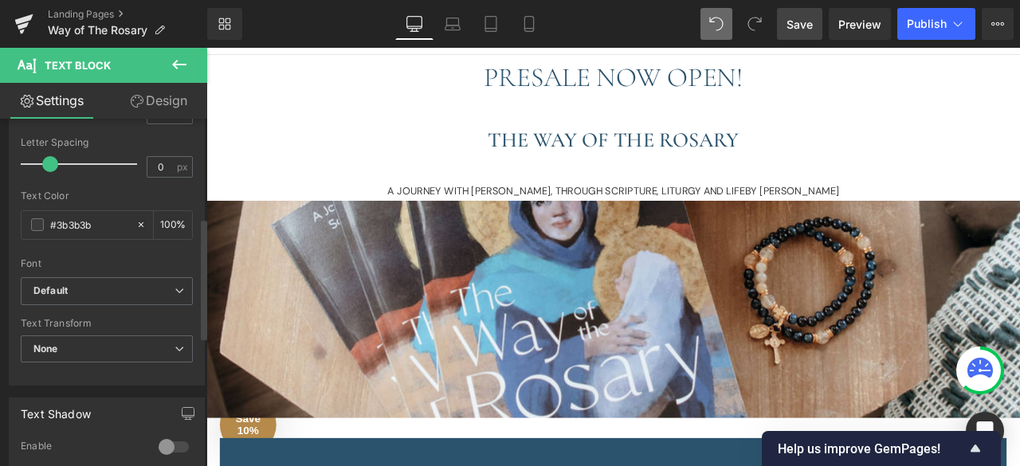
scroll to position [284, 0]
click at [101, 230] on input "#3b3b3b" at bounding box center [89, 226] width 78 height 18
drag, startPoint x: 101, startPoint y: 229, endPoint x: 49, endPoint y: 227, distance: 51.8
click at [50, 227] on input "#3b3b3b" at bounding box center [89, 226] width 78 height 18
type input "0"
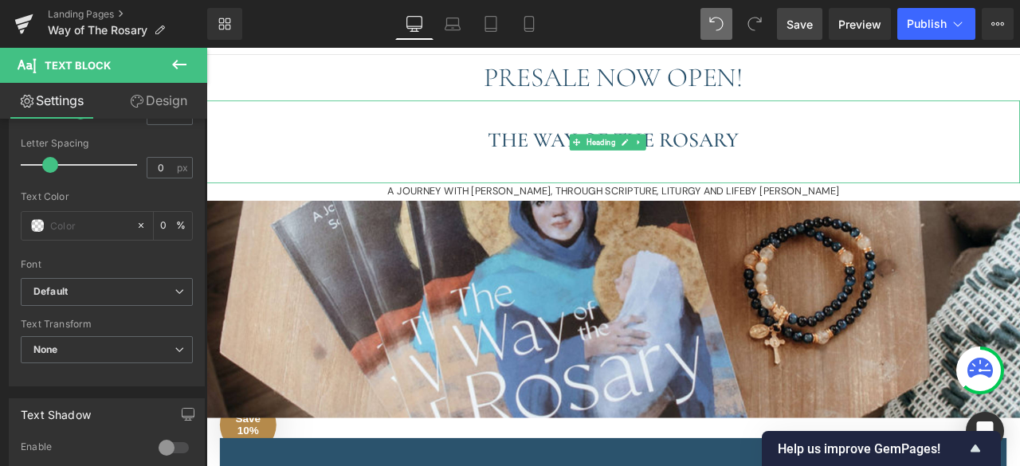
click at [571, 159] on h1 "THE WAY OF THE ROSARY" at bounding box center [688, 157] width 964 height 20
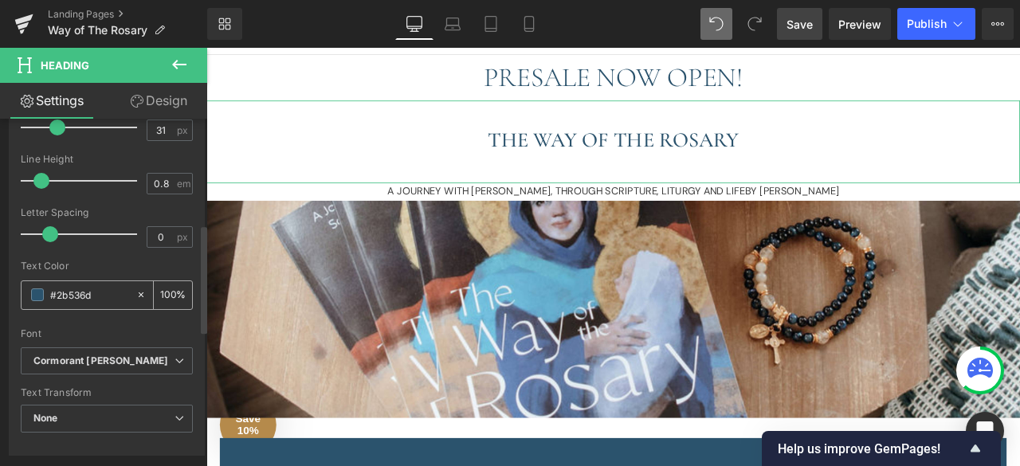
scroll to position [339, 0]
drag, startPoint x: 100, startPoint y: 291, endPoint x: 49, endPoint y: 291, distance: 51.0
click at [50, 291] on input "#2b536d" at bounding box center [89, 294] width 78 height 18
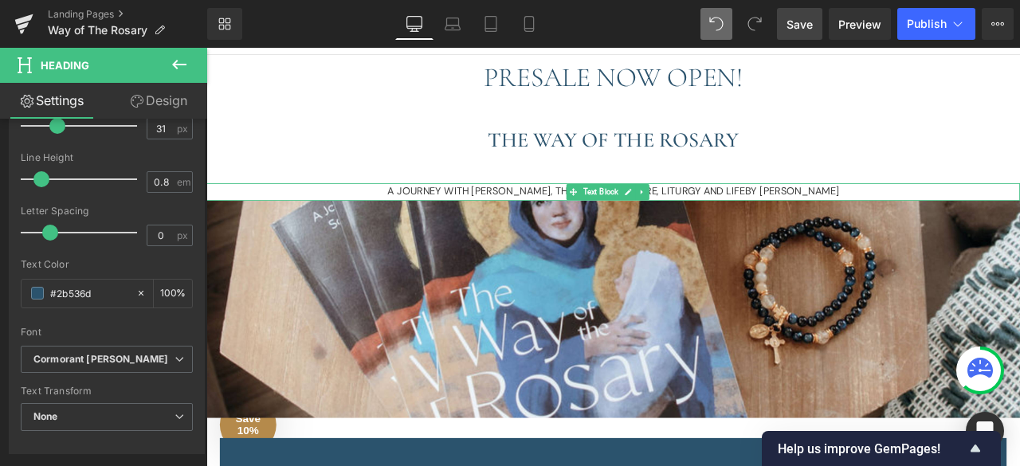
click at [496, 217] on undefined "A JOURNEY WITH [PERSON_NAME], THROUGH SCRIPTURE, LITURGY AND LIFE" at bounding box center [633, 218] width 424 height 16
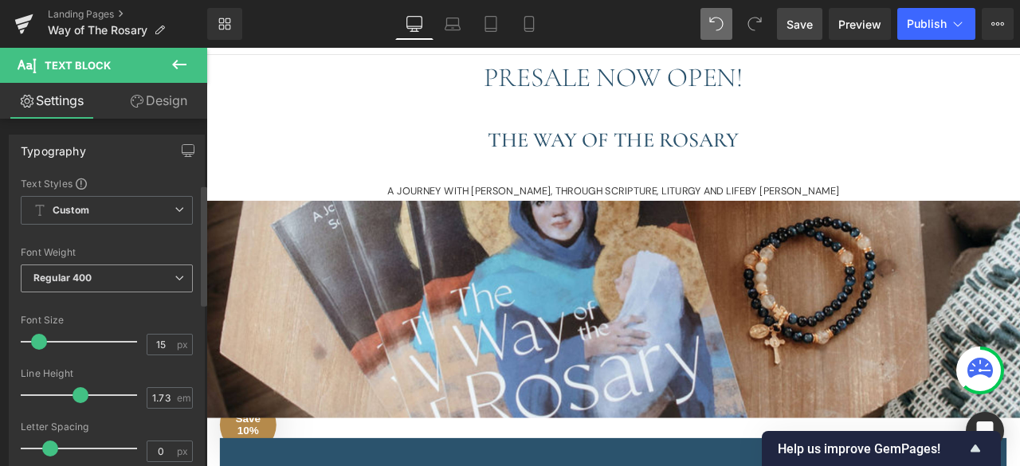
scroll to position [202, 0]
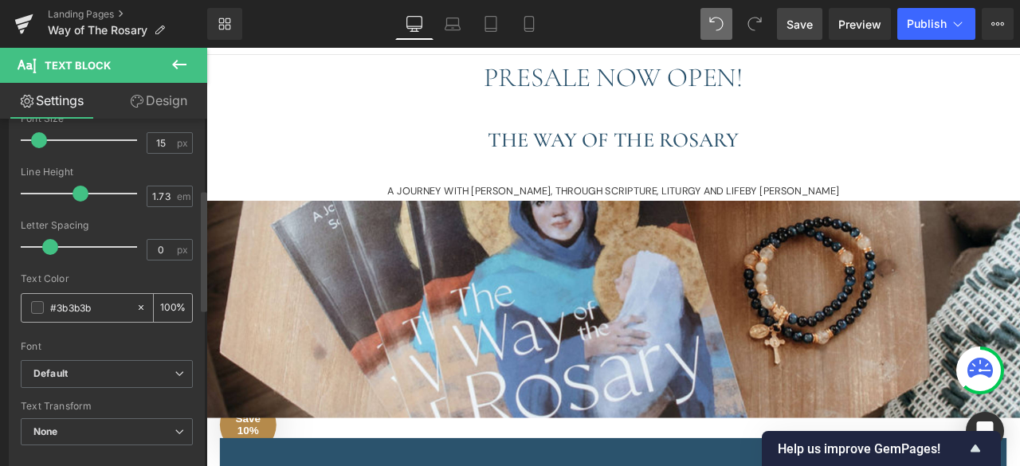
drag, startPoint x: 96, startPoint y: 304, endPoint x: 42, endPoint y: 304, distance: 53.4
click at [42, 304] on div "#3b3b3b" at bounding box center [79, 308] width 114 height 28
type input "#2b536d"
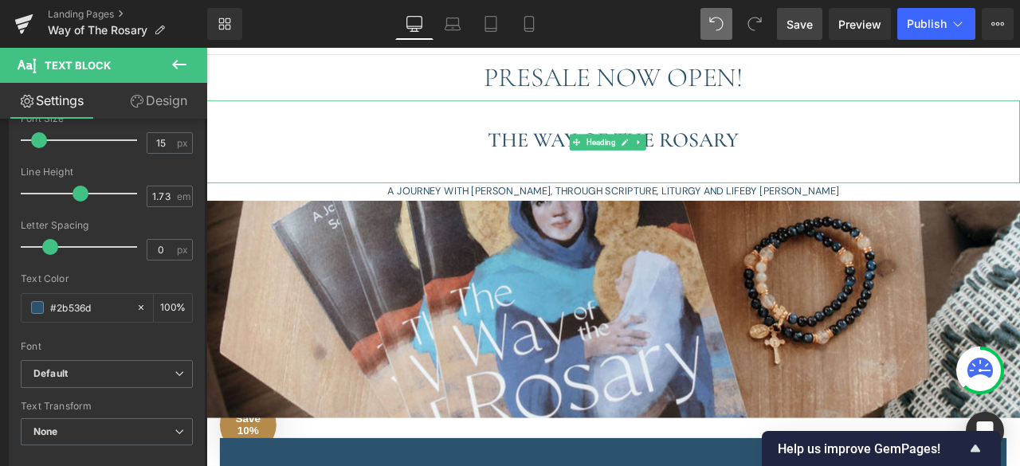
click at [389, 173] on div at bounding box center [688, 177] width 964 height 21
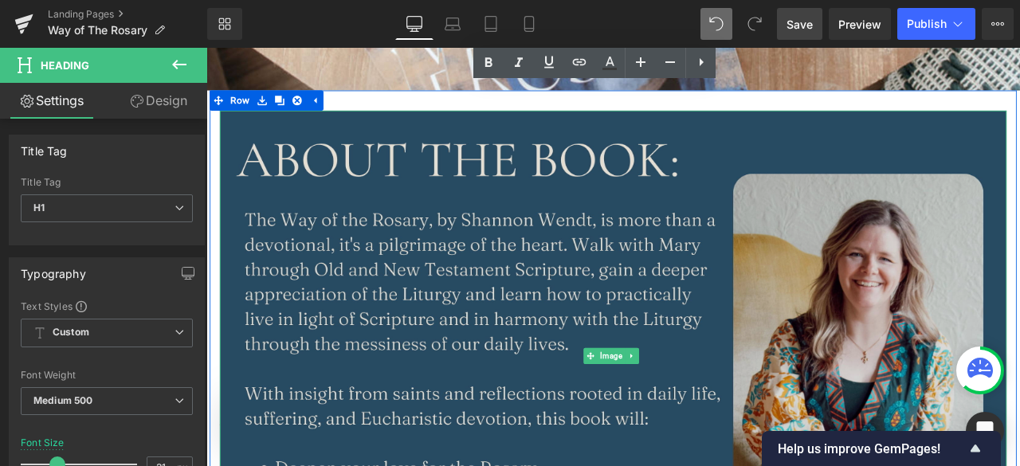
scroll to position [523, 0]
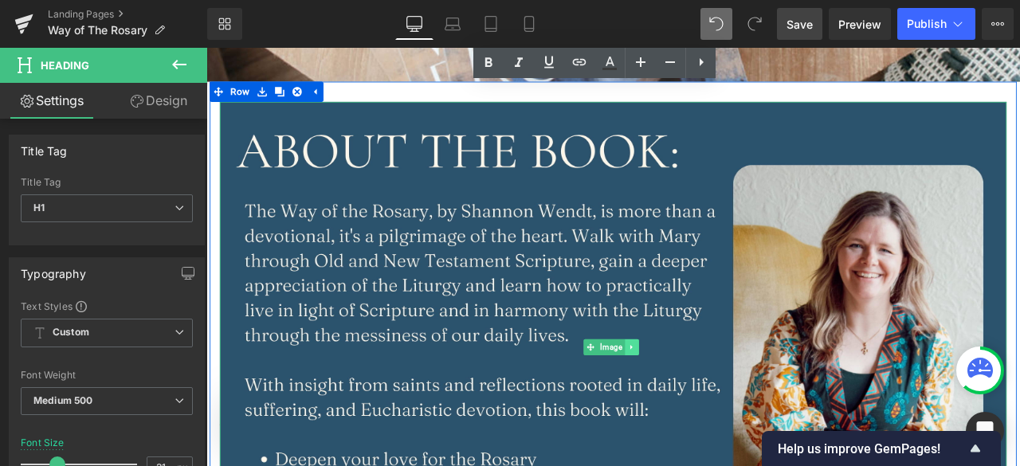
click at [709, 398] on icon at bounding box center [710, 403] width 9 height 10
click at [715, 398] on icon at bounding box center [719, 403] width 9 height 10
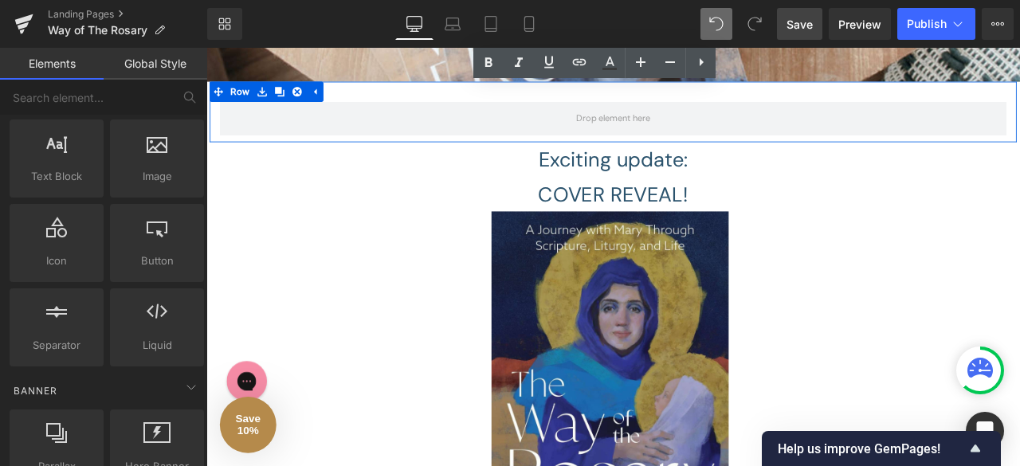
scroll to position [3176, 952]
click at [705, 445] on icon at bounding box center [706, 448] width 2 height 6
click at [720, 439] on link at bounding box center [715, 447] width 17 height 19
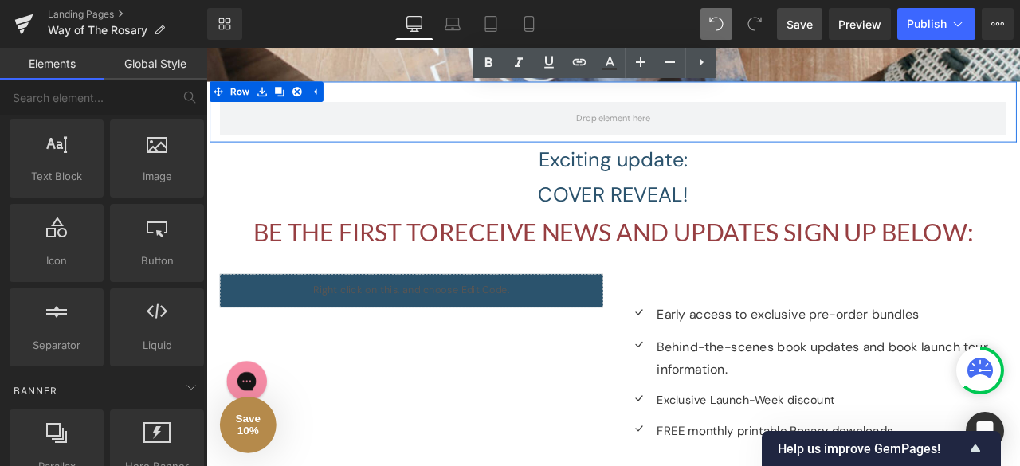
scroll to position [8, 8]
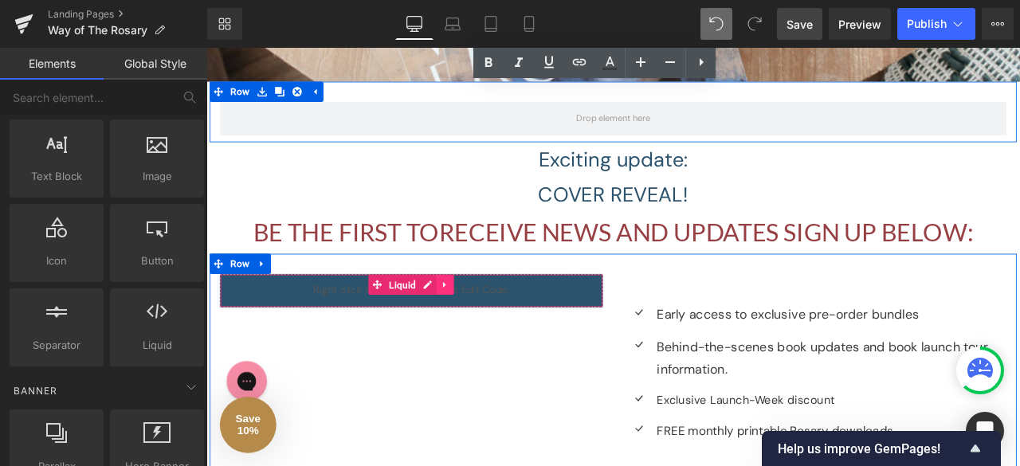
click at [491, 320] on link at bounding box center [490, 329] width 21 height 24
click at [500, 327] on icon at bounding box center [500, 329] width 11 height 11
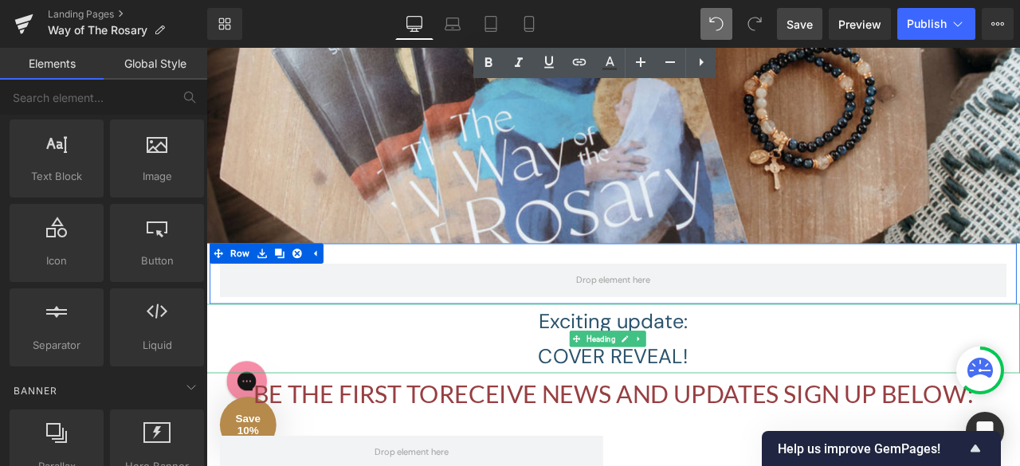
scroll to position [323, 0]
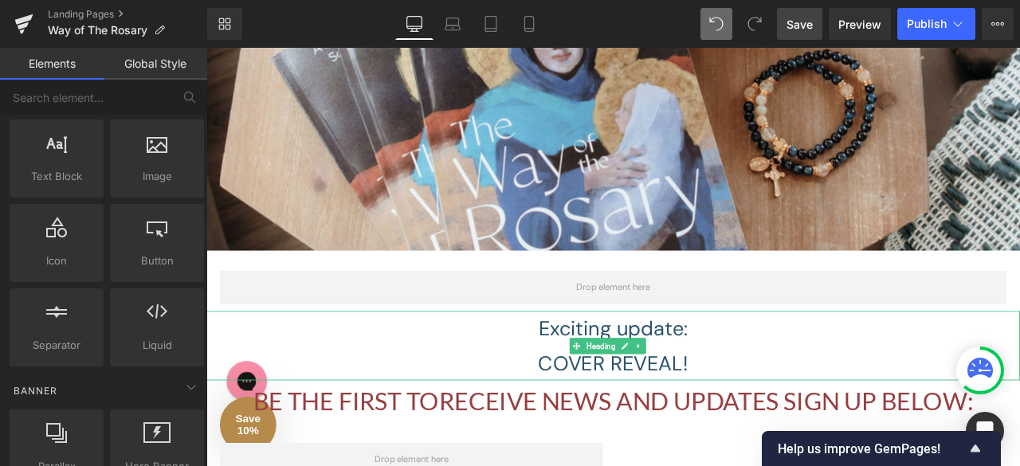
click at [691, 376] on h1 "Exciting update:" at bounding box center [688, 380] width 964 height 41
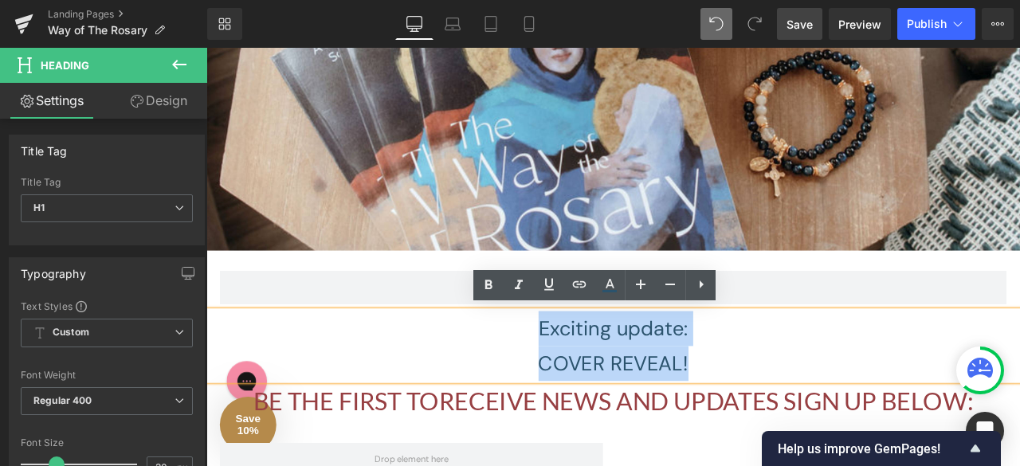
drag, startPoint x: 785, startPoint y: 413, endPoint x: 583, endPoint y: 387, distance: 204.1
click at [583, 387] on div "Exciting update: COVER REVEAL!" at bounding box center [688, 401] width 964 height 83
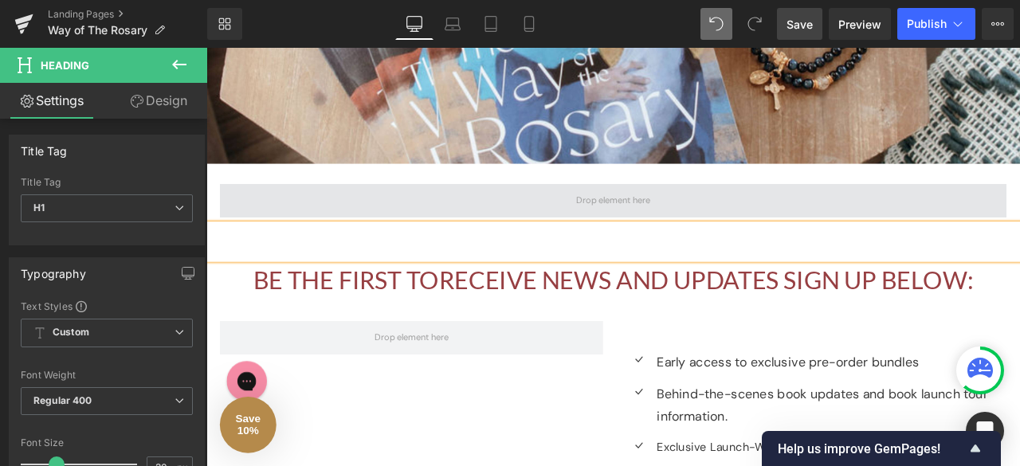
scroll to position [427, 0]
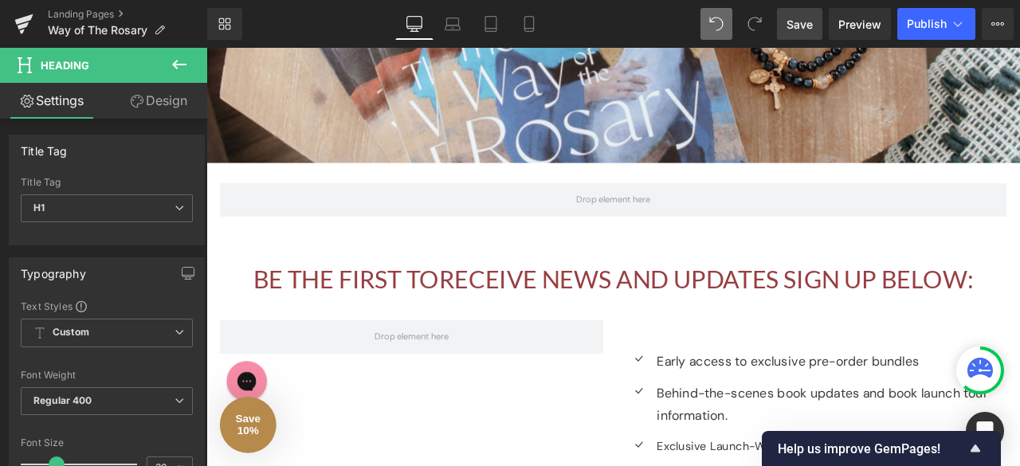
click at [174, 67] on icon at bounding box center [179, 64] width 19 height 19
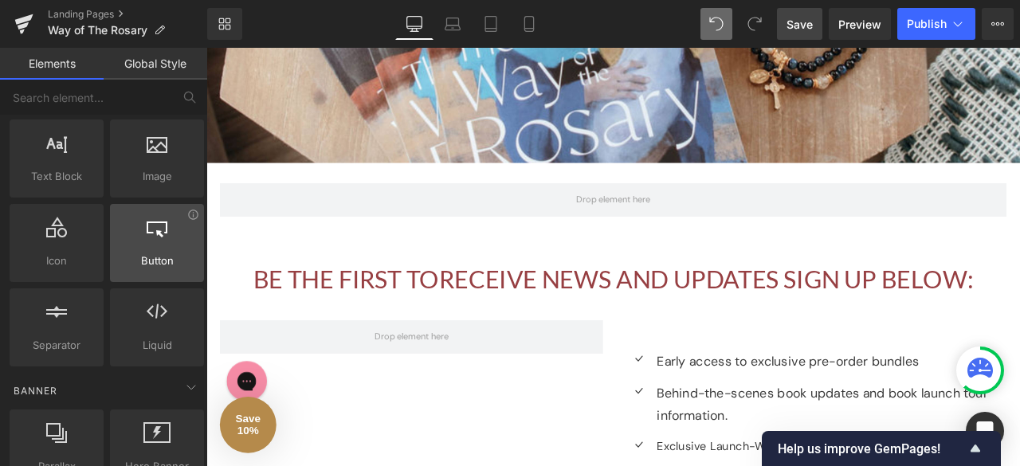
scroll to position [0, 0]
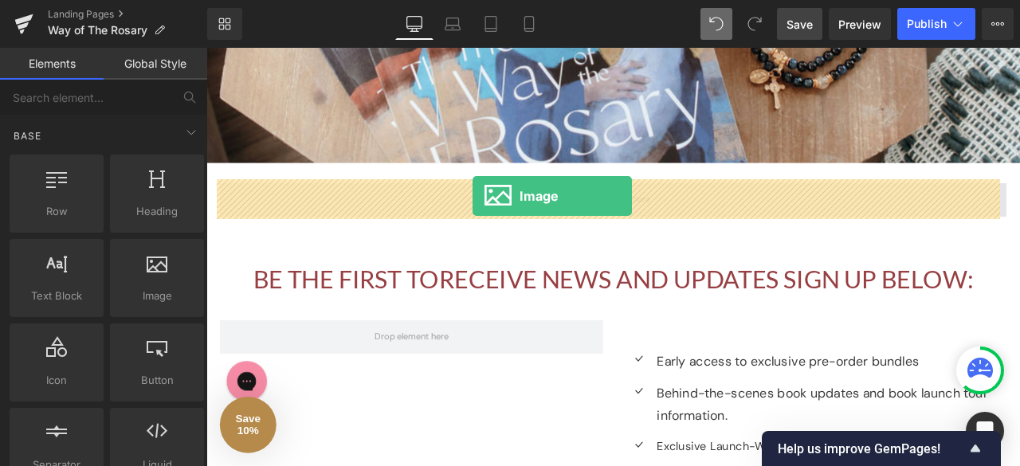
drag, startPoint x: 408, startPoint y: 294, endPoint x: 522, endPoint y: 223, distance: 134.2
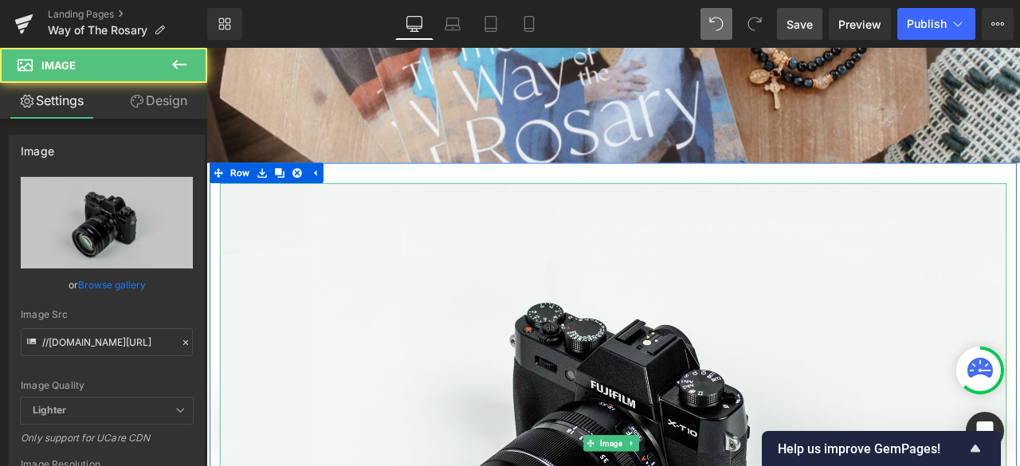
scroll to position [8, 8]
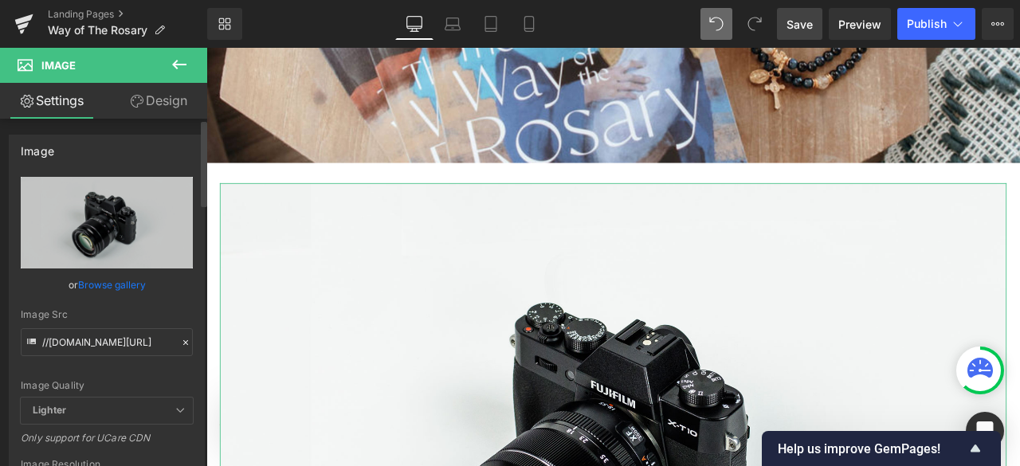
click at [110, 285] on link "Browse gallery" at bounding box center [112, 285] width 68 height 28
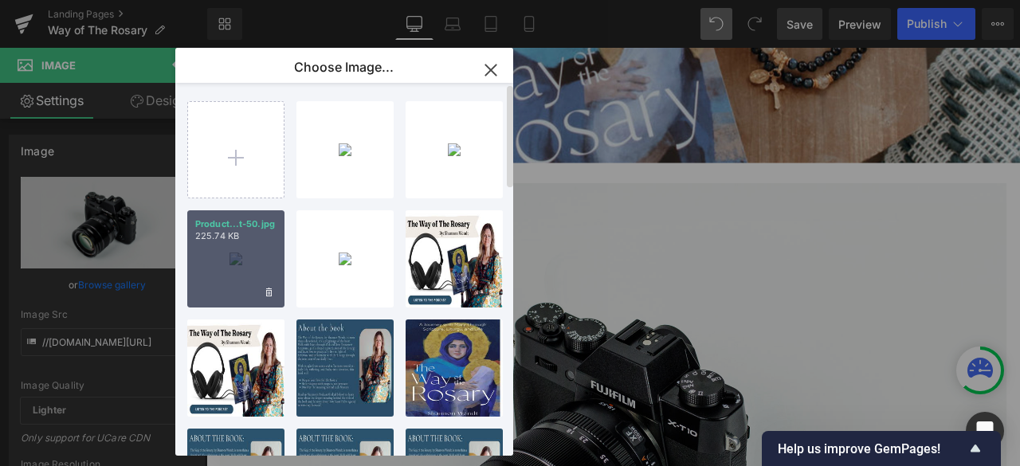
click at [244, 249] on div "Product...t-50.jpg 225.74 KB" at bounding box center [235, 258] width 97 height 97
type input "[URL][DOMAIN_NAME]"
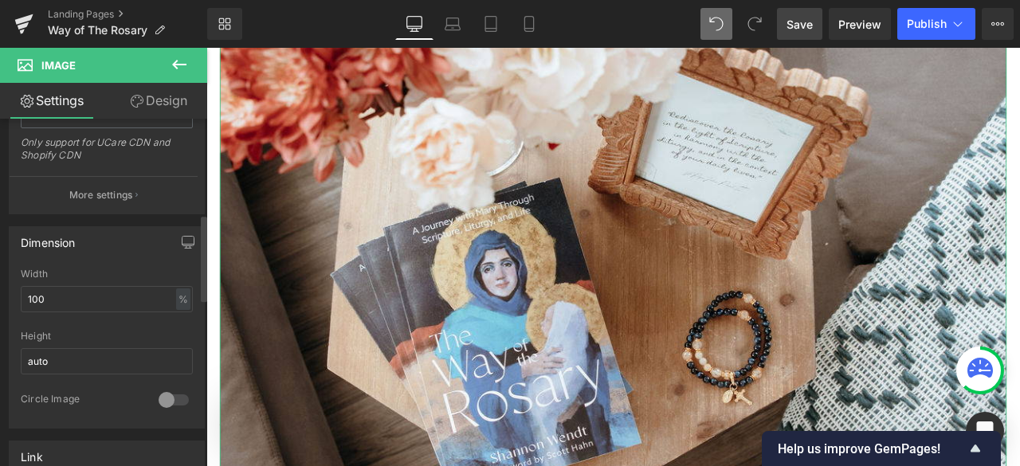
scroll to position [383, 0]
click at [104, 283] on input "100" at bounding box center [107, 294] width 172 height 26
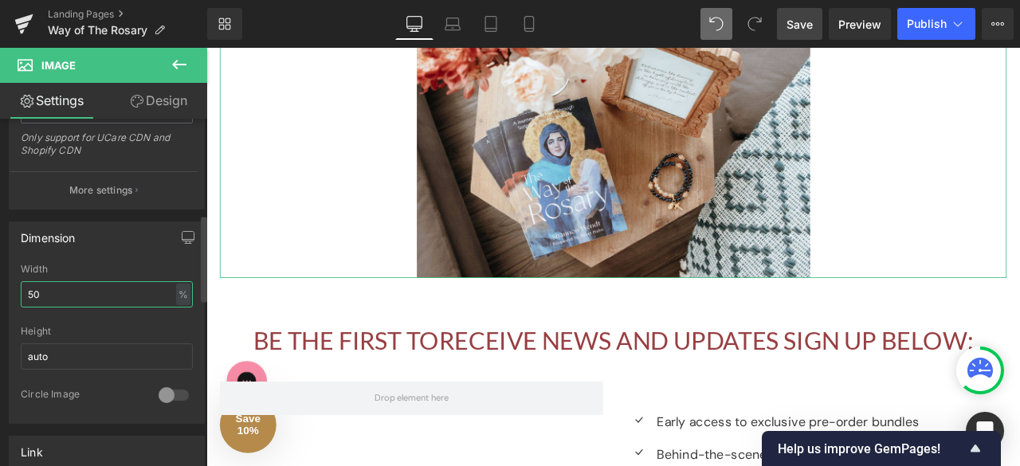
scroll to position [3001, 952]
type input "50"
click at [87, 347] on input "auto" at bounding box center [107, 357] width 172 height 26
type input "a"
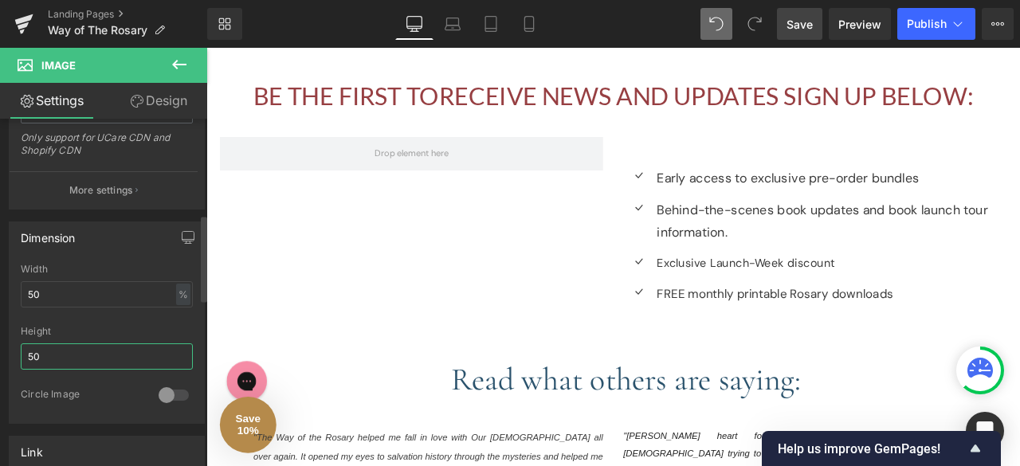
scroll to position [2731, 952]
type input "50"
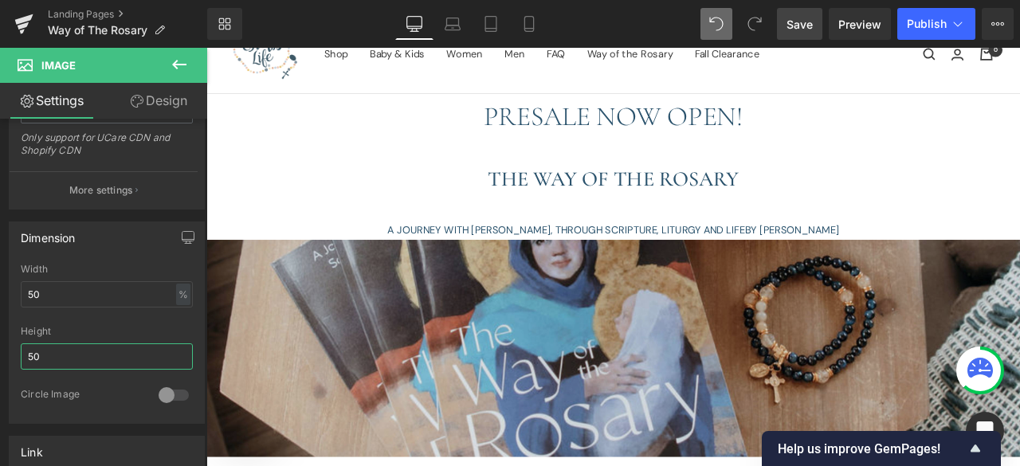
scroll to position [77, 0]
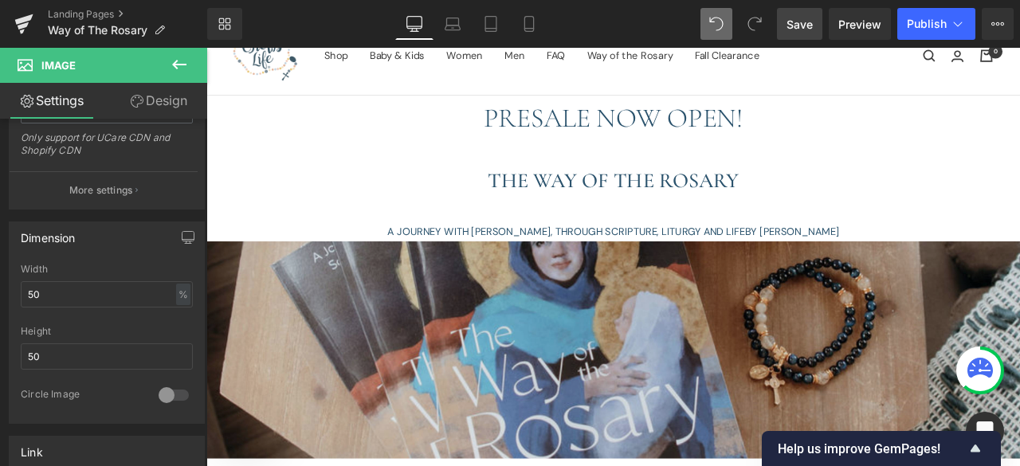
click at [602, 391] on img at bounding box center [688, 405] width 964 height 257
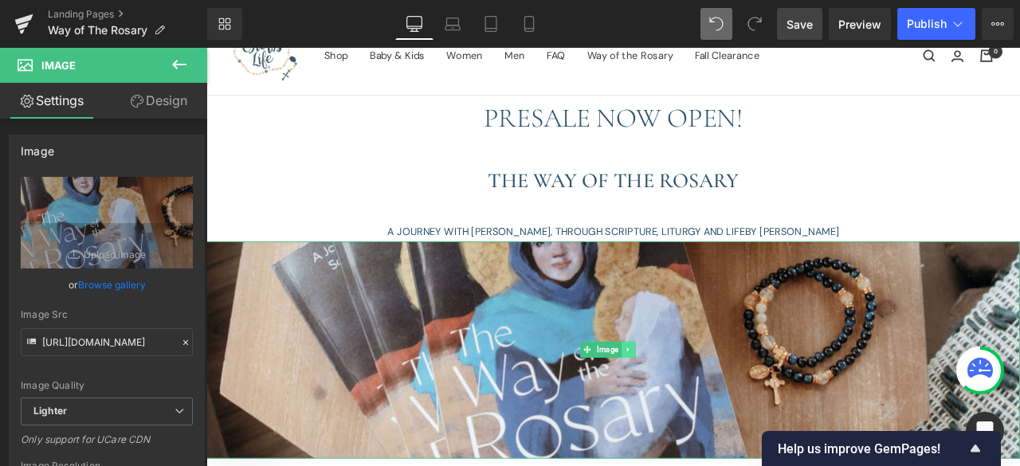
click at [709, 401] on icon at bounding box center [706, 406] width 9 height 10
click at [716, 402] on icon at bounding box center [715, 406] width 9 height 9
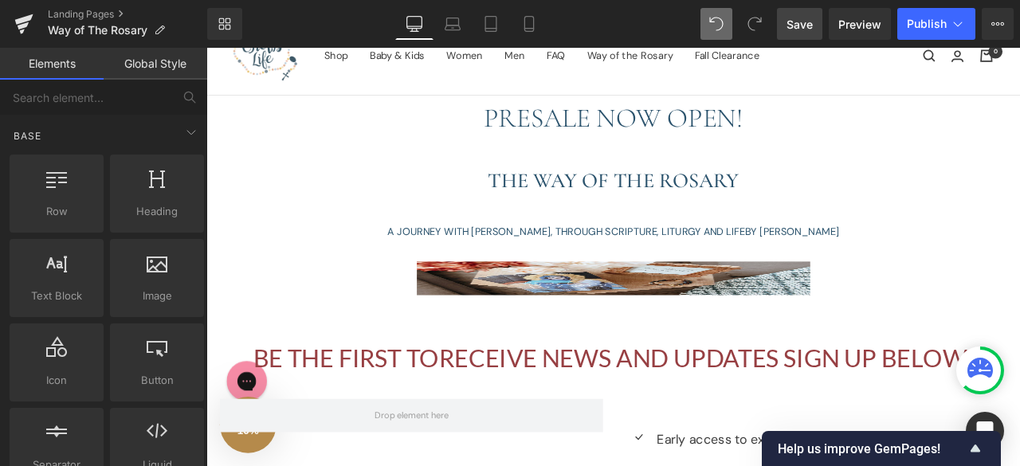
scroll to position [7, 8]
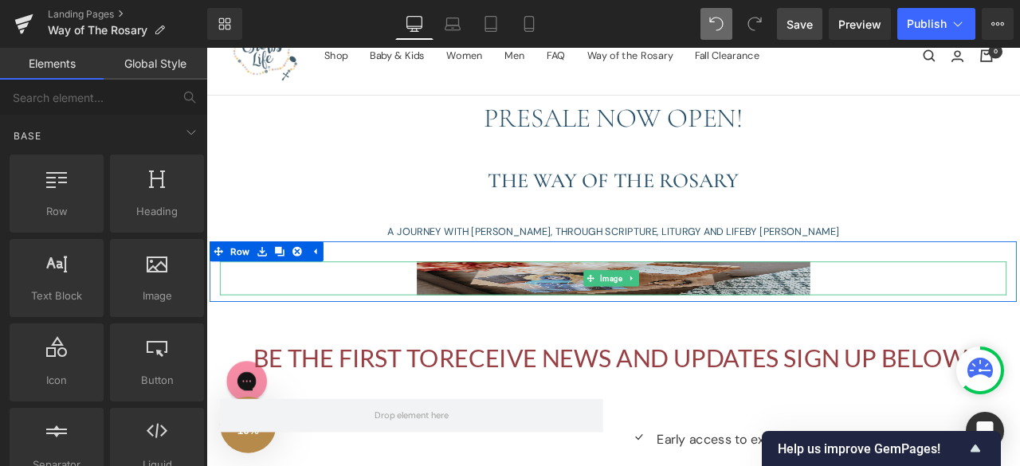
click at [706, 324] on icon at bounding box center [710, 321] width 9 height 10
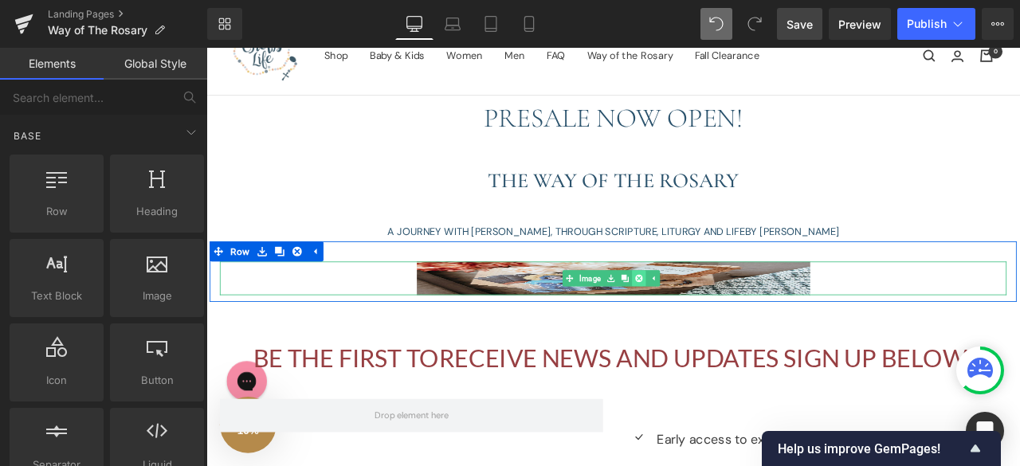
click at [711, 324] on link at bounding box center [719, 321] width 17 height 19
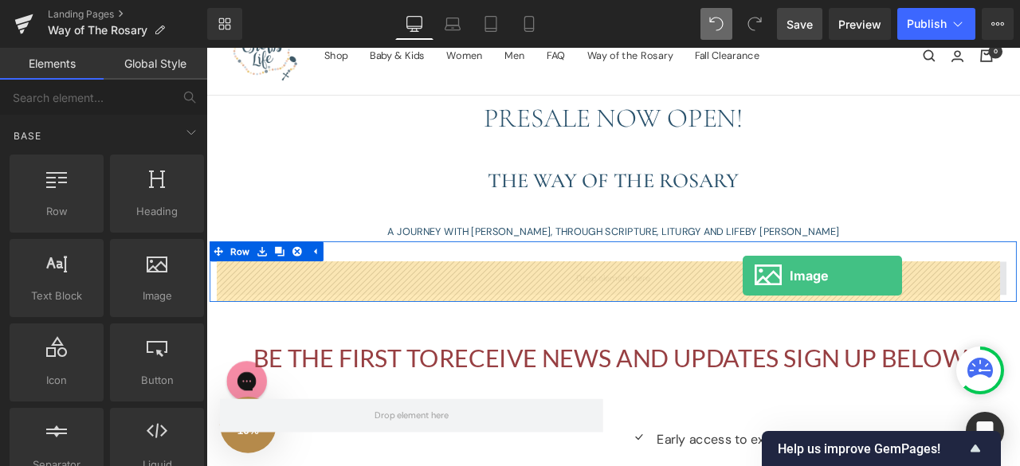
drag, startPoint x: 344, startPoint y: 340, endPoint x: 842, endPoint y: 318, distance: 497.8
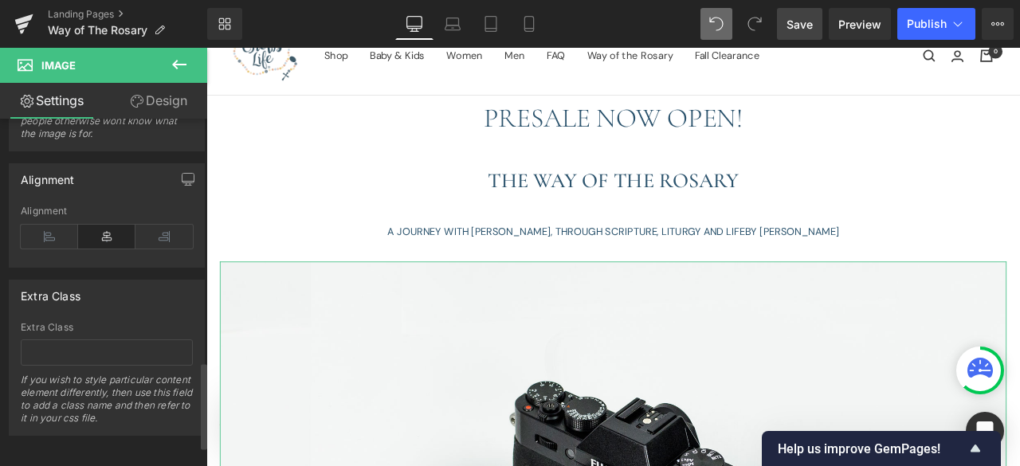
scroll to position [1054, 0]
click at [167, 222] on icon at bounding box center [163, 234] width 57 height 24
click at [167, 225] on icon at bounding box center [163, 234] width 57 height 24
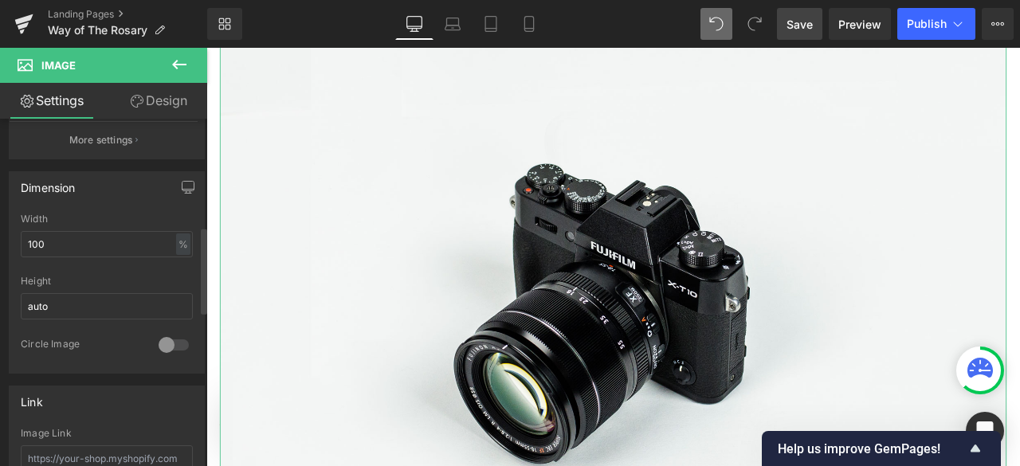
scroll to position [430, 0]
click at [70, 245] on input "100" at bounding box center [107, 245] width 172 height 26
type input "1"
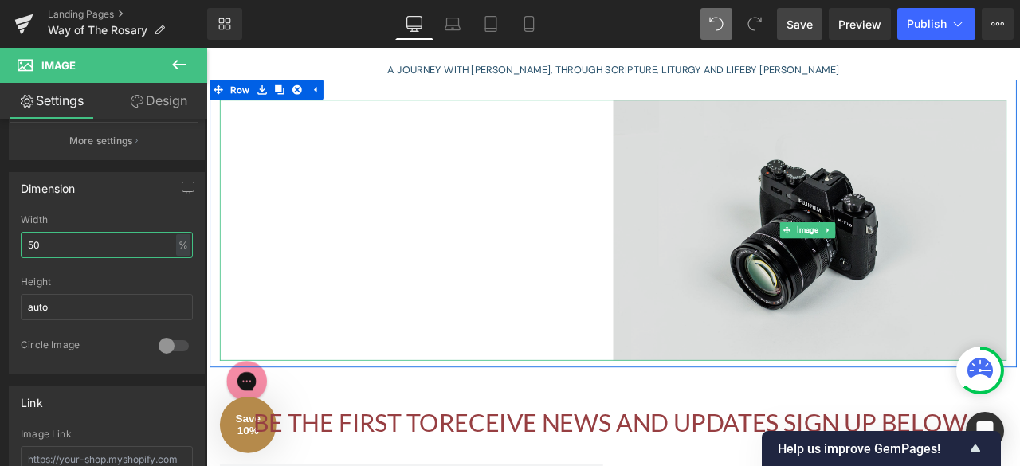
scroll to position [265, 0]
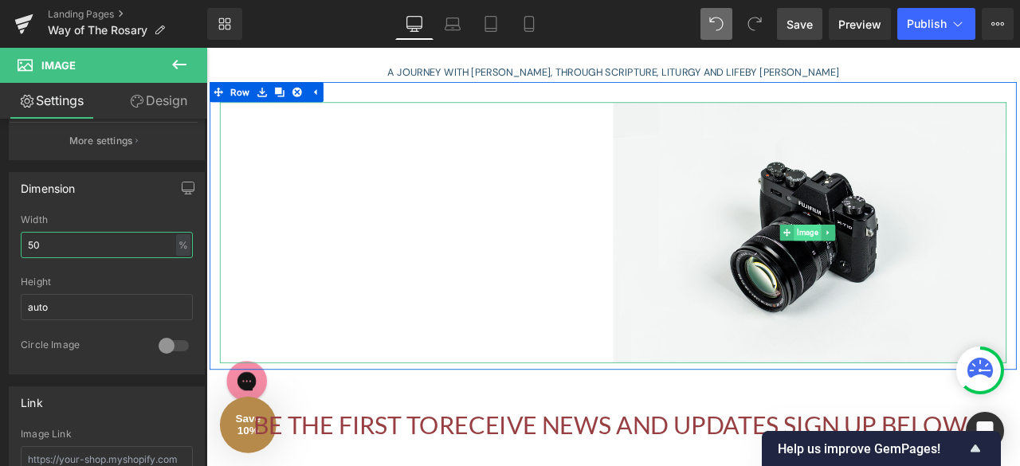
click at [909, 261] on span "Image" at bounding box center [918, 266] width 32 height 19
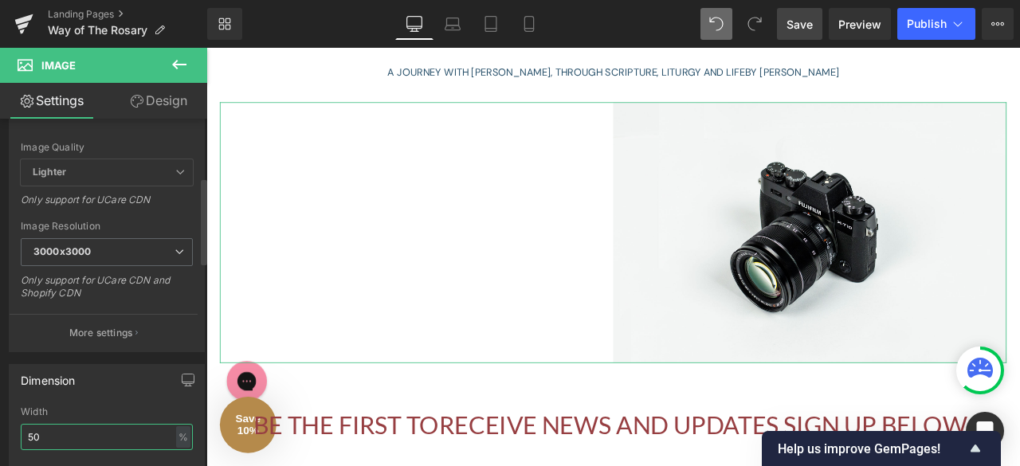
scroll to position [198, 0]
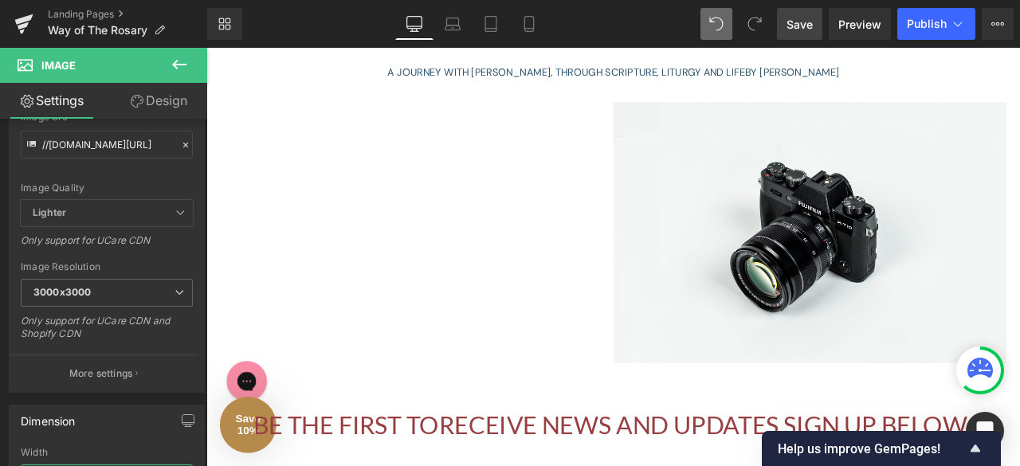
type input "50"
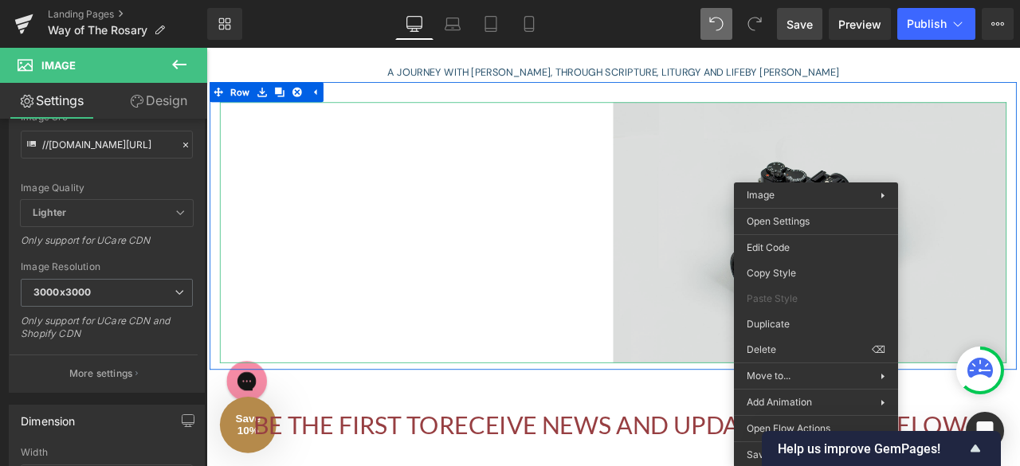
click at [761, 322] on img at bounding box center [922, 266] width 466 height 309
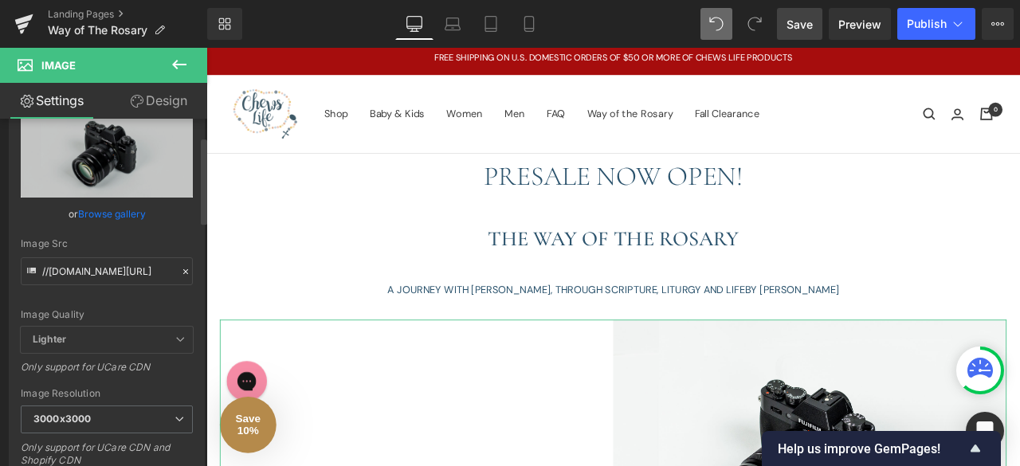
scroll to position [70, 0]
click at [105, 218] on link "Browse gallery" at bounding box center [112, 215] width 68 height 28
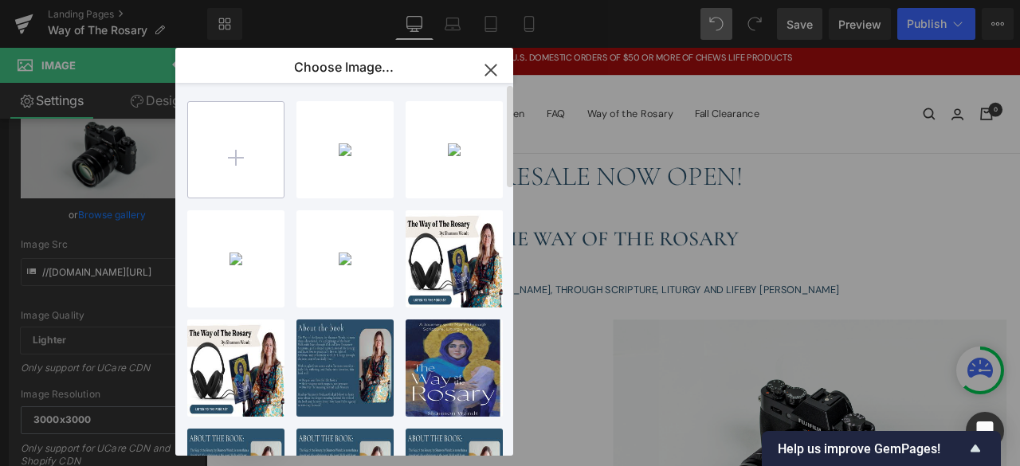
click at [235, 147] on input "file" at bounding box center [236, 150] width 96 height 96
type input "C:\fakepath\Mobile Banners (1).png"
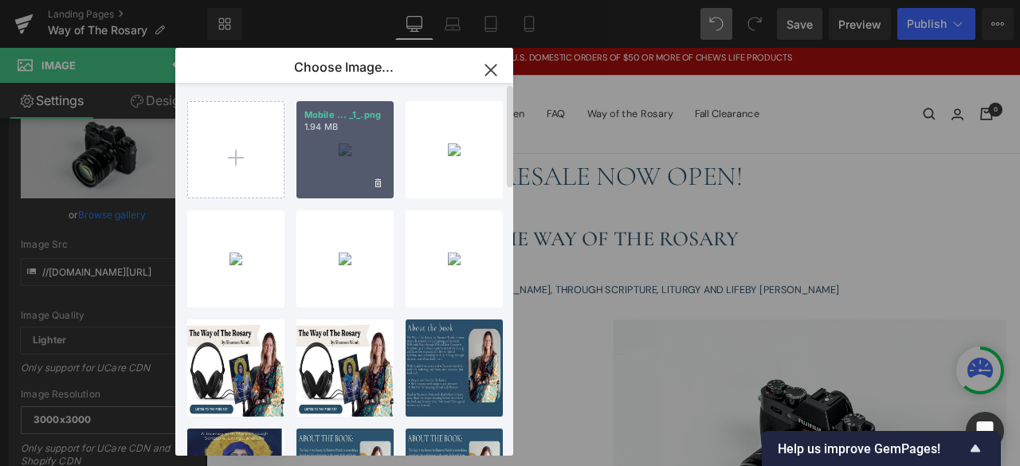
click at [358, 162] on div "Mobile ... _1_.png 1.94 MB" at bounding box center [344, 149] width 97 height 97
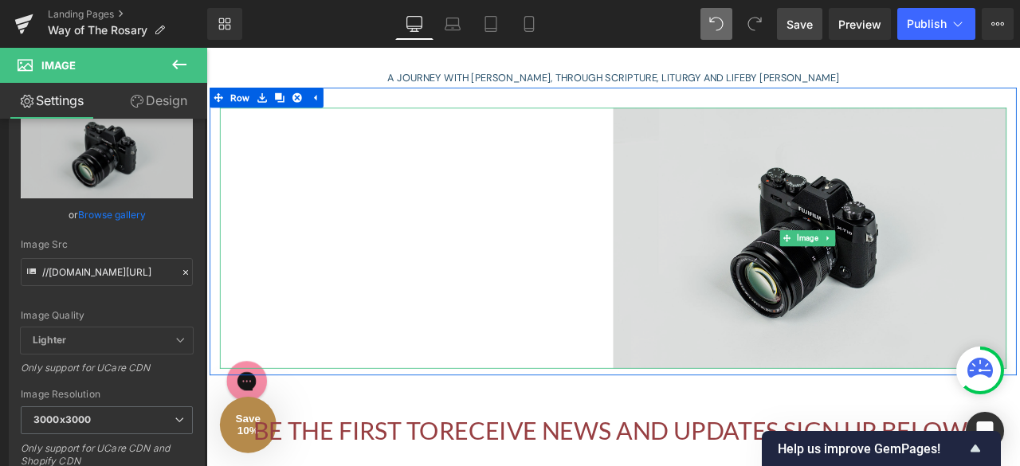
scroll to position [260, 0]
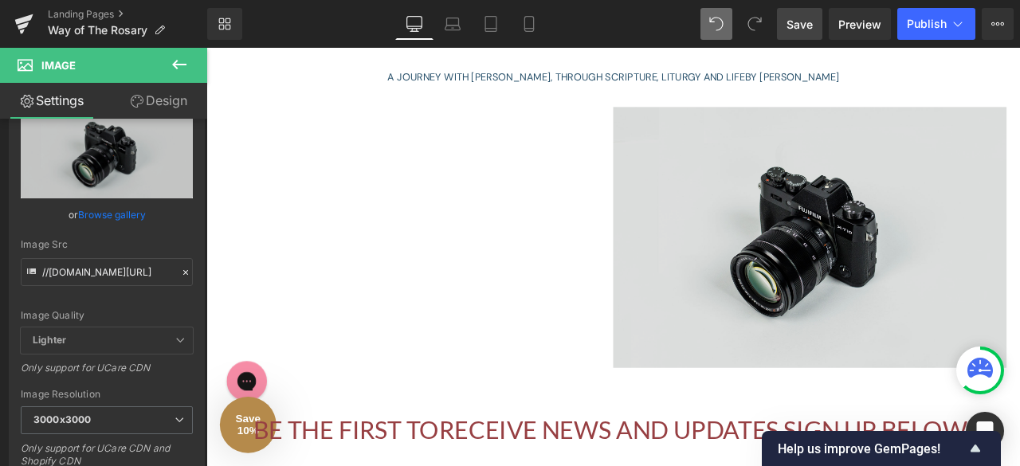
click at [894, 268] on div "Image" at bounding box center [688, 272] width 932 height 309
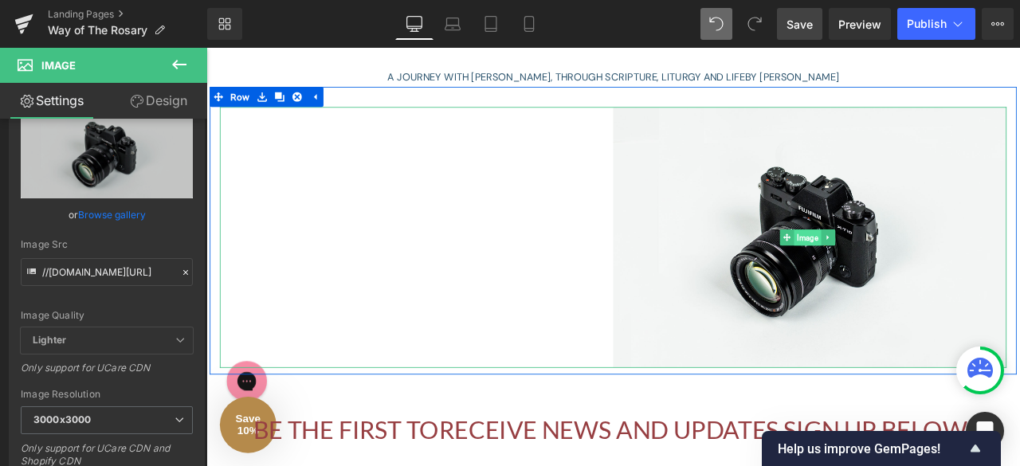
click at [913, 271] on span "Image" at bounding box center [918, 273] width 32 height 19
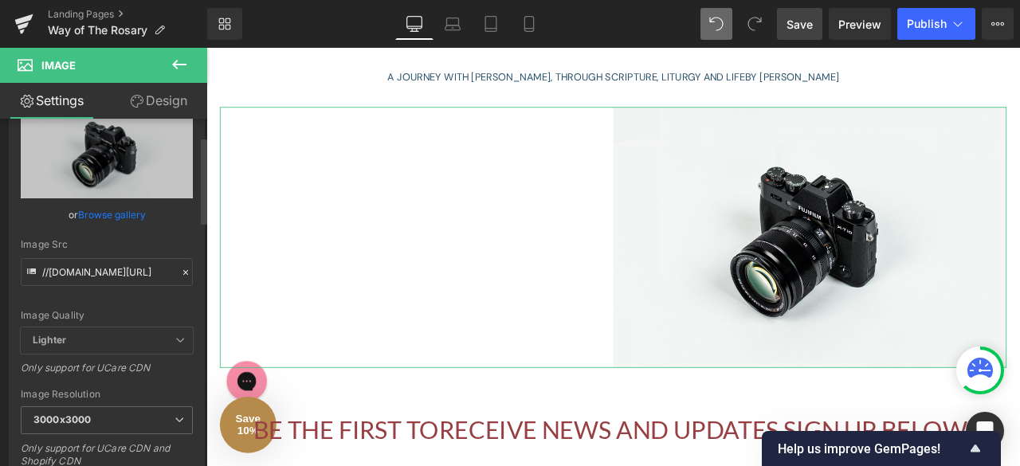
click at [104, 209] on link "Browse gallery" at bounding box center [112, 215] width 68 height 28
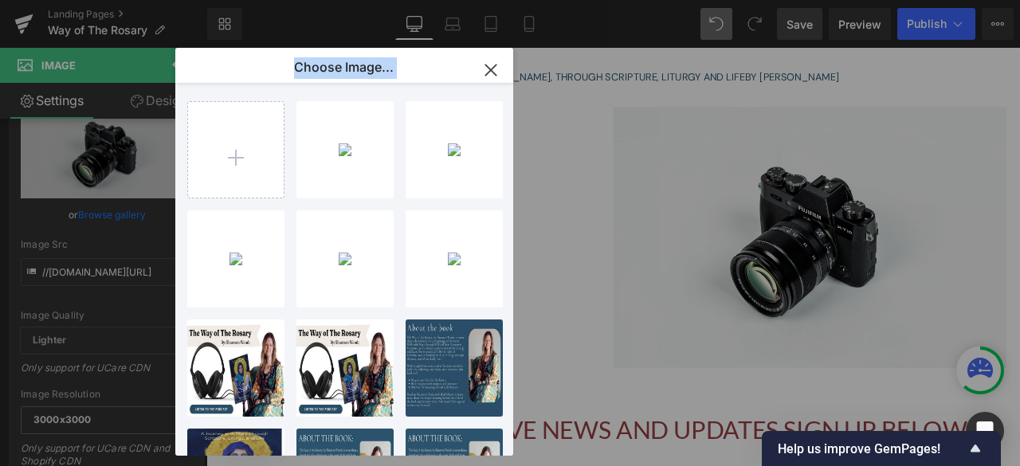
drag, startPoint x: 327, startPoint y: 132, endPoint x: 706, endPoint y: 208, distance: 386.8
click at [706, 208] on div "Choose Image... Back to Library Insert Mobile ... _1_.png 1.94 MB Delete image?…" at bounding box center [510, 233] width 1020 height 466
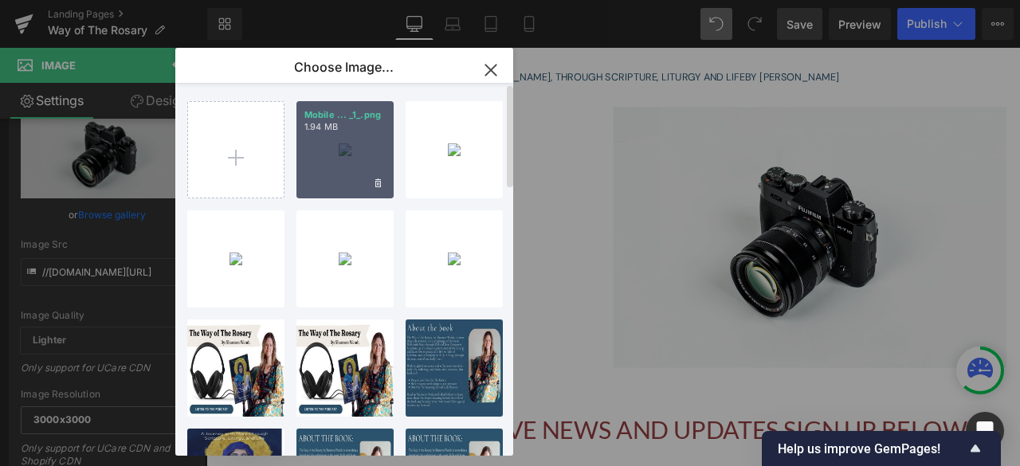
click at [338, 152] on div "Mobile ... _1_.png 1.94 MB" at bounding box center [344, 149] width 97 height 97
type input "[URL][DOMAIN_NAME]"
click at [363, 172] on div at bounding box center [688, 272] width 932 height 309
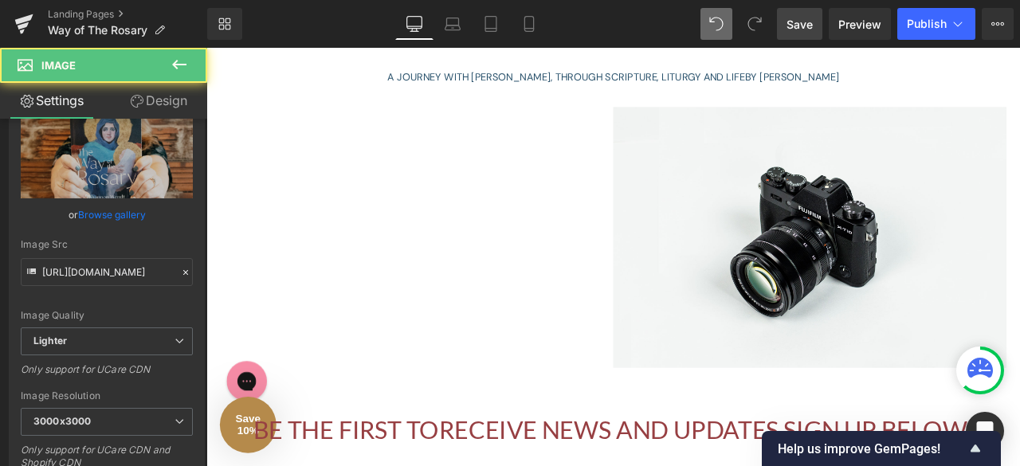
scroll to position [2769, 952]
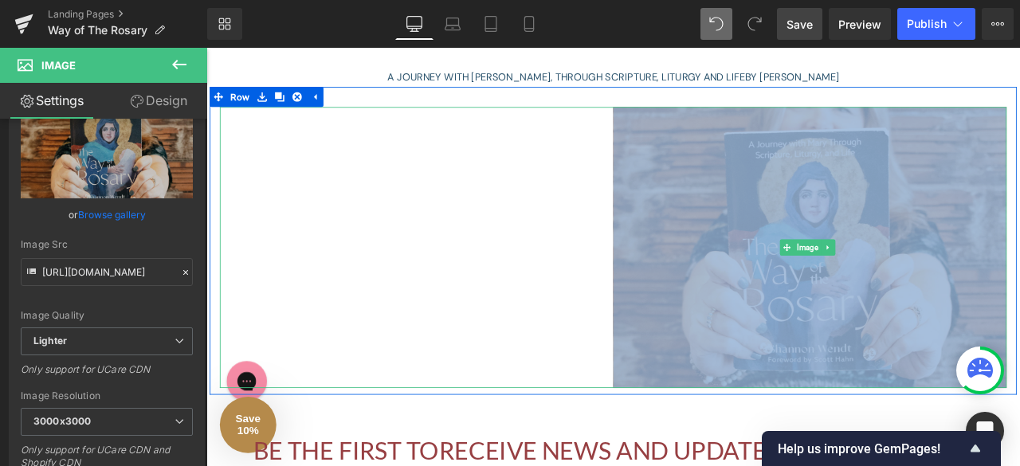
click at [822, 245] on img at bounding box center [922, 284] width 466 height 333
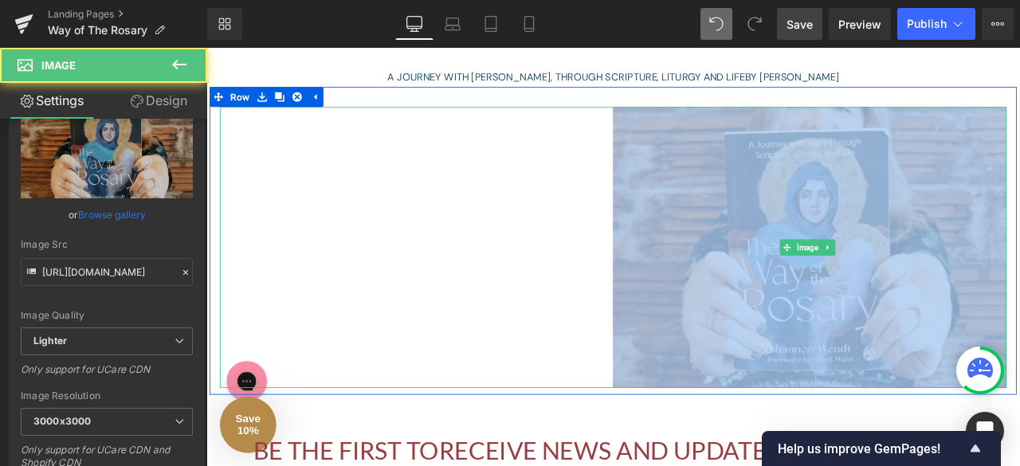
click at [614, 256] on div at bounding box center [688, 284] width 932 height 333
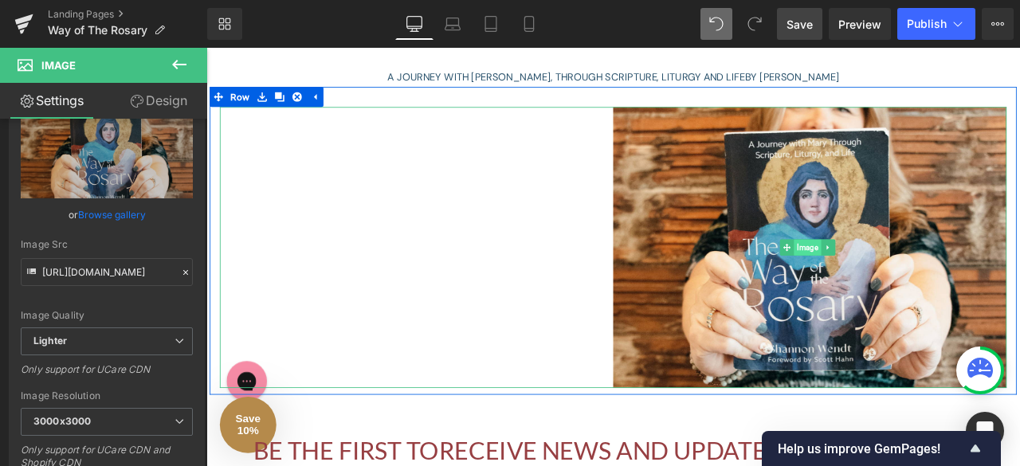
click at [912, 279] on span "Image" at bounding box center [918, 284] width 32 height 19
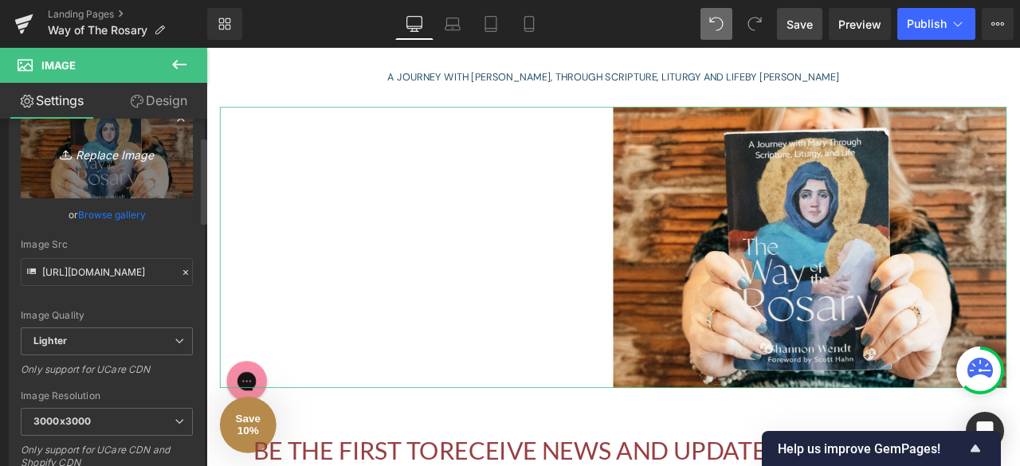
click at [85, 154] on icon "Replace Image" at bounding box center [107, 153] width 128 height 20
type input "C:\fakepath\Mobile Banners (2).png"
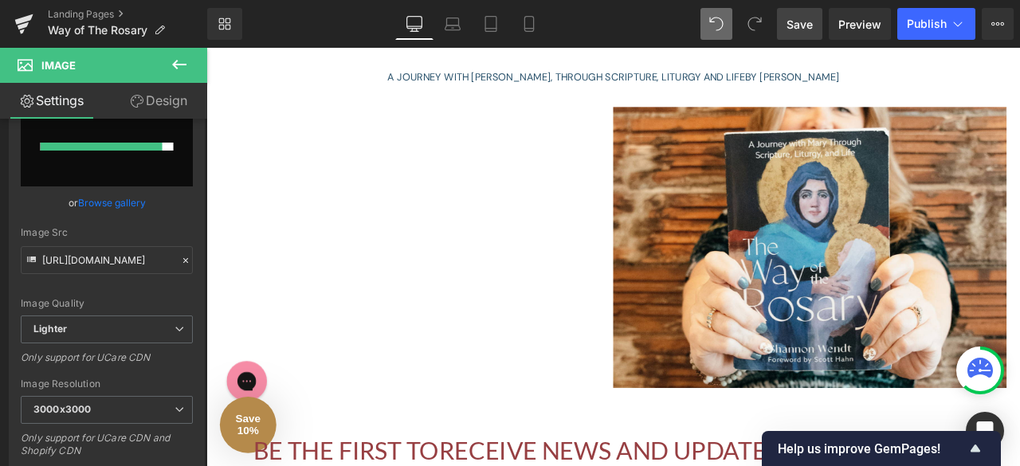
click at [795, 25] on span "Save" at bounding box center [800, 24] width 26 height 17
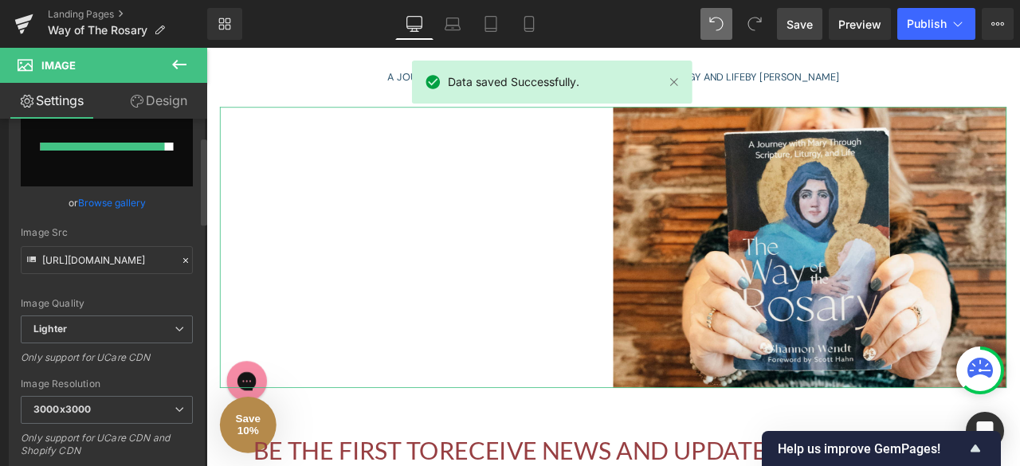
scroll to position [0, 0]
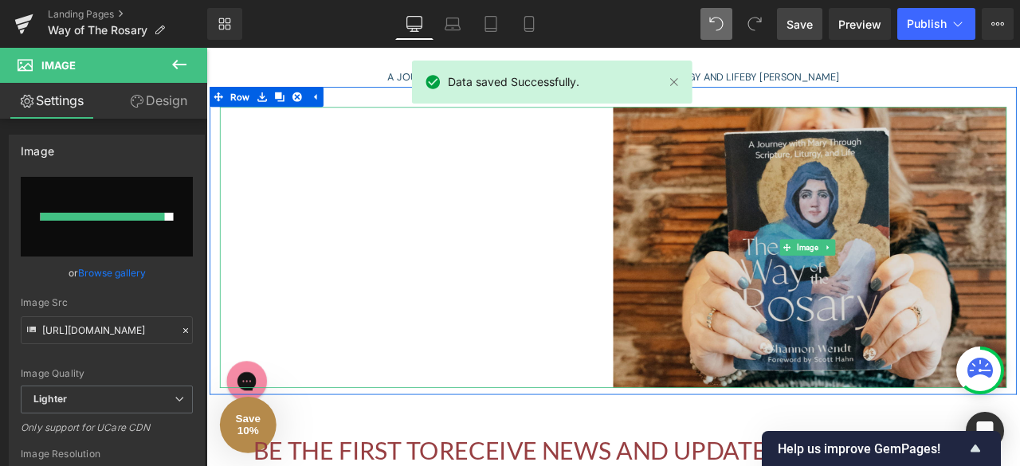
click at [872, 286] on img at bounding box center [922, 284] width 466 height 333
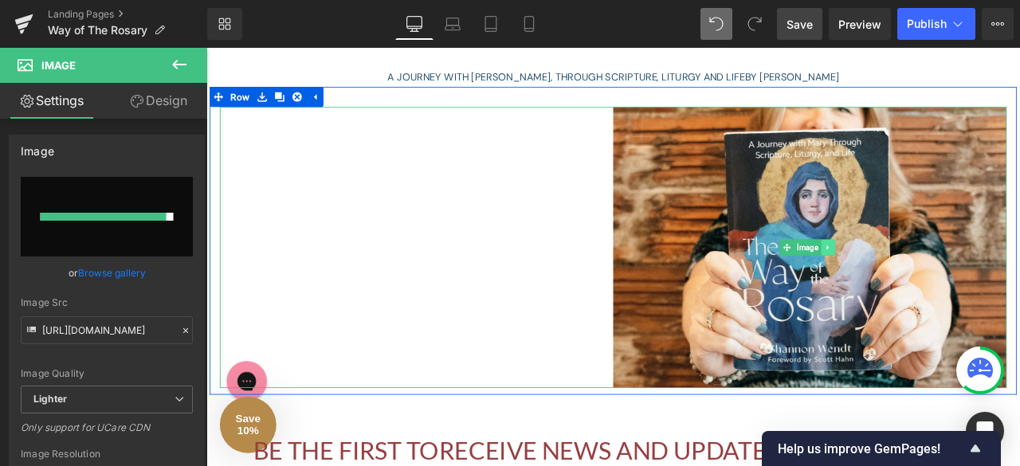
click at [944, 287] on link at bounding box center [943, 284] width 17 height 19
click at [947, 287] on icon at bounding box center [951, 284] width 9 height 9
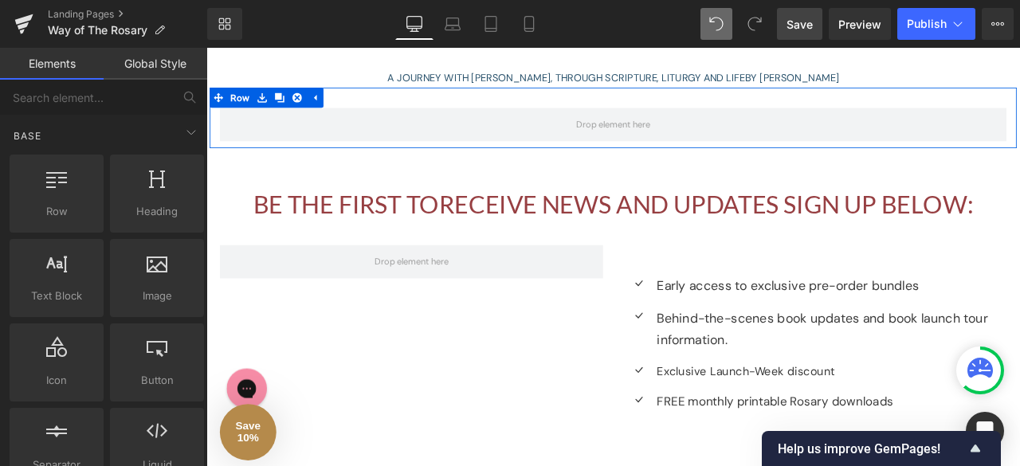
scroll to position [2477, 952]
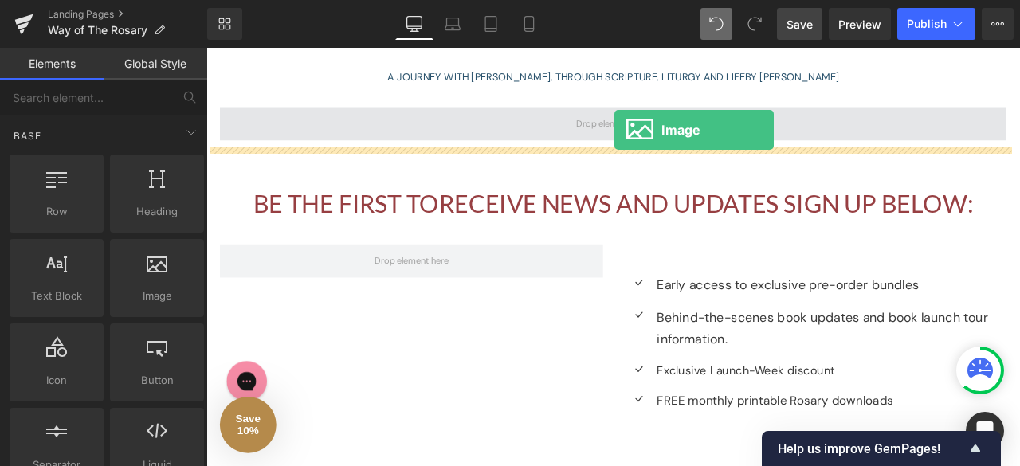
drag, startPoint x: 369, startPoint y: 324, endPoint x: 690, endPoint y: 145, distance: 367.5
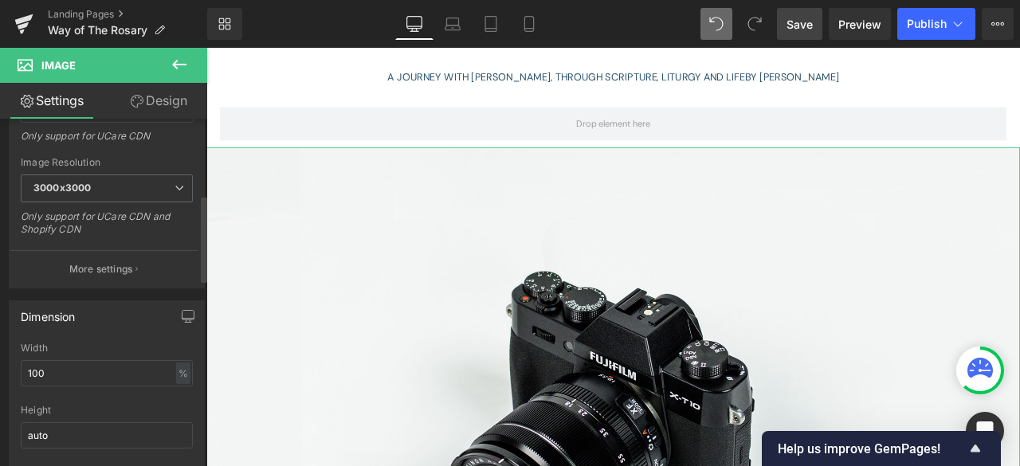
scroll to position [304, 0]
click at [79, 366] on input "100" at bounding box center [107, 372] width 172 height 26
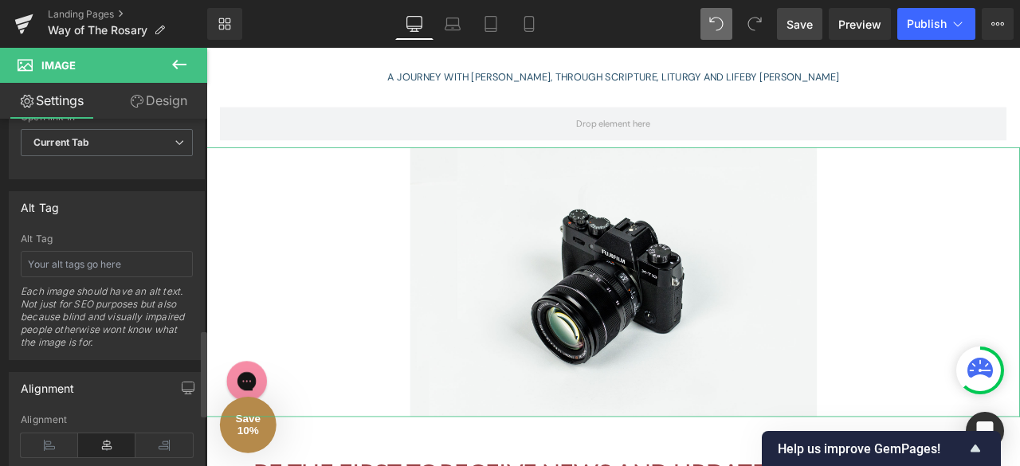
scroll to position [844, 0]
type input "50"
click at [160, 438] on icon at bounding box center [163, 445] width 57 height 24
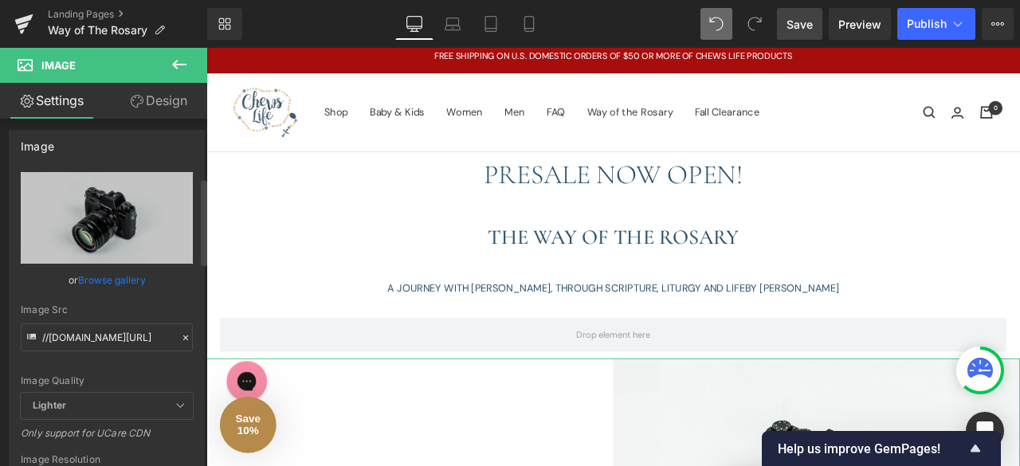
scroll to position [0, 0]
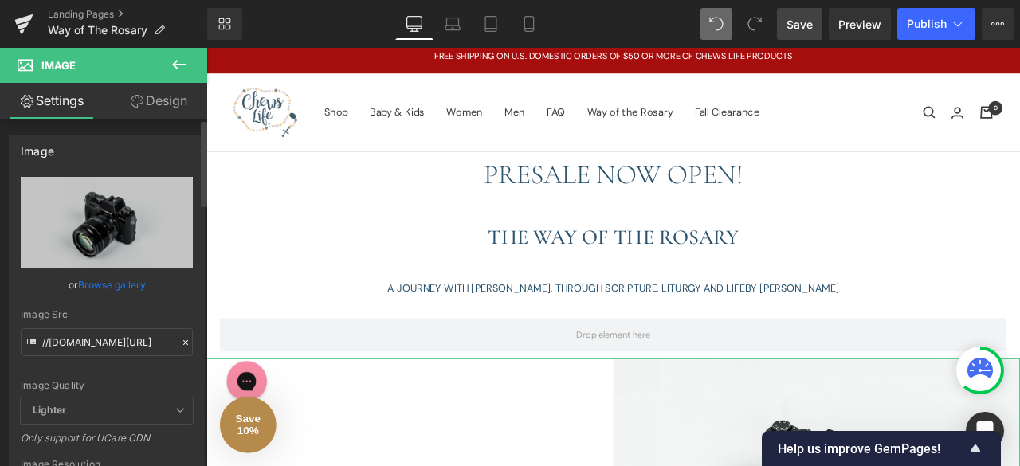
click at [107, 286] on link "Browse gallery" at bounding box center [112, 285] width 68 height 28
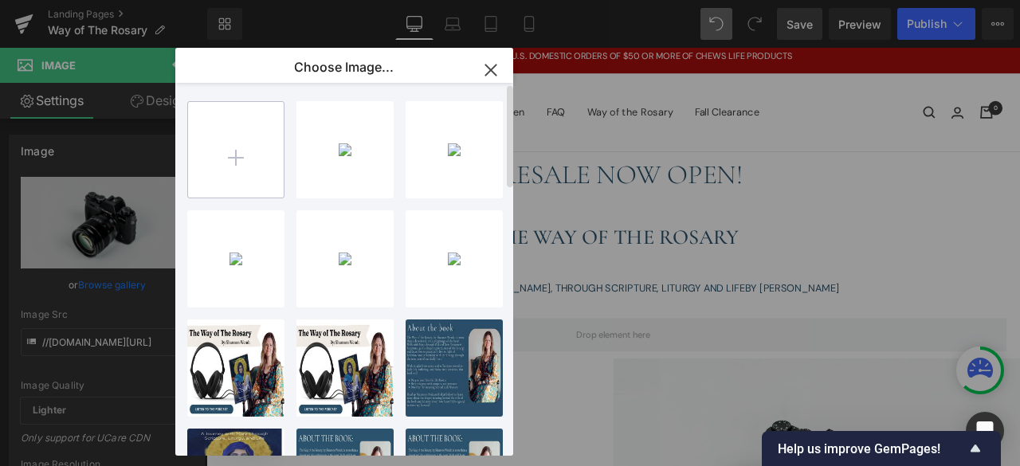
click at [241, 147] on input "file" at bounding box center [236, 150] width 96 height 96
type input "C:\fakepath\Mobile Banners (2).png"
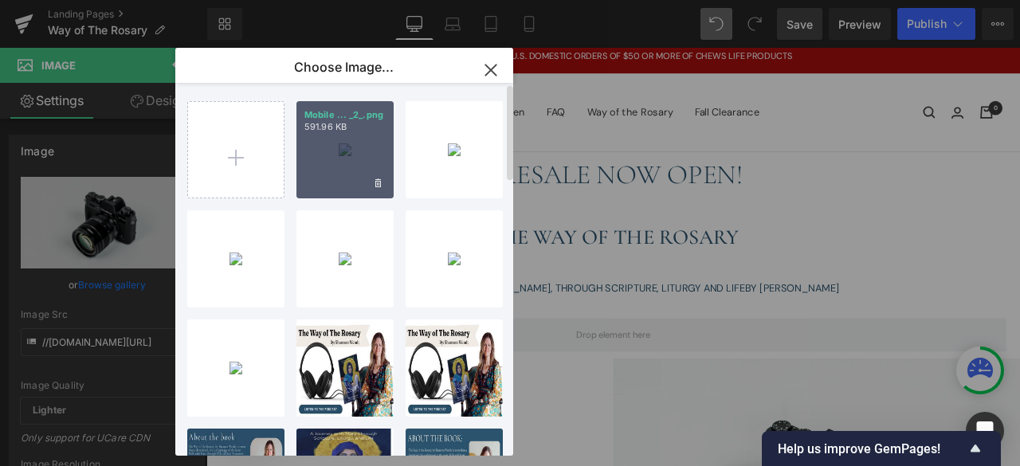
click at [354, 162] on div "Mobile ... _2_.png 591.96 KB" at bounding box center [344, 149] width 97 height 97
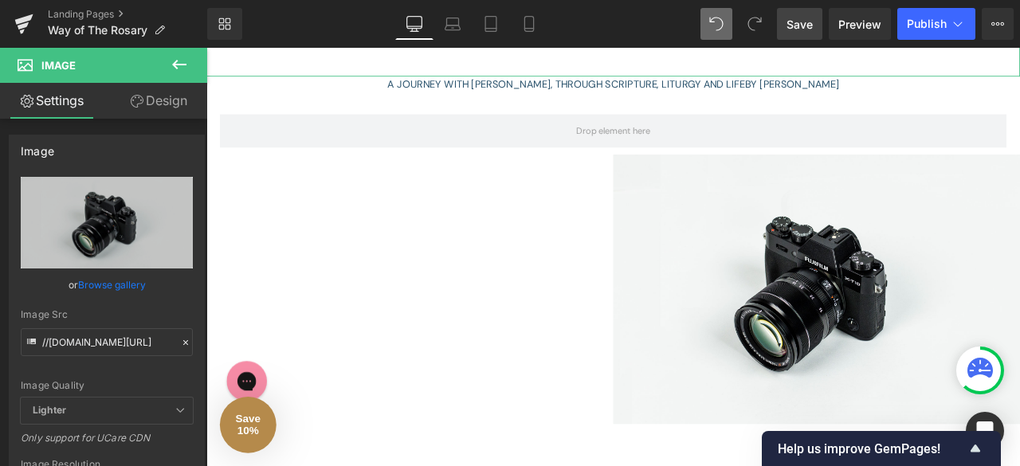
scroll to position [252, 0]
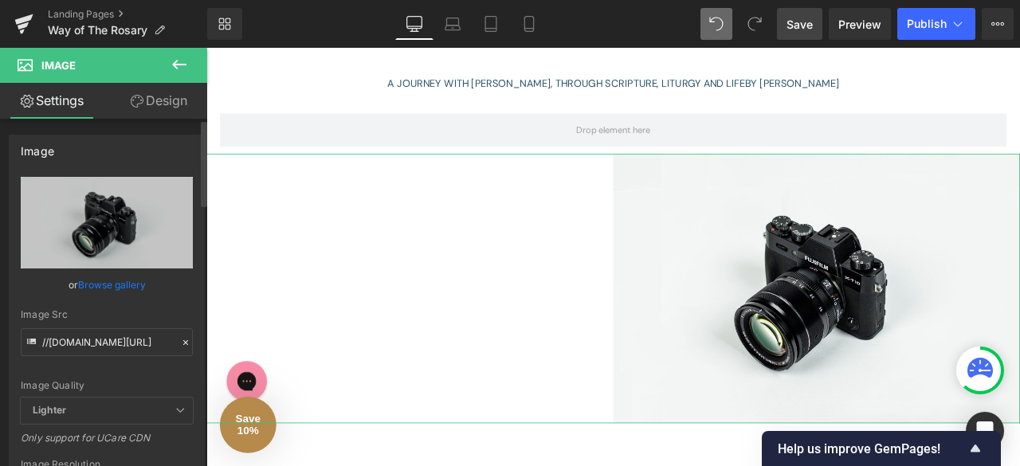
click at [89, 286] on link "Browse gallery" at bounding box center [112, 285] width 68 height 28
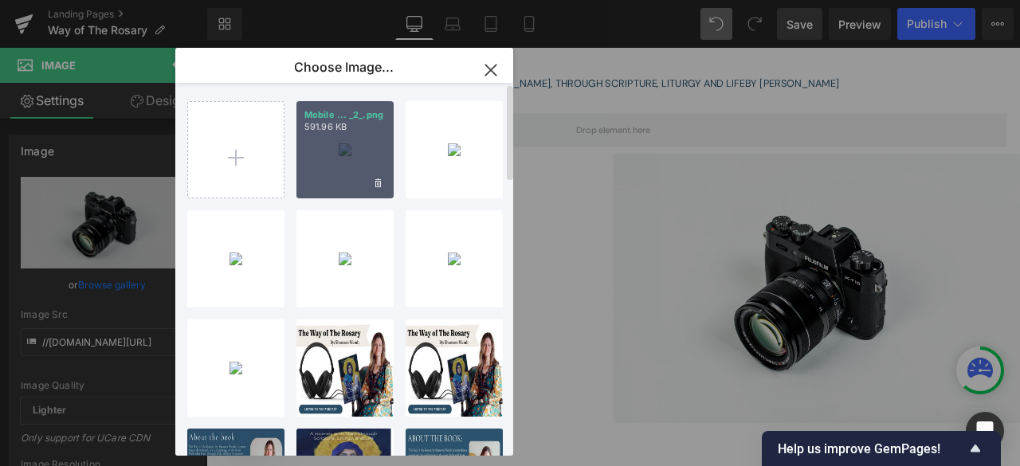
click at [325, 147] on div "Mobile ... _2_.png 591.96 KB" at bounding box center [344, 149] width 97 height 97
type input "[URL][DOMAIN_NAME]"
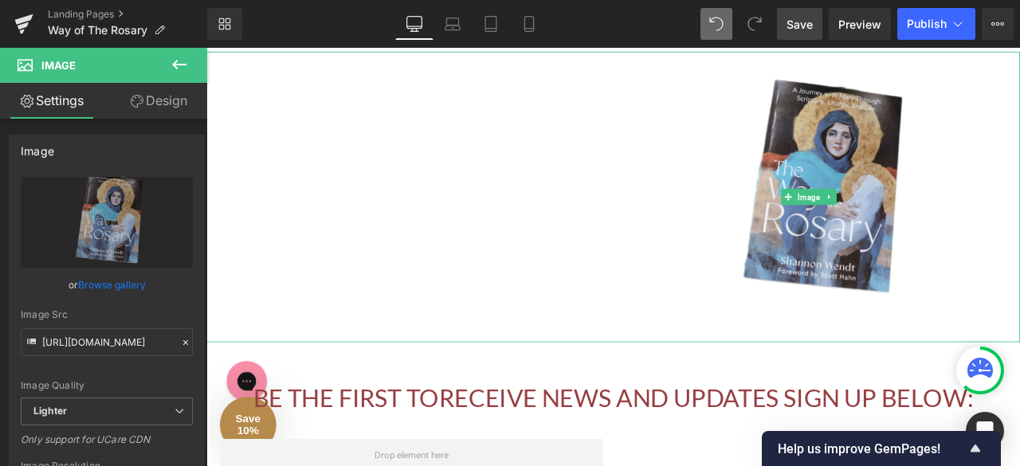
scroll to position [395, 0]
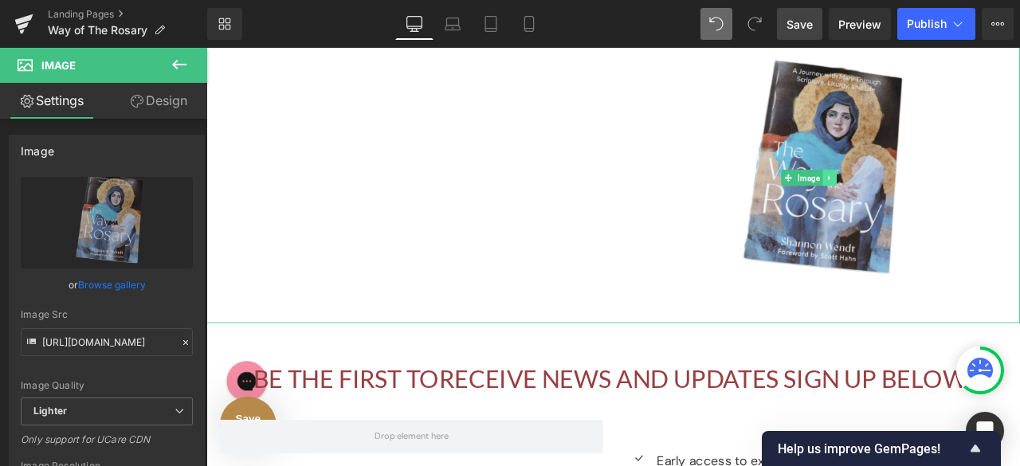
click at [945, 198] on icon at bounding box center [944, 203] width 9 height 10
click at [952, 201] on icon at bounding box center [952, 203] width 9 height 10
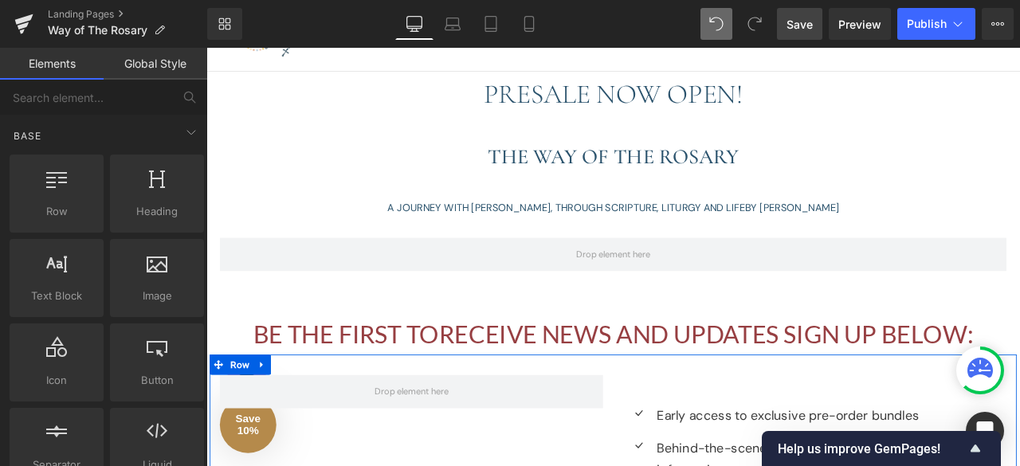
scroll to position [86, 0]
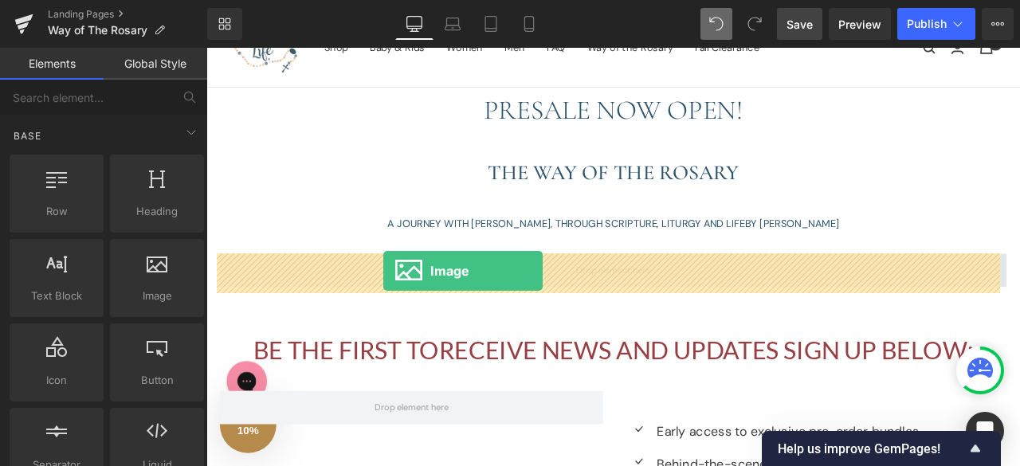
drag, startPoint x: 387, startPoint y: 336, endPoint x: 416, endPoint y: 313, distance: 37.0
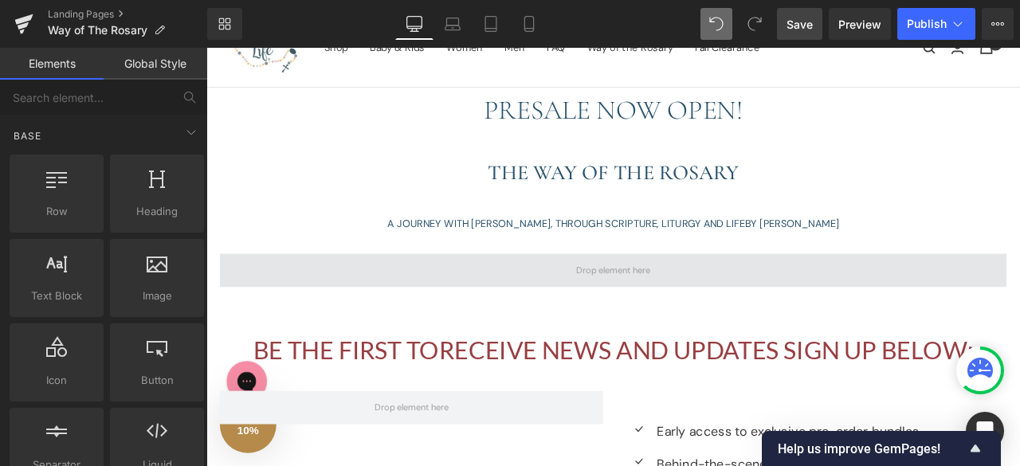
scroll to position [7, 8]
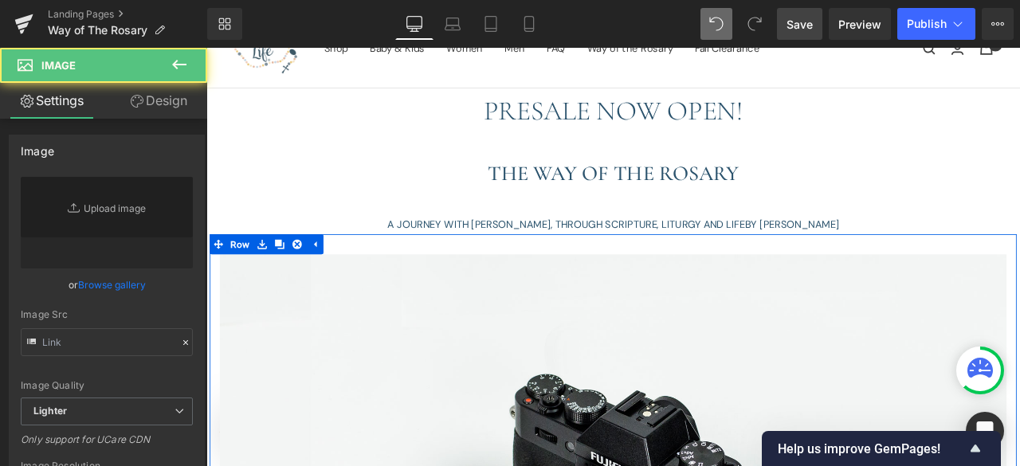
type input "//[DOMAIN_NAME][URL]"
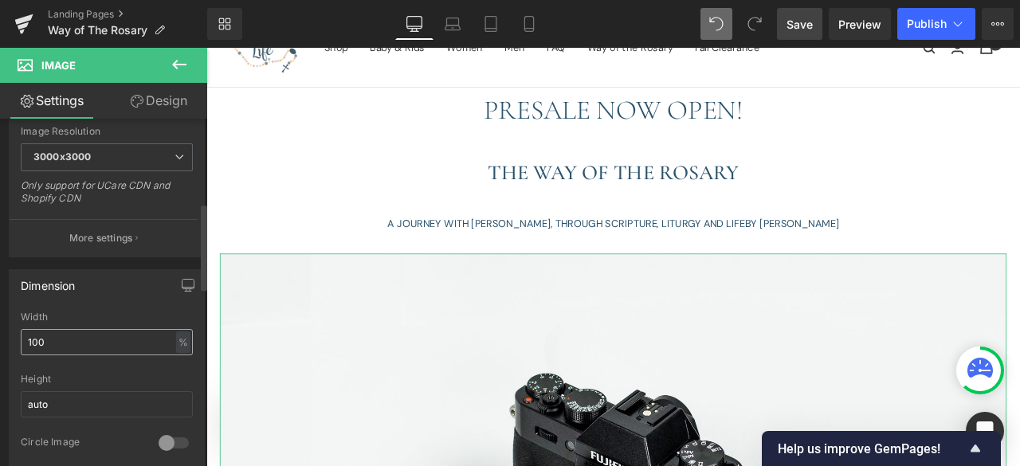
scroll to position [336, 0]
click at [88, 345] on input "100" at bounding box center [107, 339] width 172 height 26
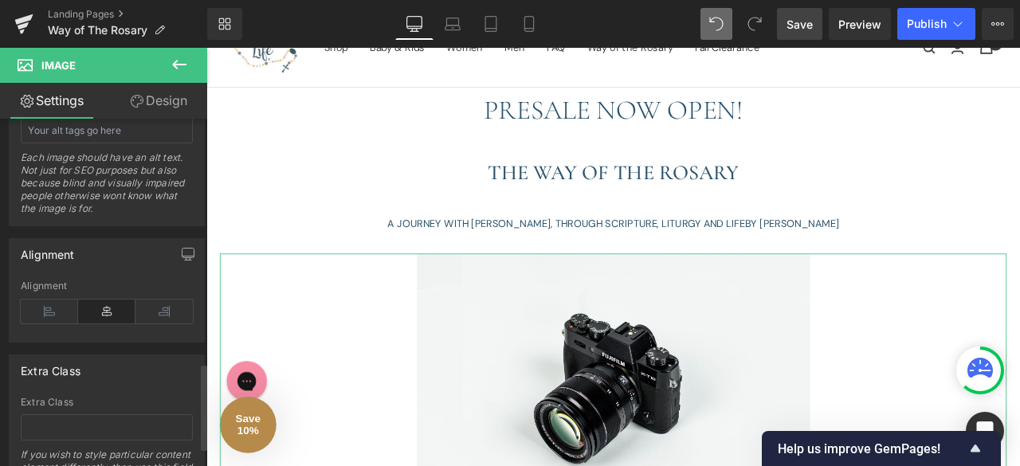
scroll to position [979, 0]
type input "50"
click at [163, 287] on div "Alignment" at bounding box center [107, 309] width 172 height 61
click at [162, 298] on icon at bounding box center [163, 310] width 57 height 24
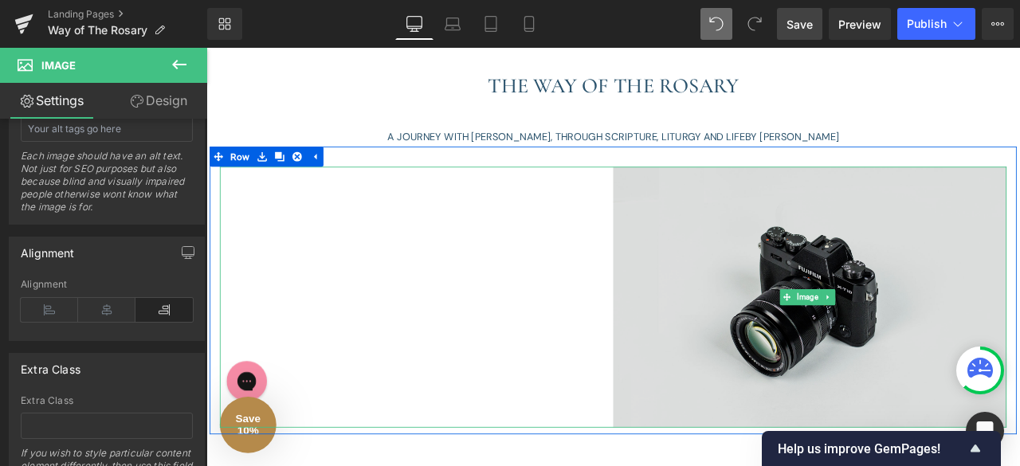
scroll to position [190, 0]
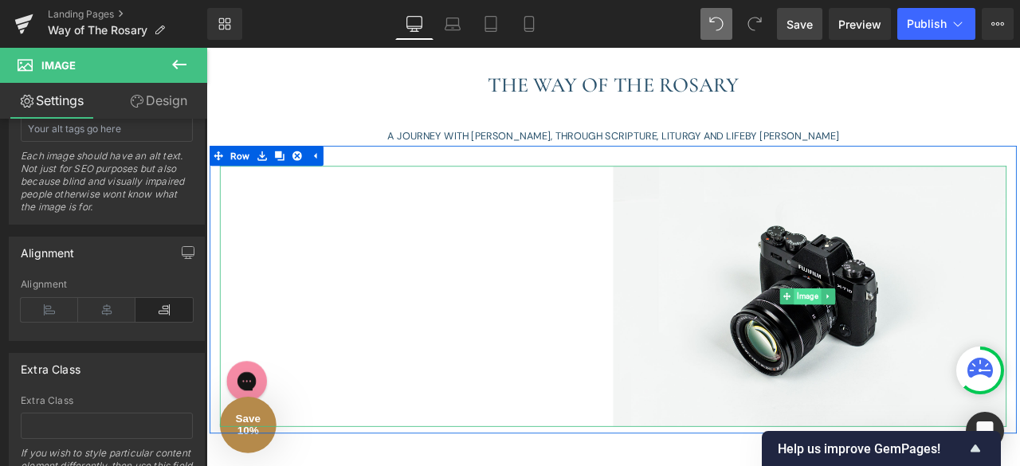
click at [916, 341] on span "Image" at bounding box center [918, 342] width 32 height 19
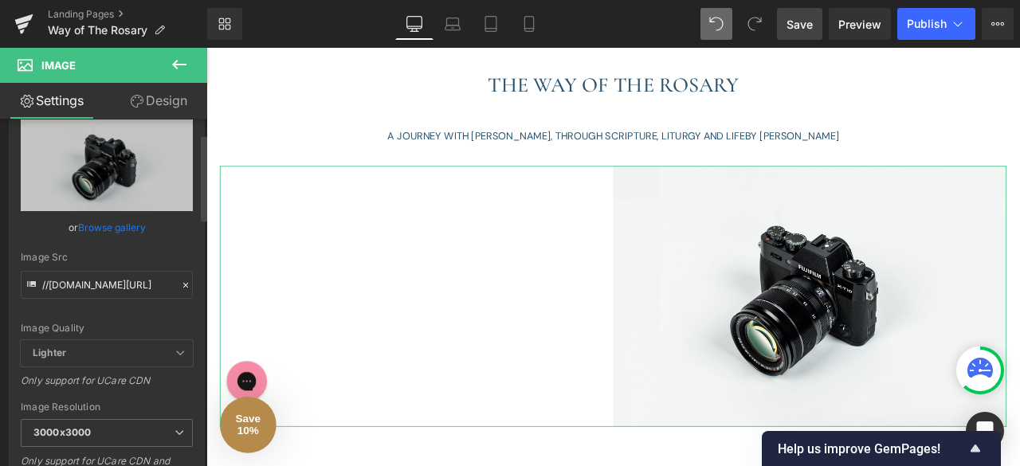
scroll to position [57, 0]
click at [86, 232] on link "Browse gallery" at bounding box center [112, 228] width 68 height 28
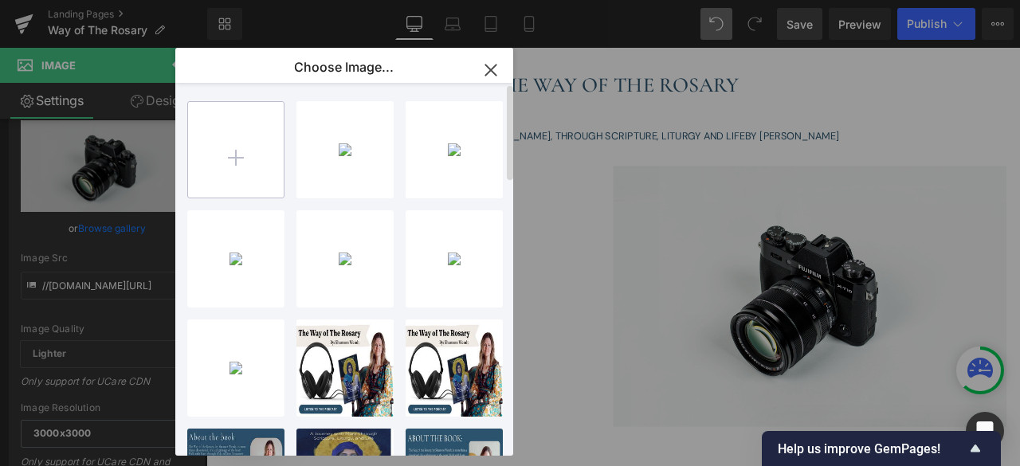
click at [244, 143] on input "file" at bounding box center [236, 150] width 96 height 96
type input "C:\fakepath\Product-03 (1).jpg"
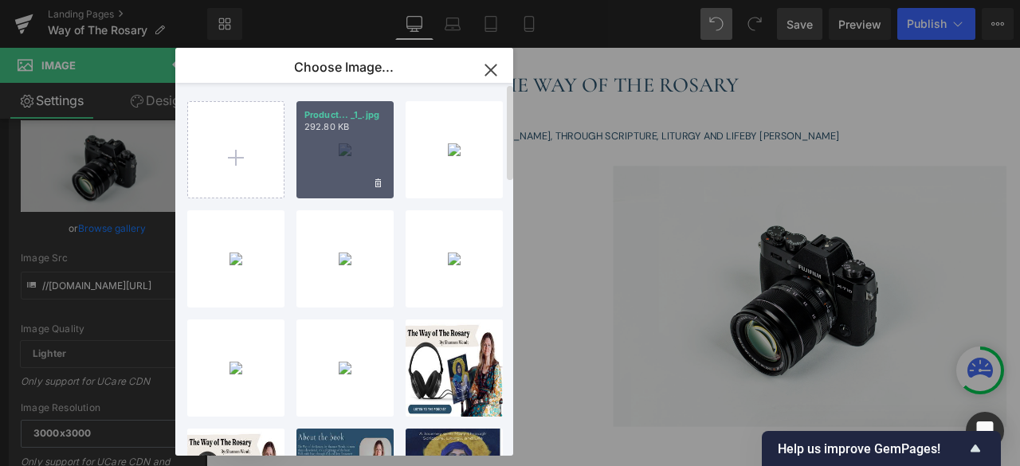
click at [343, 173] on div "Product... _1_.jpg 292.80 KB" at bounding box center [344, 149] width 97 height 97
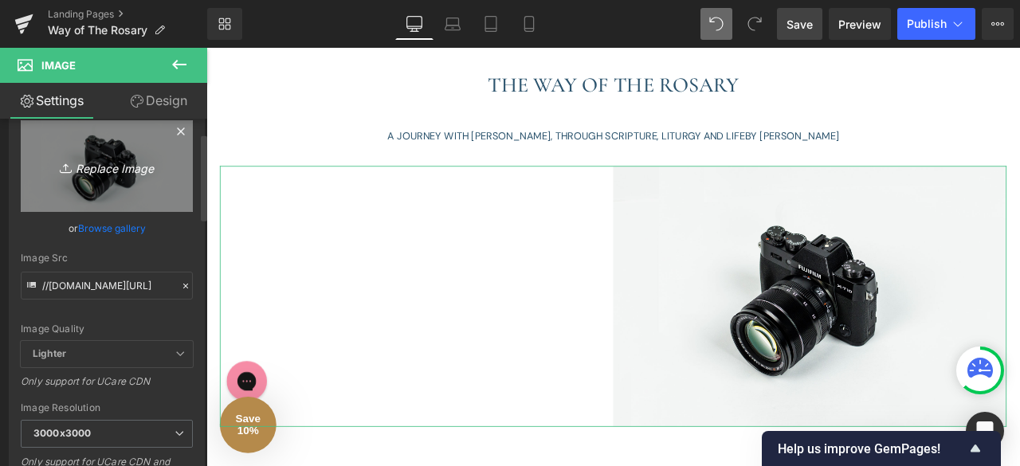
click at [87, 179] on link "Replace Image" at bounding box center [107, 166] width 172 height 92
type input "C:\fakepath\Product-03 (1).jpg"
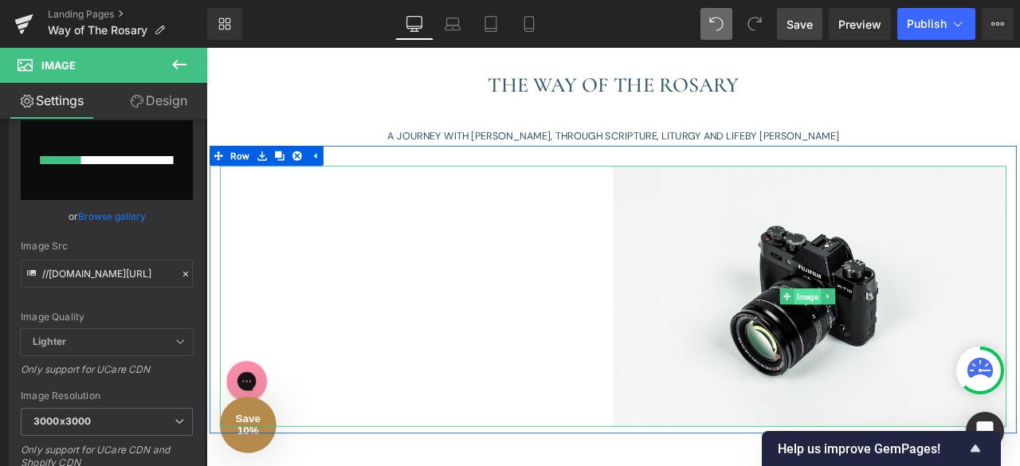
click at [906, 336] on span "Image" at bounding box center [918, 343] width 32 height 19
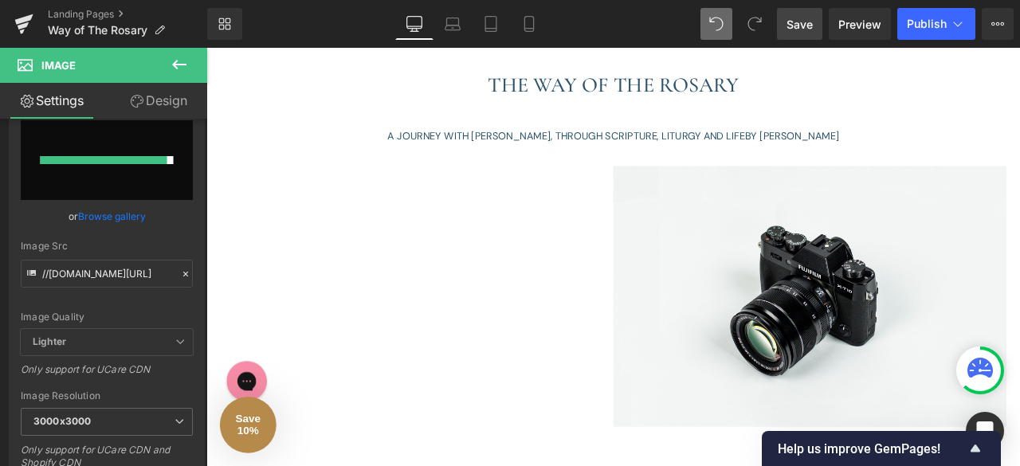
click at [792, 18] on span "Save" at bounding box center [800, 24] width 26 height 17
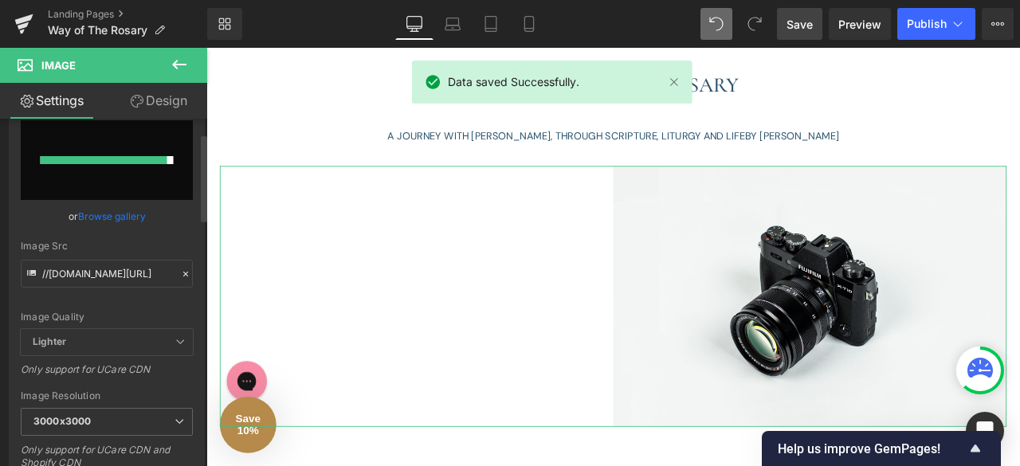
click at [105, 214] on link "Browse gallery" at bounding box center [112, 216] width 68 height 28
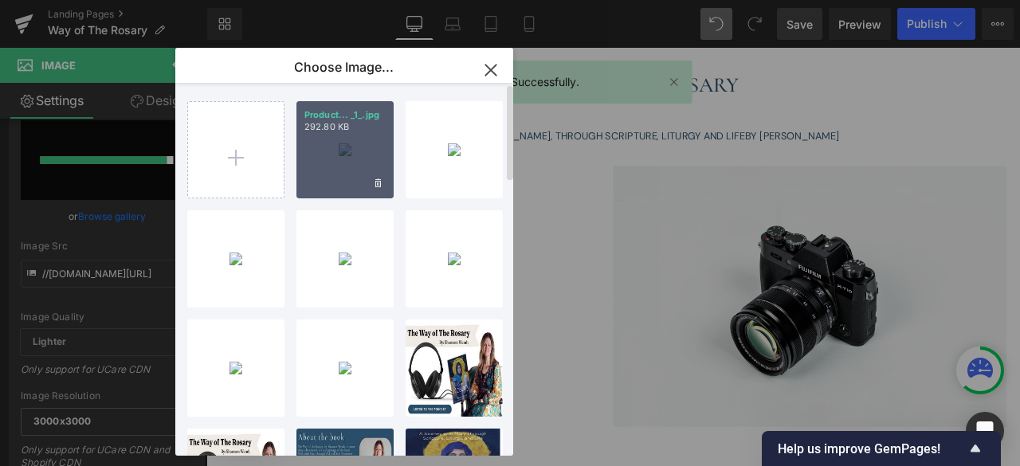
click at [349, 147] on div "Product... _1_.jpg 292.80 KB" at bounding box center [344, 149] width 97 height 97
type input "[URL][DOMAIN_NAME]"
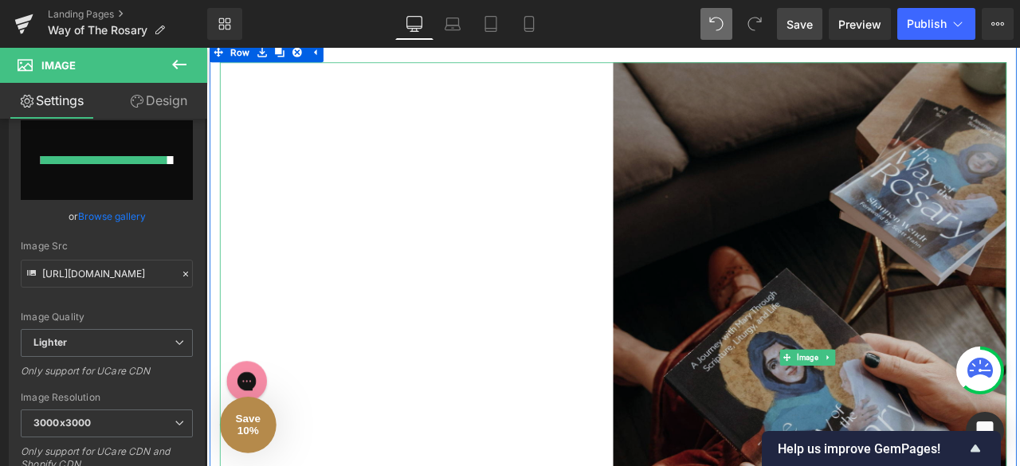
scroll to position [312, 0]
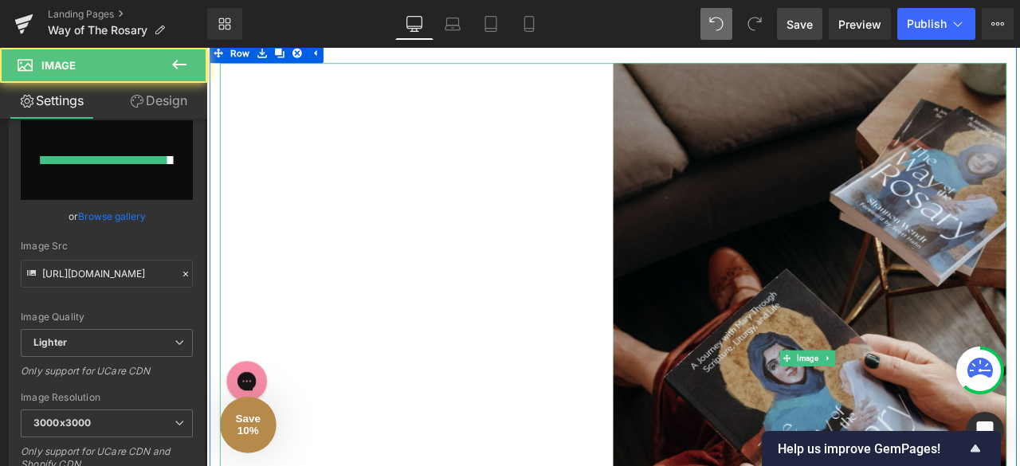
click at [489, 316] on div at bounding box center [688, 416] width 932 height 700
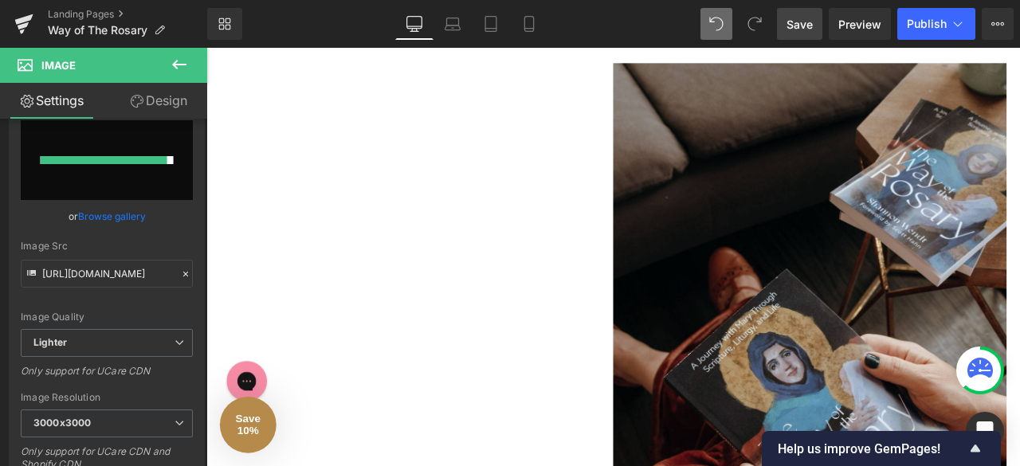
click at [179, 66] on icon at bounding box center [179, 64] width 19 height 19
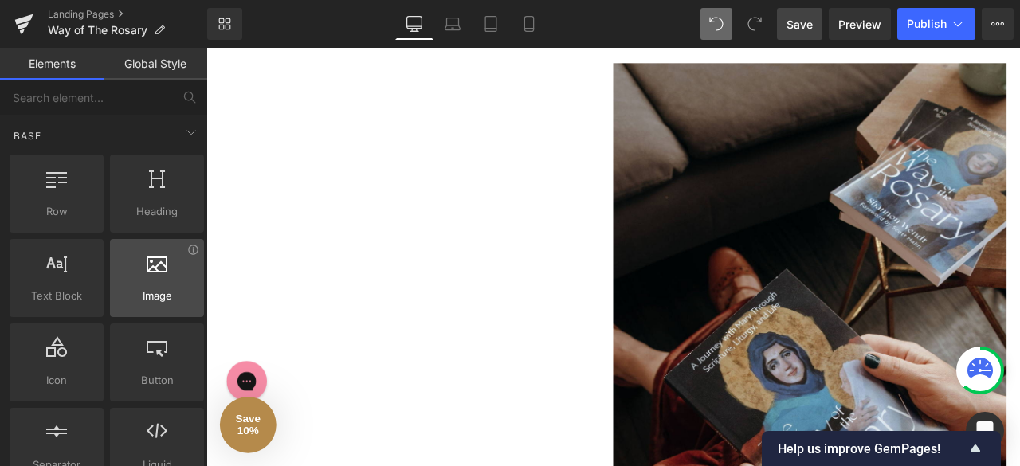
click at [161, 297] on span "Image" at bounding box center [157, 296] width 84 height 17
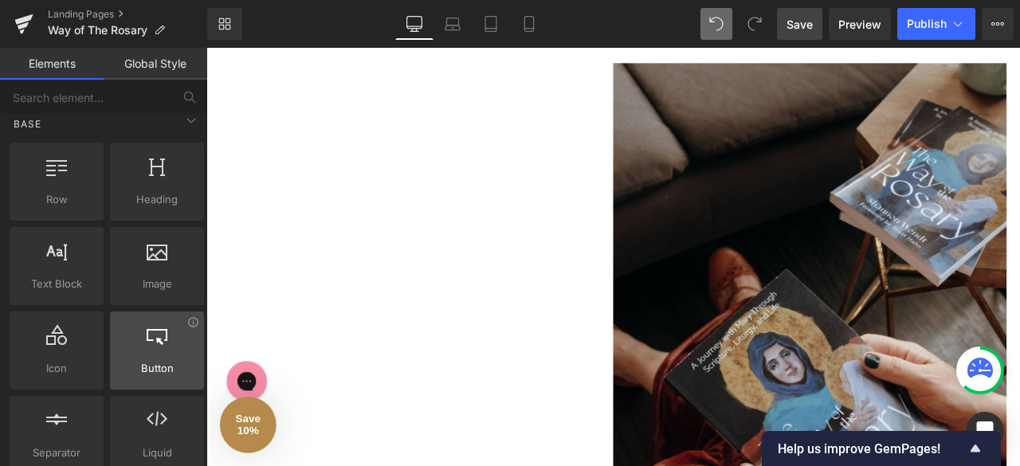
scroll to position [11, 0]
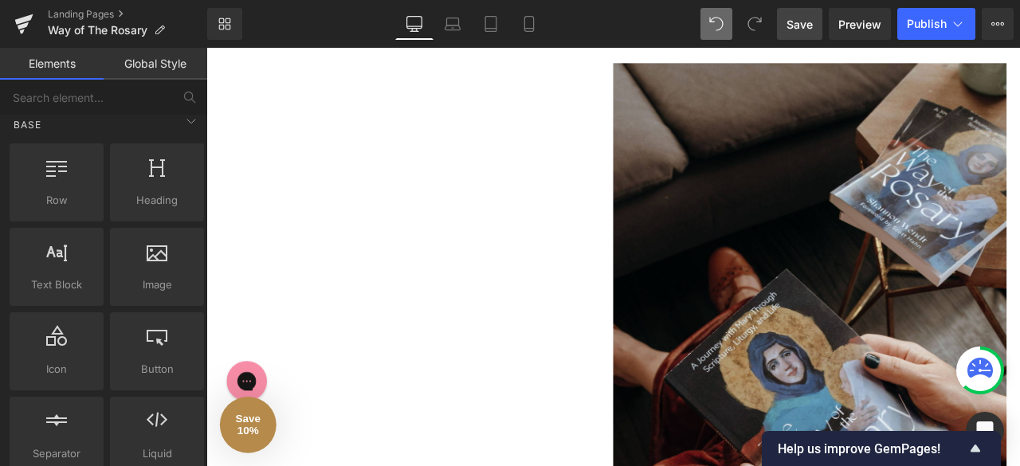
click at [164, 69] on link "Global Style" at bounding box center [156, 64] width 104 height 32
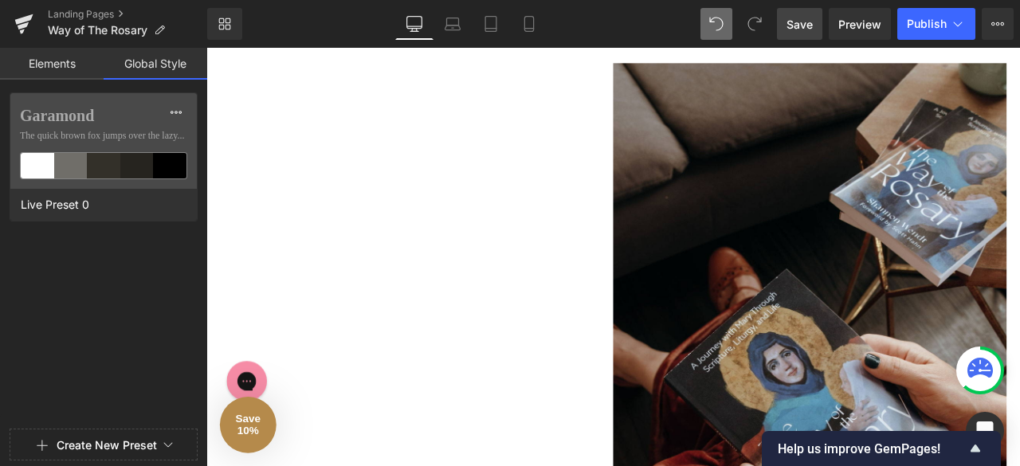
click at [72, 61] on link "Elements" at bounding box center [52, 64] width 104 height 32
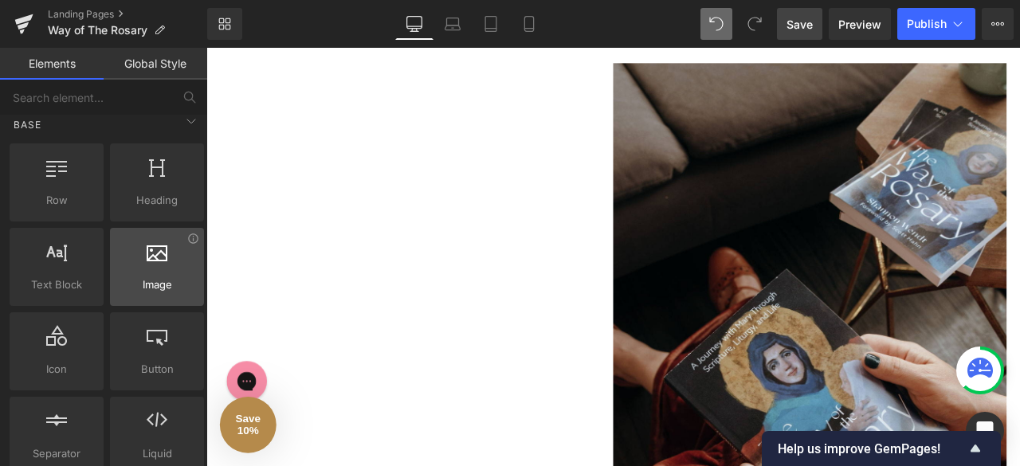
click at [159, 277] on span "Image" at bounding box center [157, 285] width 84 height 17
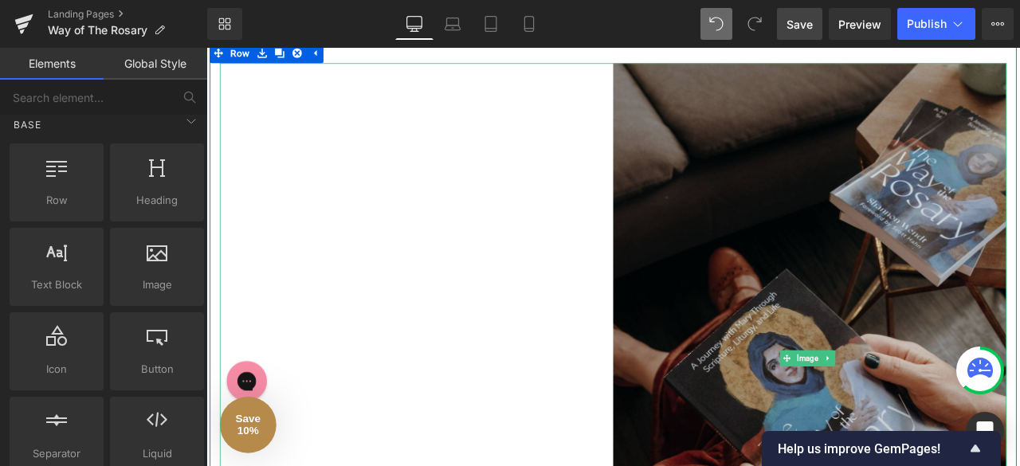
click at [724, 273] on img at bounding box center [922, 416] width 466 height 700
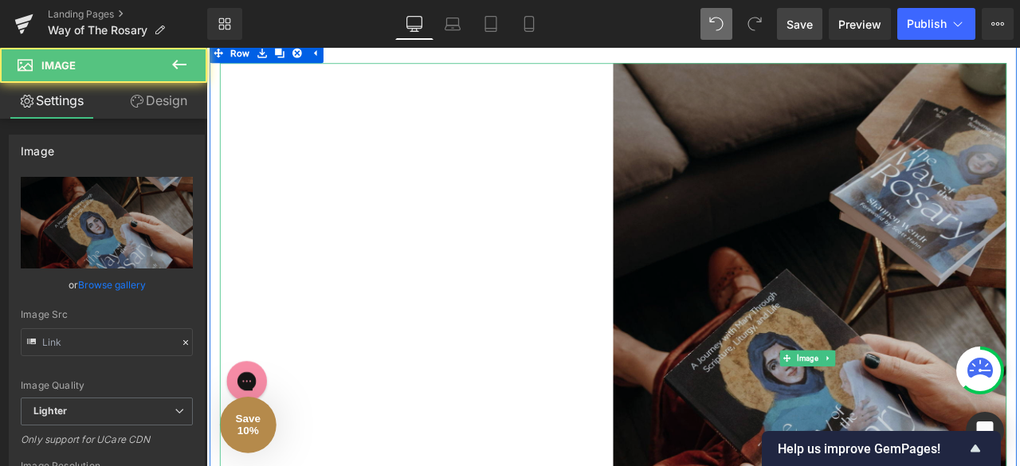
type input "[URL][DOMAIN_NAME]"
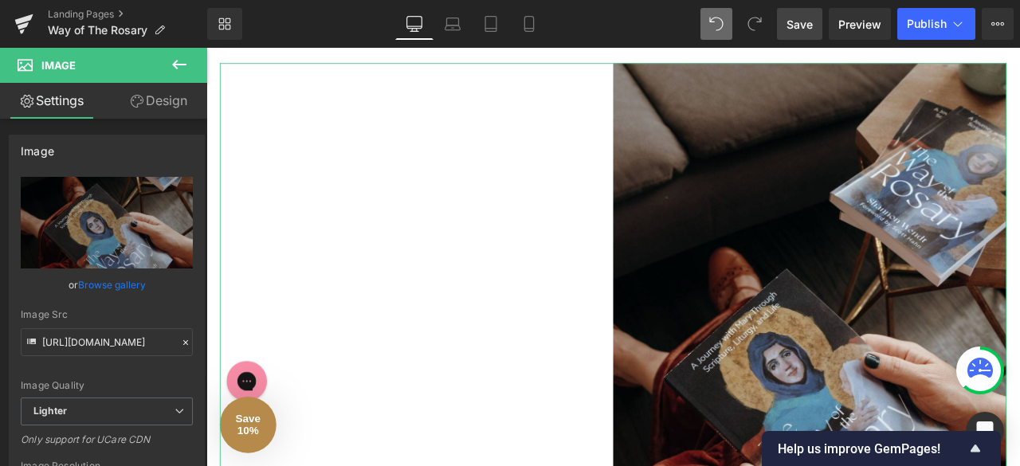
click at [163, 105] on link "Design" at bounding box center [159, 101] width 104 height 36
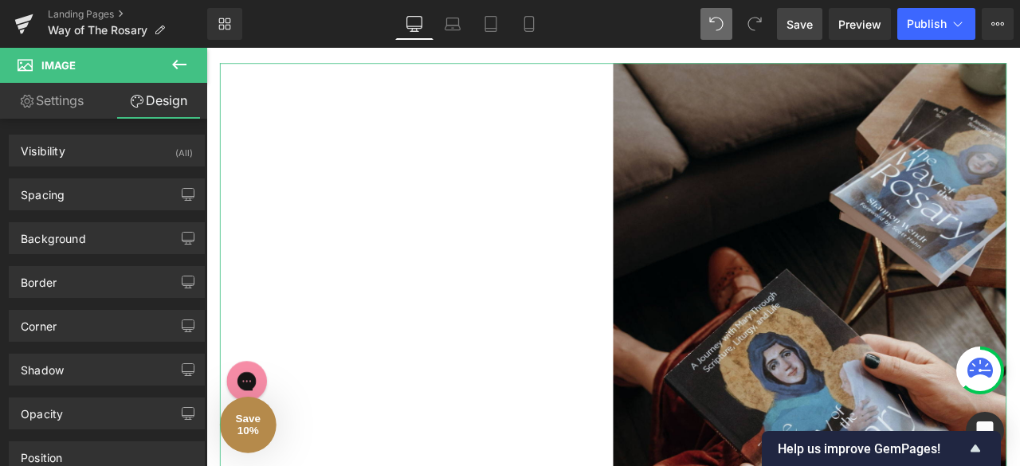
click at [64, 103] on link "Settings" at bounding box center [52, 101] width 104 height 36
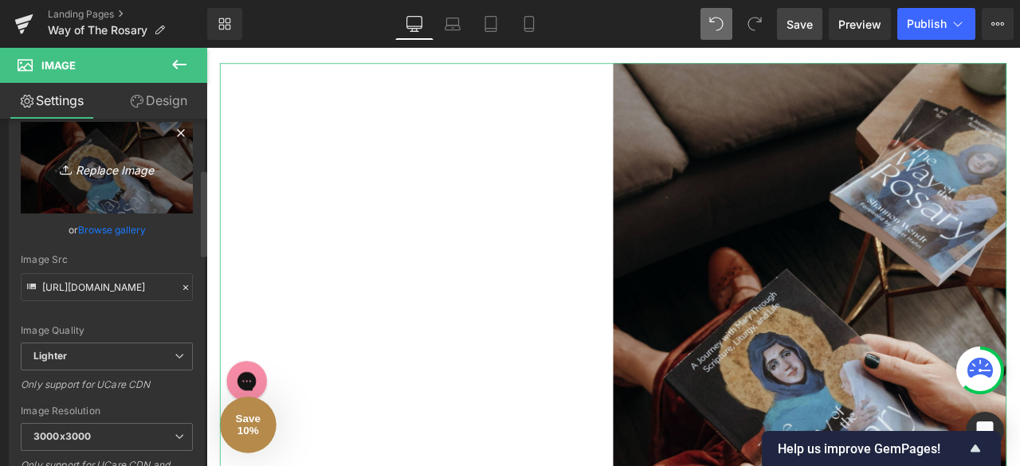
scroll to position [0, 0]
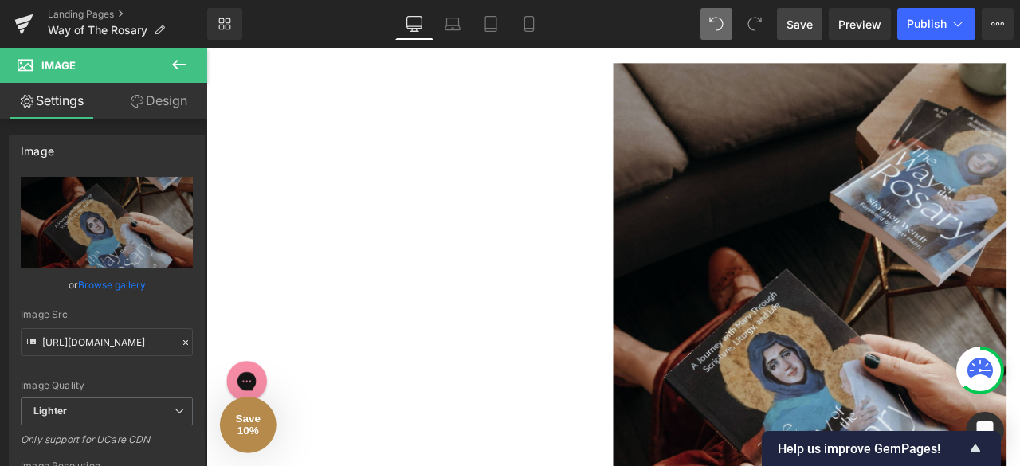
click at [166, 64] on button at bounding box center [179, 65] width 56 height 35
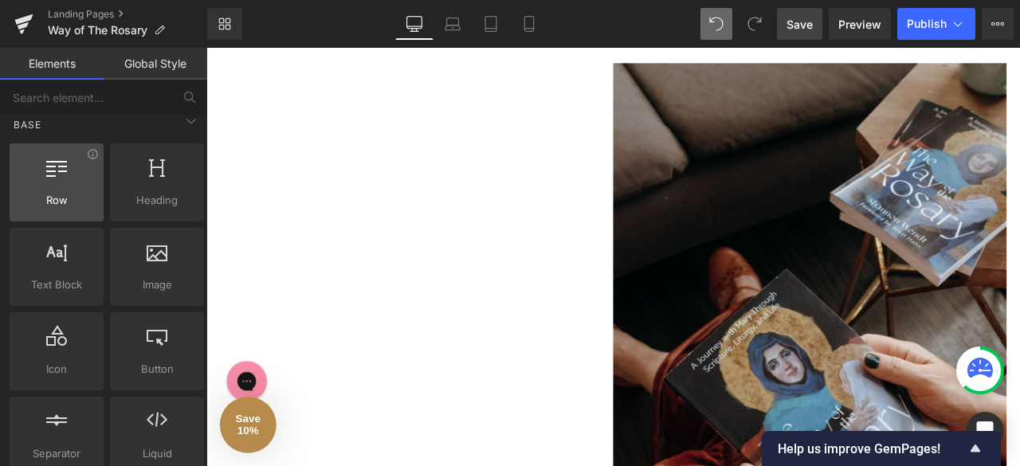
click at [65, 171] on div at bounding box center [56, 174] width 84 height 36
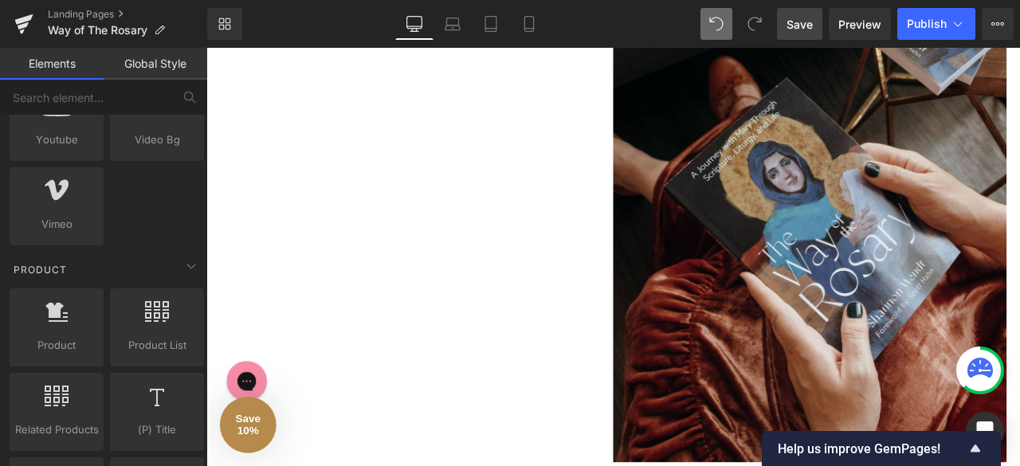
scroll to position [1153, 0]
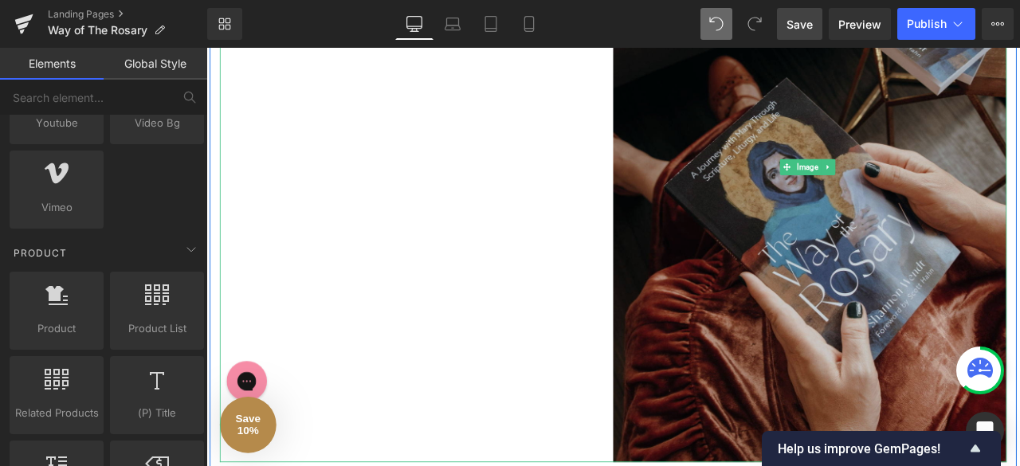
click at [743, 379] on img at bounding box center [922, 190] width 466 height 700
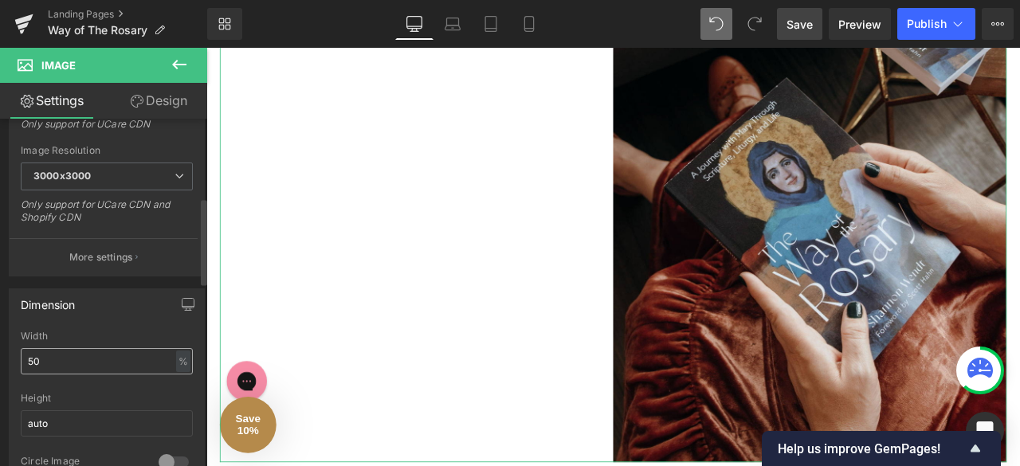
scroll to position [314, 0]
click at [77, 350] on input "50" at bounding box center [107, 363] width 172 height 26
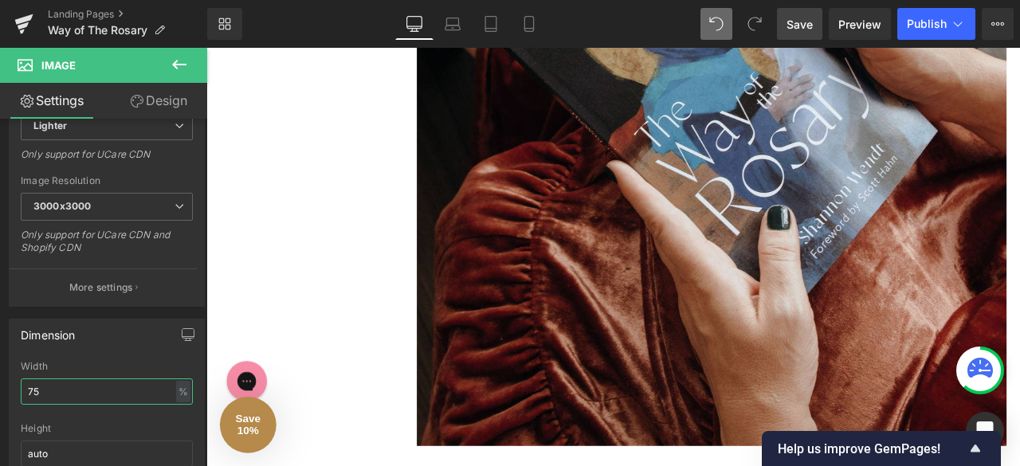
scroll to position [925, 0]
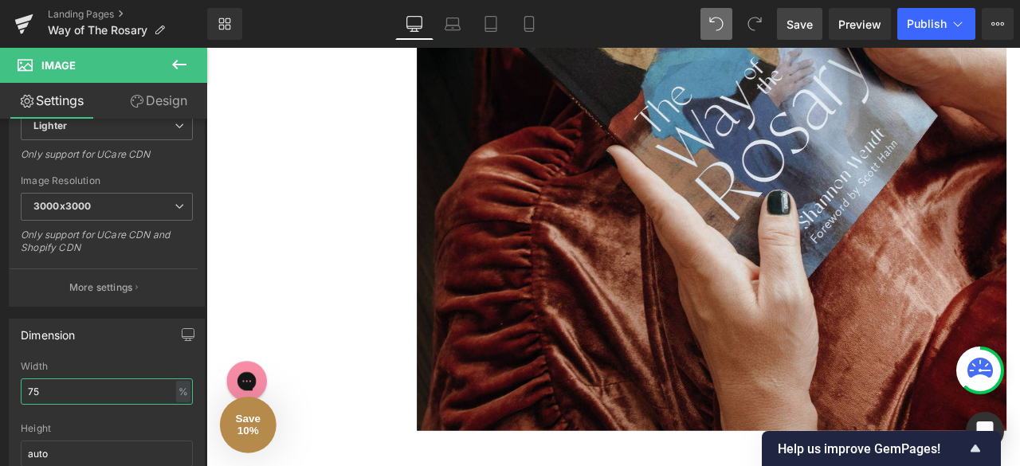
type input "7"
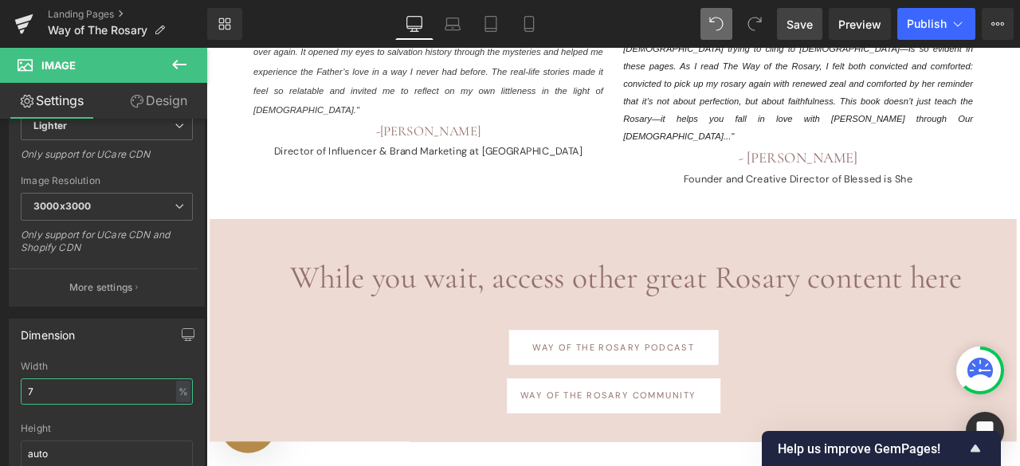
scroll to position [740, 0]
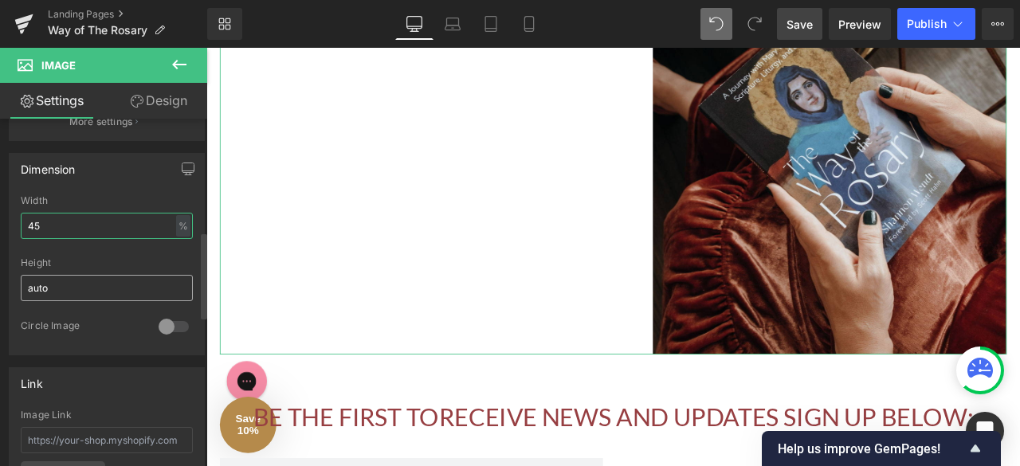
type input "45"
click at [75, 275] on input "auto" at bounding box center [107, 288] width 172 height 26
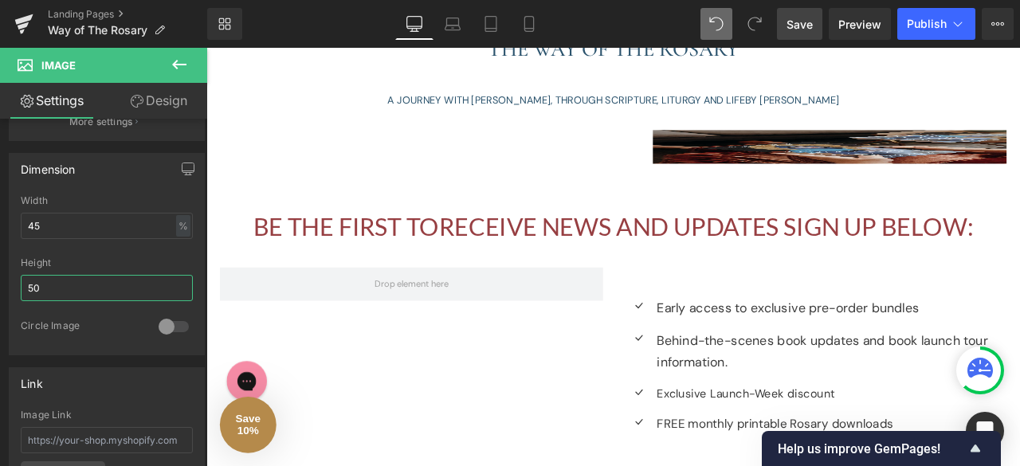
type input "5"
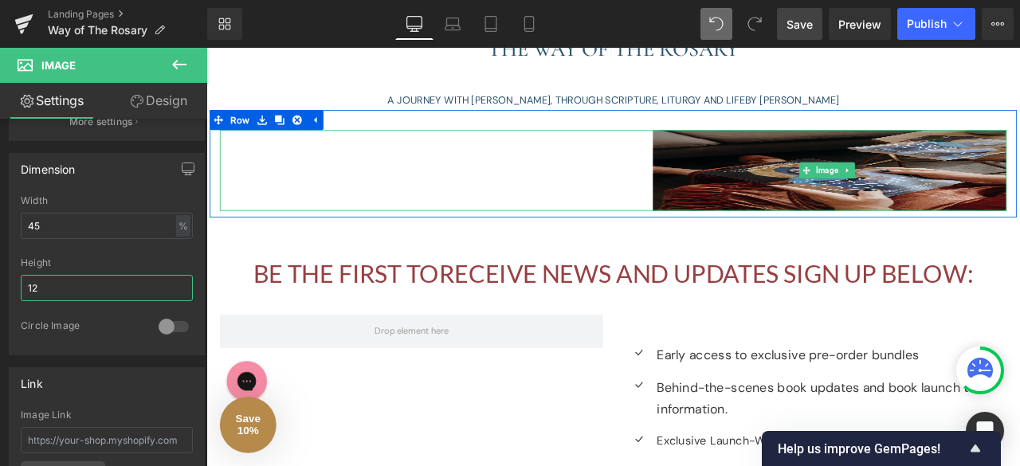
type input "1"
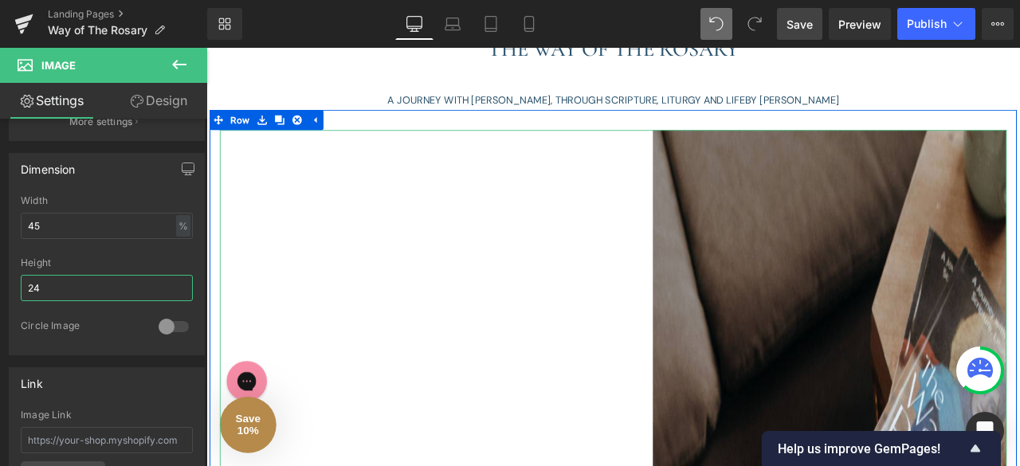
type input "2"
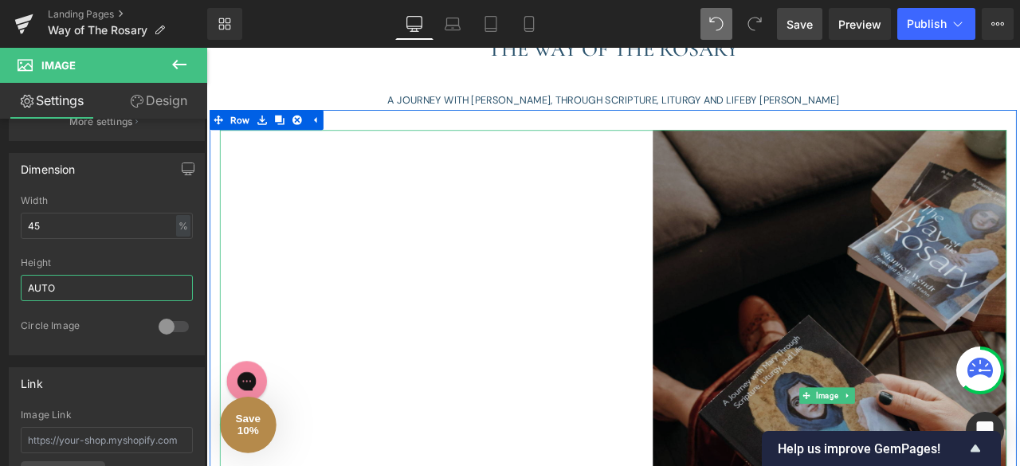
type input "AUTO"
click at [882, 193] on img at bounding box center [946, 460] width 420 height 630
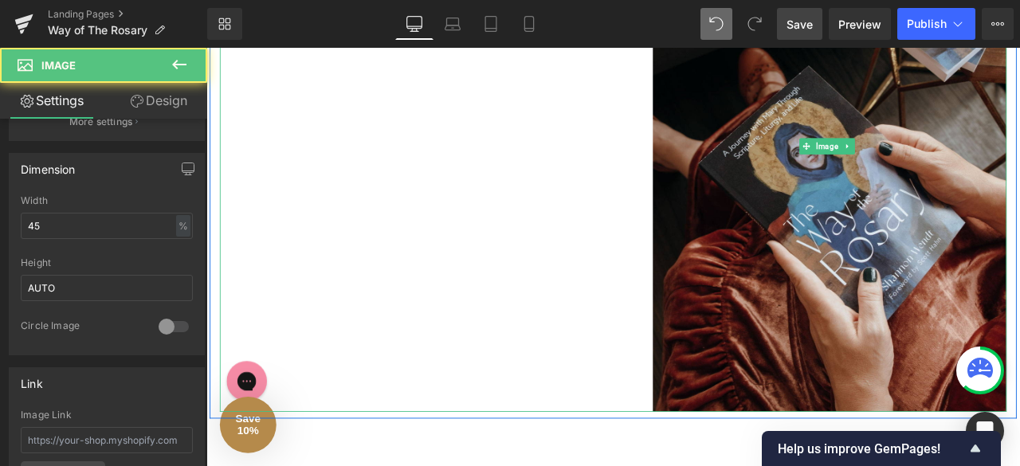
click at [514, 230] on div at bounding box center [688, 165] width 932 height 630
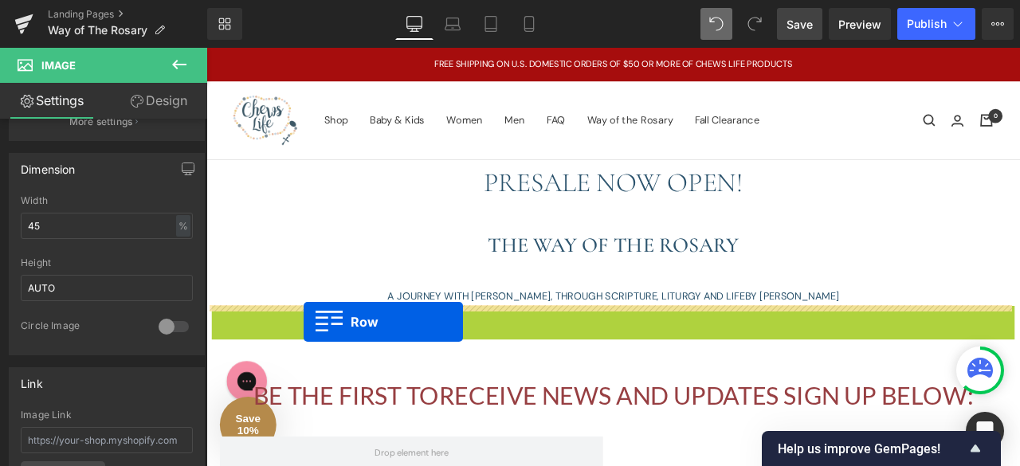
drag, startPoint x: 218, startPoint y: 76, endPoint x: 321, endPoint y: 373, distance: 314.8
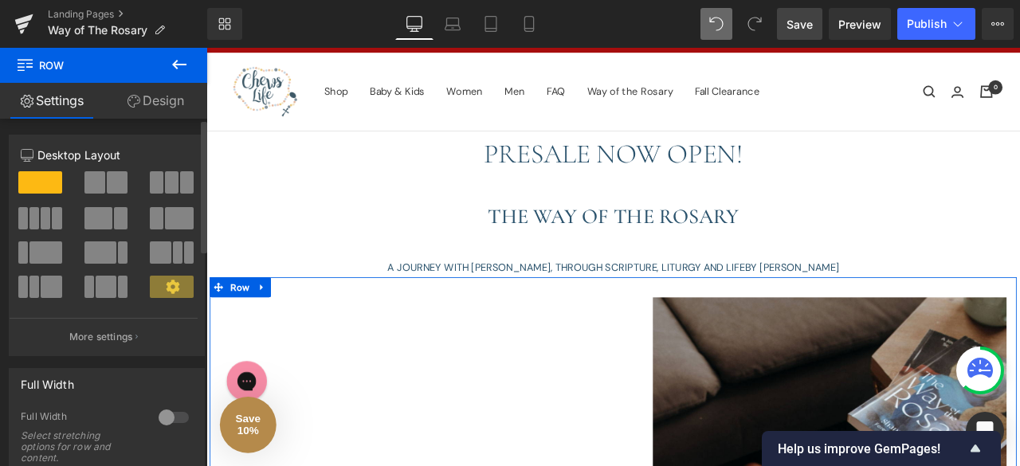
click at [94, 186] on span at bounding box center [94, 182] width 21 height 22
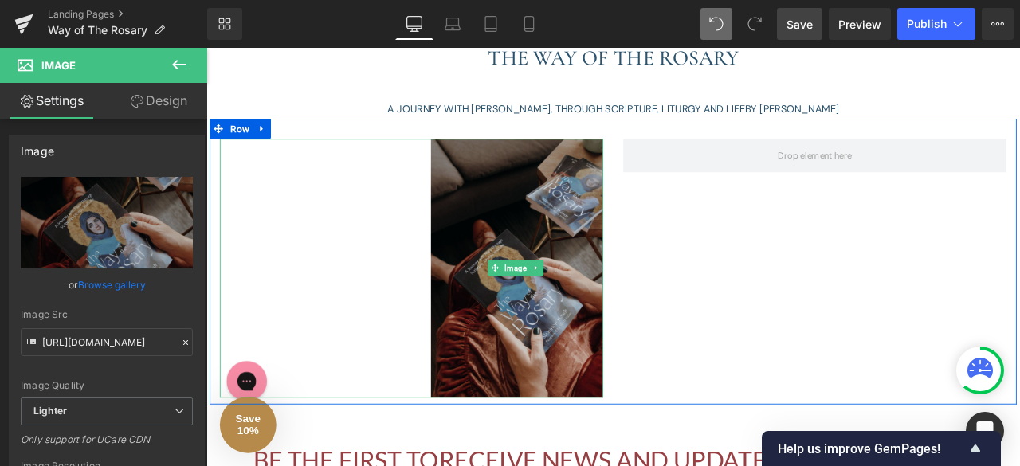
click at [532, 303] on img at bounding box center [575, 308] width 205 height 307
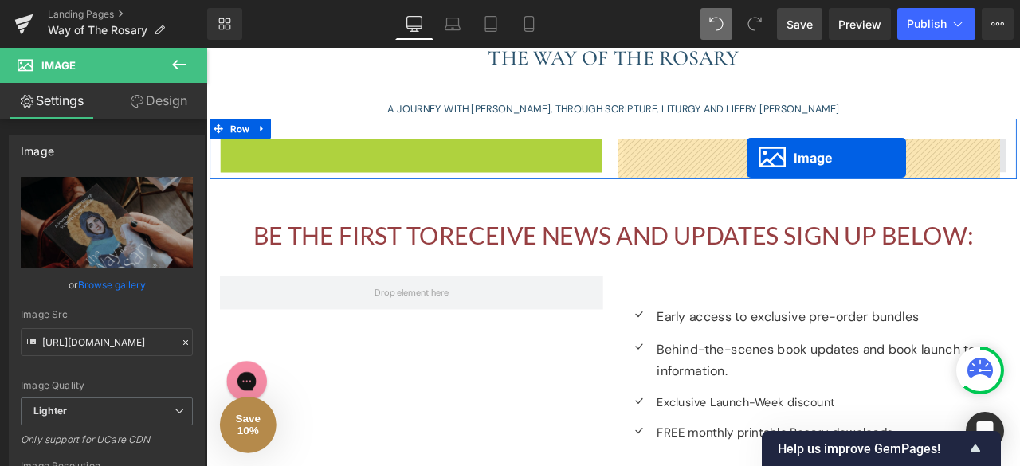
drag, startPoint x: 540, startPoint y: 303, endPoint x: 846, endPoint y: 178, distance: 330.6
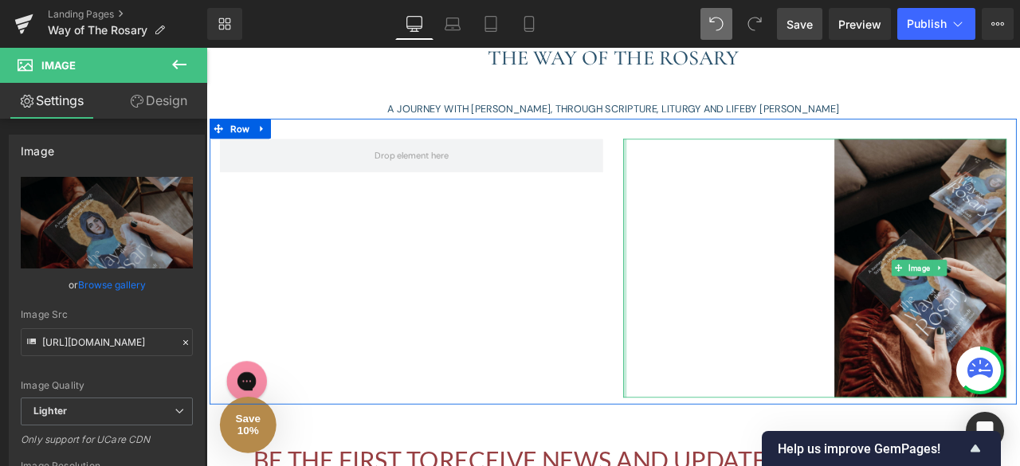
click at [701, 263] on div at bounding box center [703, 308] width 4 height 307
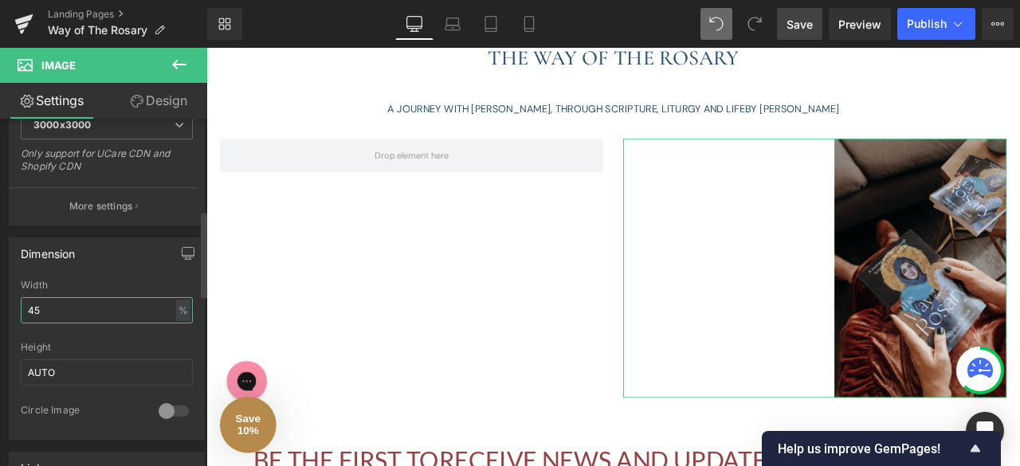
click at [61, 302] on input "45" at bounding box center [107, 310] width 172 height 26
type input "4"
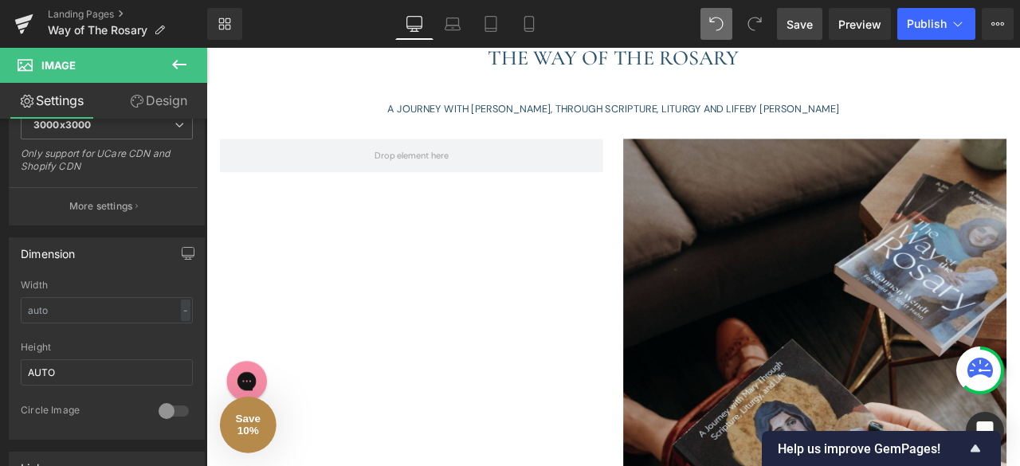
click at [177, 61] on icon at bounding box center [179, 65] width 14 height 10
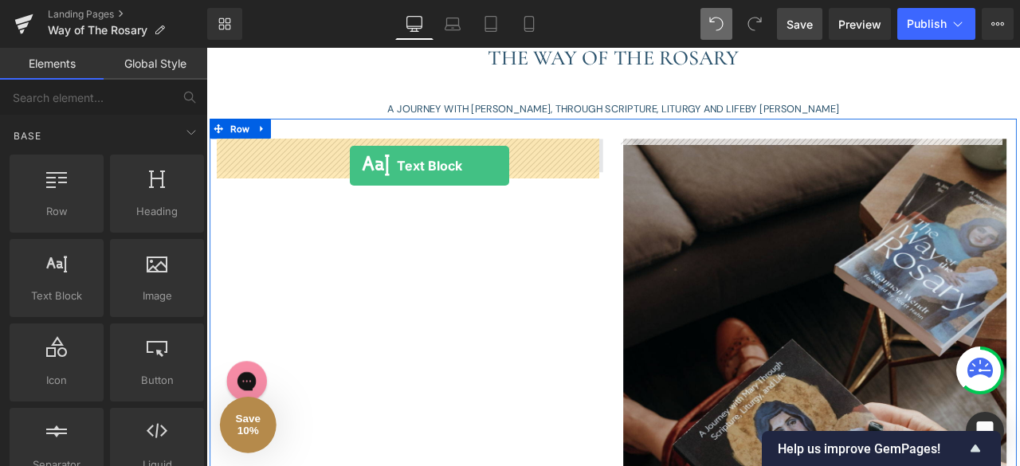
drag, startPoint x: 281, startPoint y: 312, endPoint x: 376, endPoint y: 188, distance: 155.7
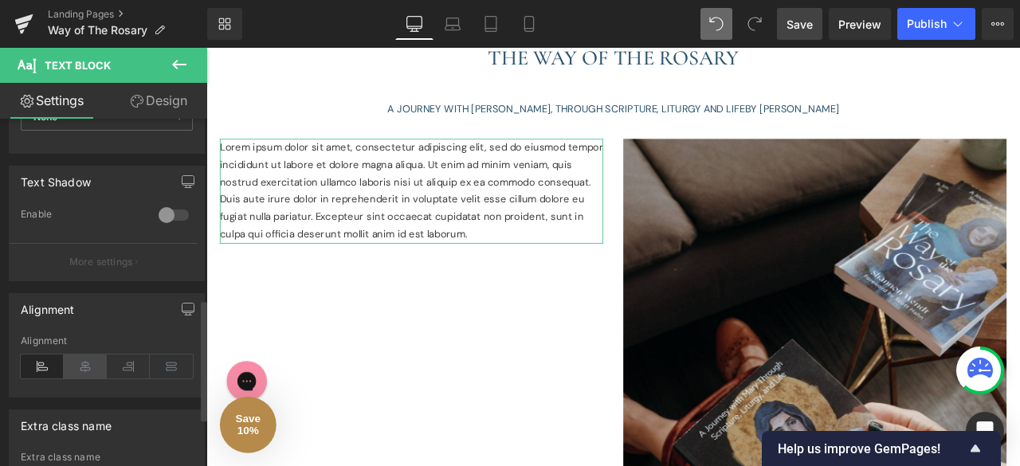
click at [80, 355] on icon at bounding box center [85, 367] width 43 height 24
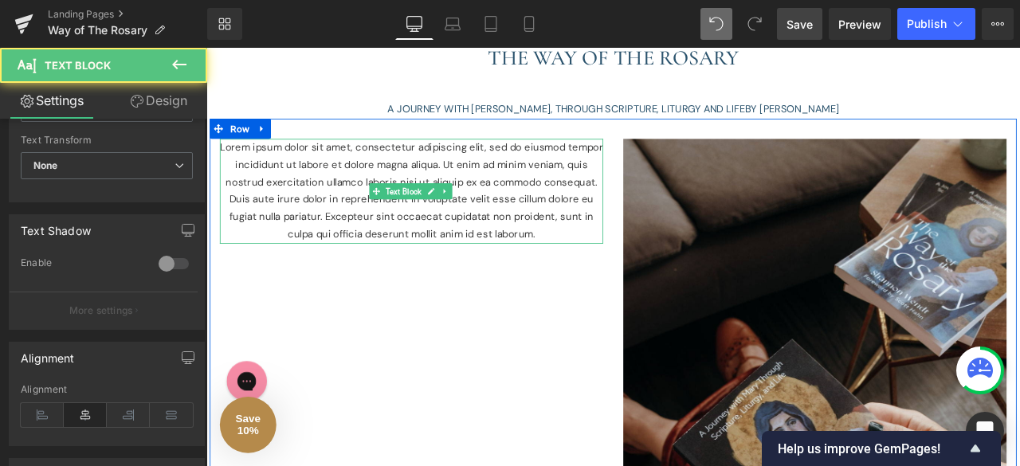
click at [229, 165] on p "Lorem ipsum dolor sit amet, consectetur adipiscing elit, sed do eiusmod tempor …" at bounding box center [449, 217] width 454 height 124
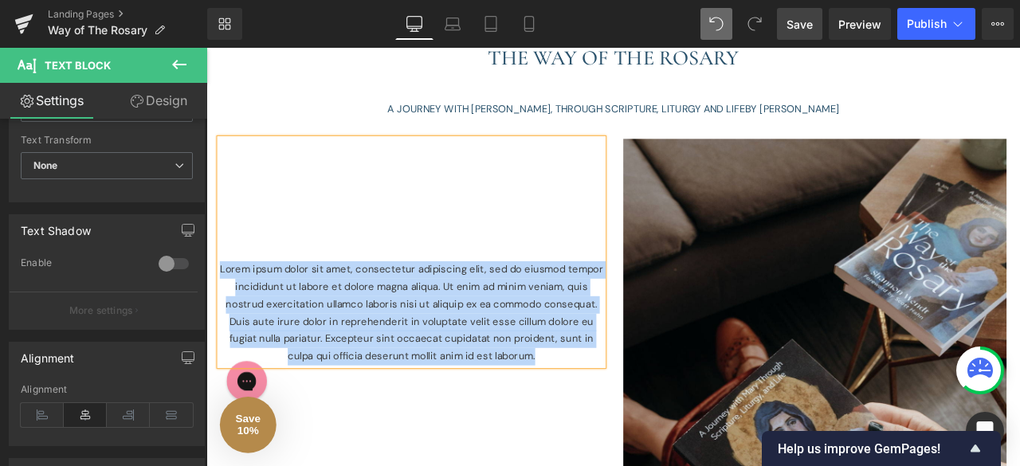
drag, startPoint x: 610, startPoint y: 412, endPoint x: 223, endPoint y: 304, distance: 401.2
click at [223, 304] on p "Lorem ipsum dolor sit amet, consectetur adipiscing elit, sed do eiusmod tempor …" at bounding box center [449, 362] width 454 height 124
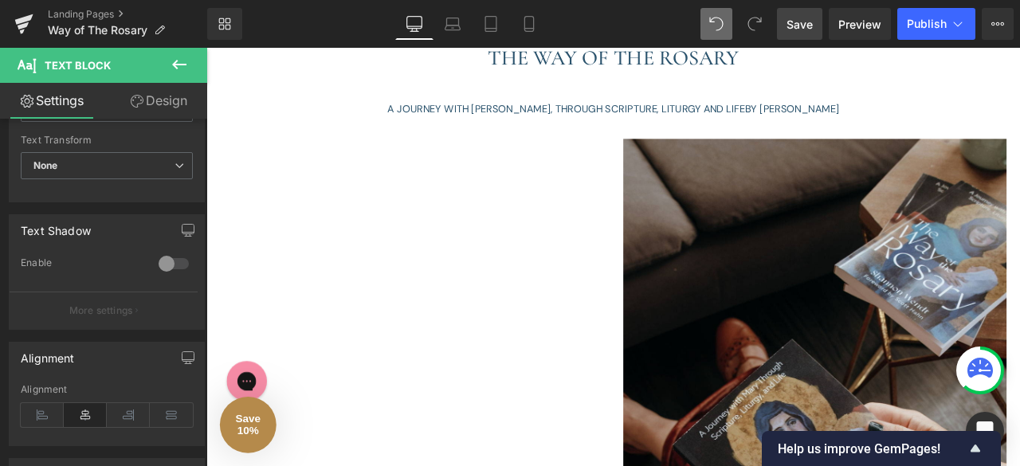
click at [794, 22] on span "Save" at bounding box center [800, 24] width 26 height 17
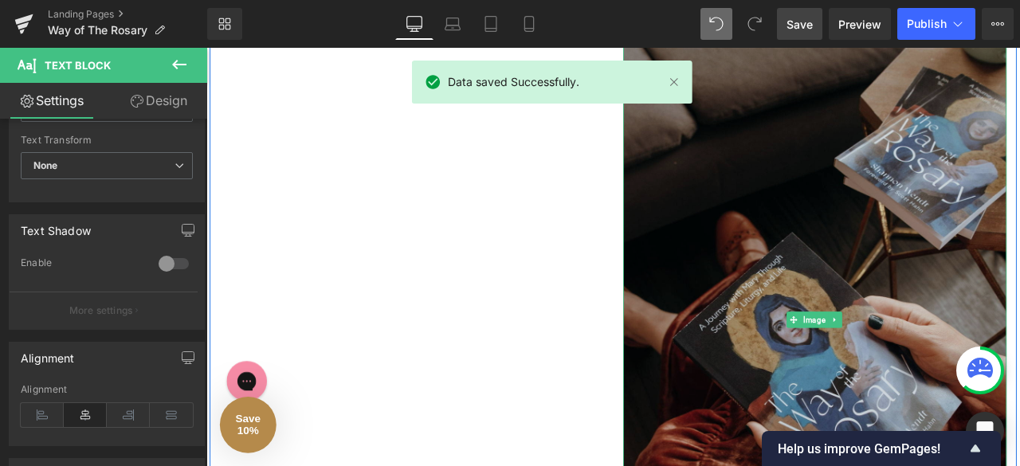
scroll to position [351, 0]
